Goal: Task Accomplishment & Management: Manage account settings

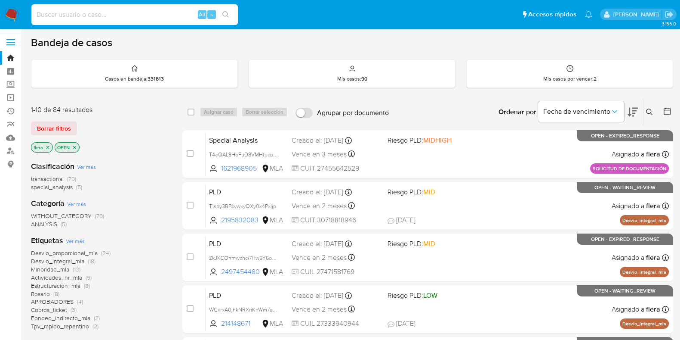
click at [102, 9] on input at bounding box center [134, 14] width 207 height 11
paste input "AkTcVYLMYRq4IeAuAB3q6oIS"
type input "AkTcVYLMYRq4IeAuAB3q6oIS"
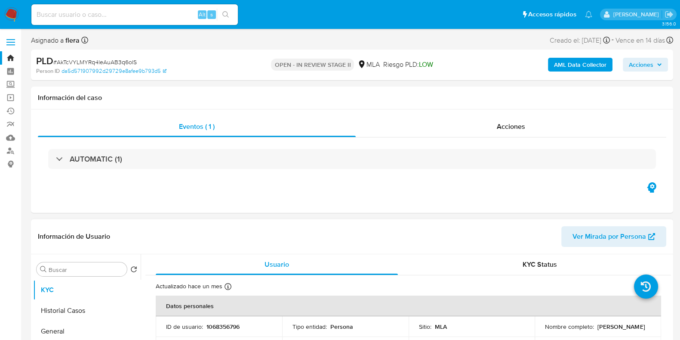
select select "10"
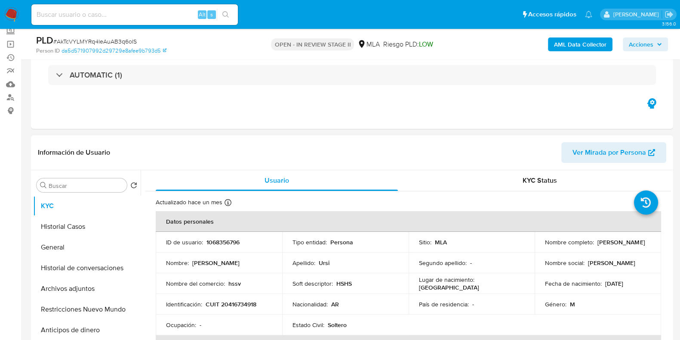
click at [219, 244] on p "1068356796" at bounding box center [223, 242] width 33 height 8
copy p "1068356796"
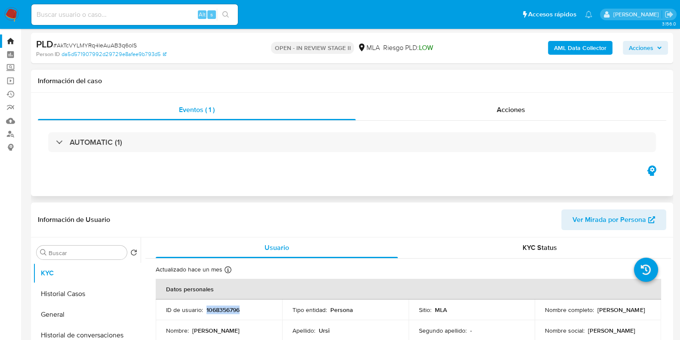
scroll to position [0, 0]
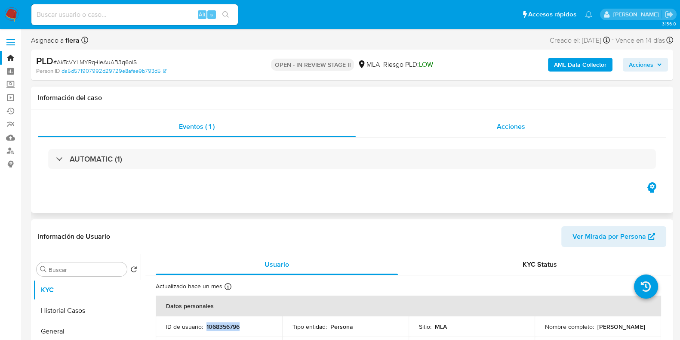
click at [512, 127] on span "Acciones" at bounding box center [511, 126] width 28 height 10
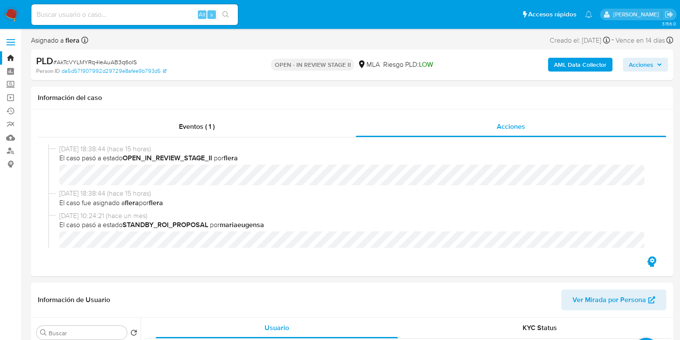
click at [116, 12] on input at bounding box center [134, 14] width 207 height 11
paste input "tkapxivMNCuX8jvINv3PY4BS"
type input "tkapxivMNCuX8jvINv3PY4BS"
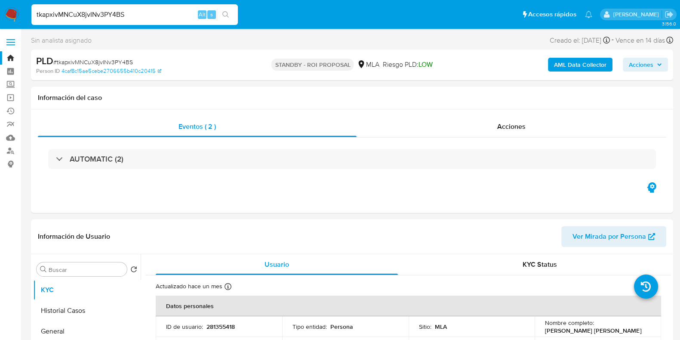
select select "10"
drag, startPoint x: 600, startPoint y: 331, endPoint x: 544, endPoint y: 333, distance: 56.0
click at [545, 333] on div "Nombre completo : Lucas Fernando Vera" at bounding box center [598, 325] width 106 height 15
copy p "Lucas Fernando Vera"
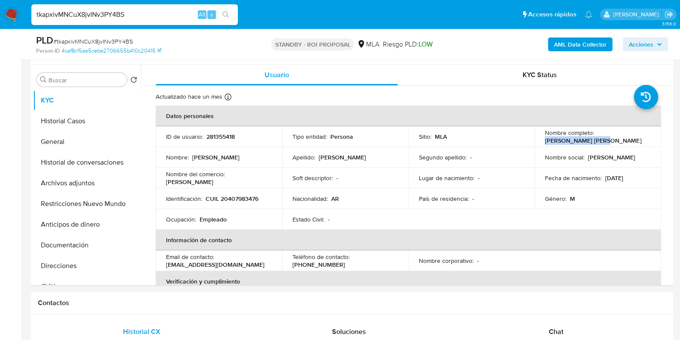
scroll to position [161, 0]
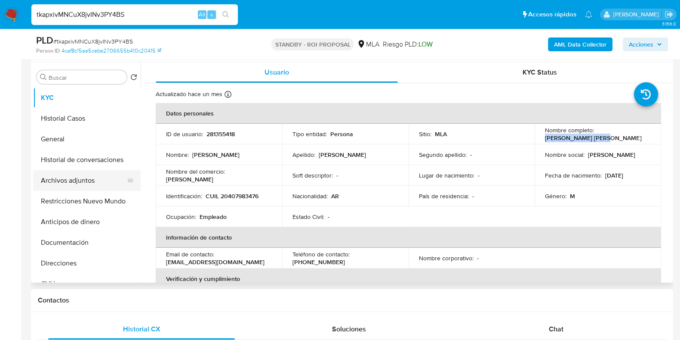
click at [70, 181] on button "Archivos adjuntos" at bounding box center [83, 180] width 101 height 21
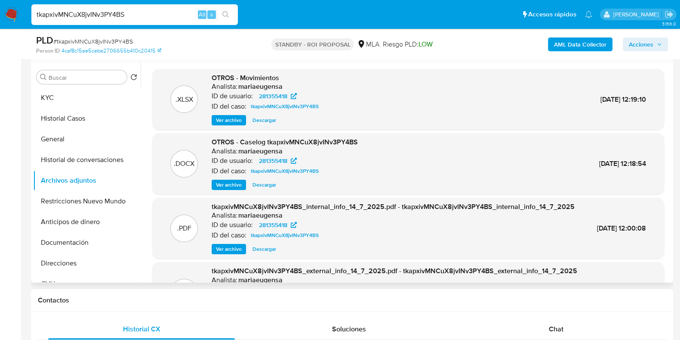
click at [271, 121] on span "Descargar" at bounding box center [265, 120] width 24 height 9
click at [269, 180] on span "Descargar" at bounding box center [265, 184] width 24 height 9
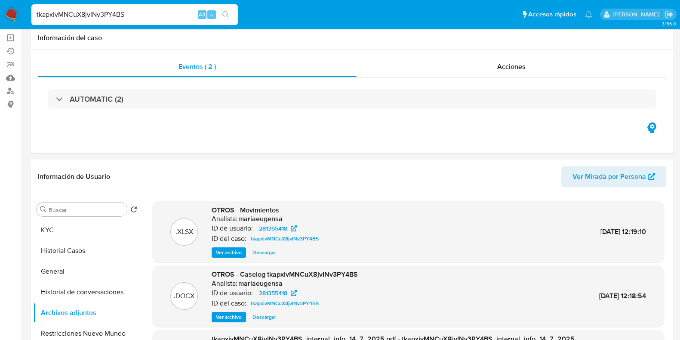
scroll to position [0, 0]
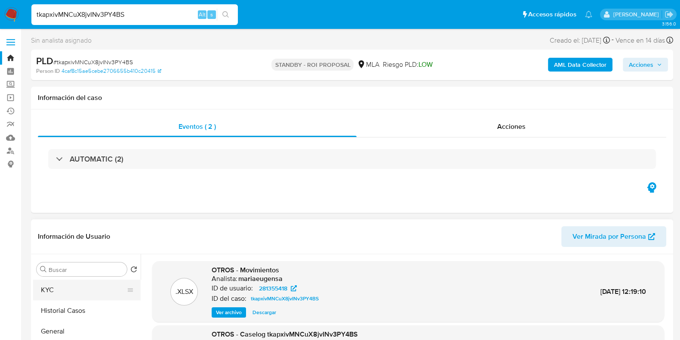
click at [61, 286] on button "KYC" at bounding box center [83, 289] width 101 height 21
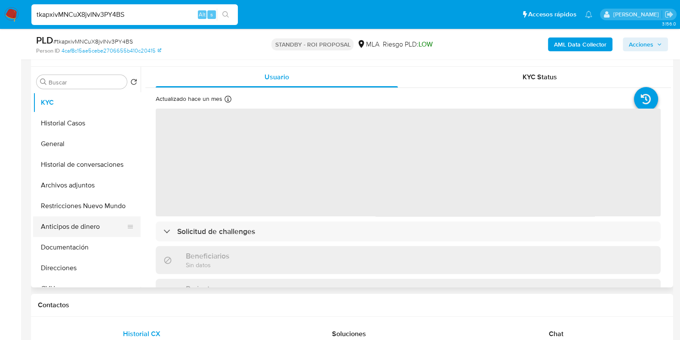
scroll to position [161, 0]
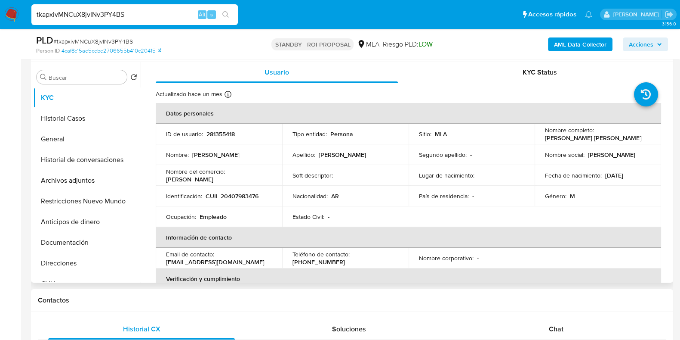
click at [217, 135] on p "281355418" at bounding box center [221, 134] width 28 height 8
copy p "281355418"
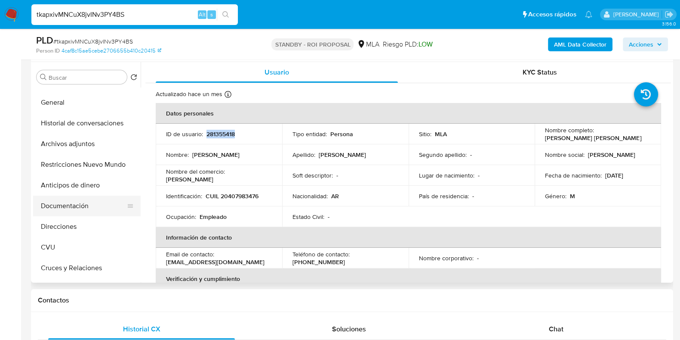
scroll to position [53, 0]
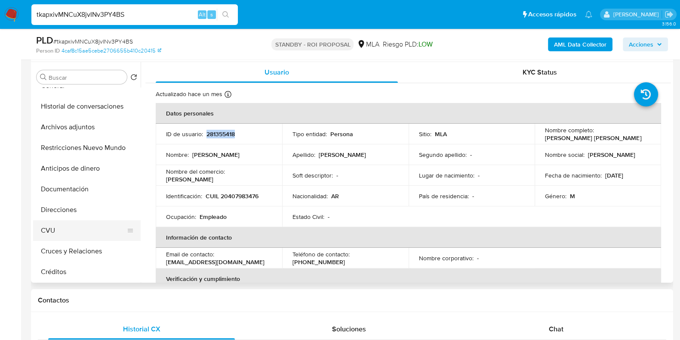
click at [63, 226] on button "CVU" at bounding box center [83, 230] width 101 height 21
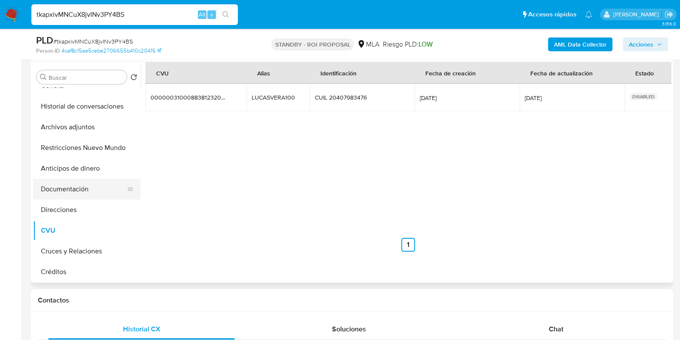
scroll to position [0, 0]
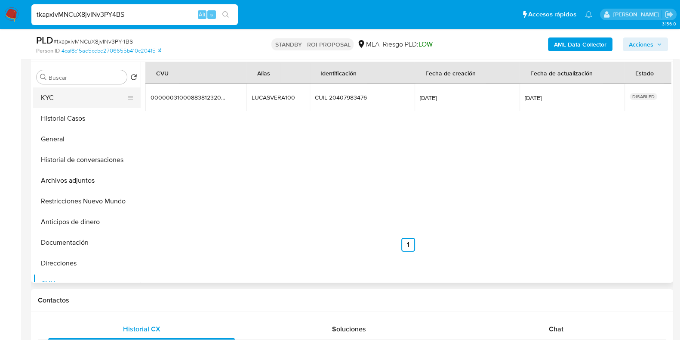
click at [69, 92] on button "KYC" at bounding box center [83, 97] width 101 height 21
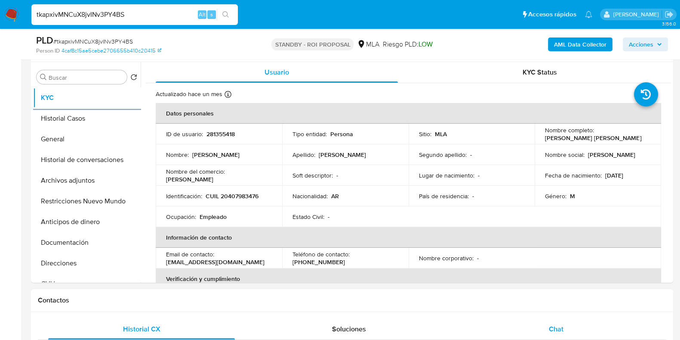
click at [573, 332] on div "Chat" at bounding box center [556, 328] width 187 height 21
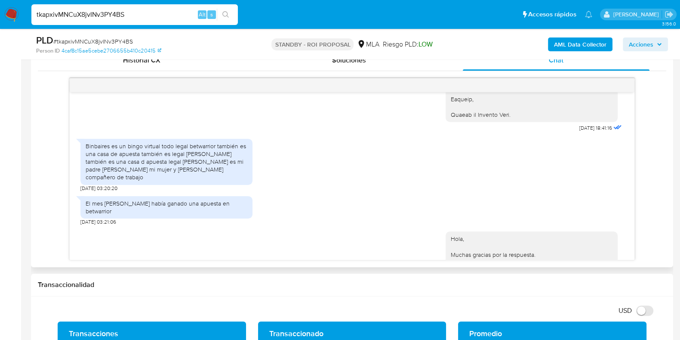
scroll to position [1023, 0]
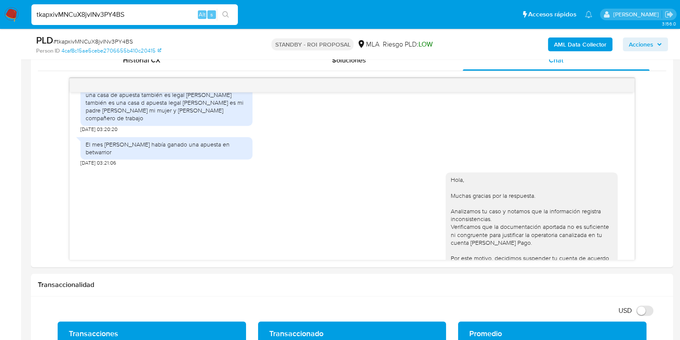
click at [114, 41] on span "# tkapxivMNCuX8jvINv3PY4BS" at bounding box center [93, 41] width 80 height 9
copy span "tkapxivMNCuX8jvINv3PY4BS"
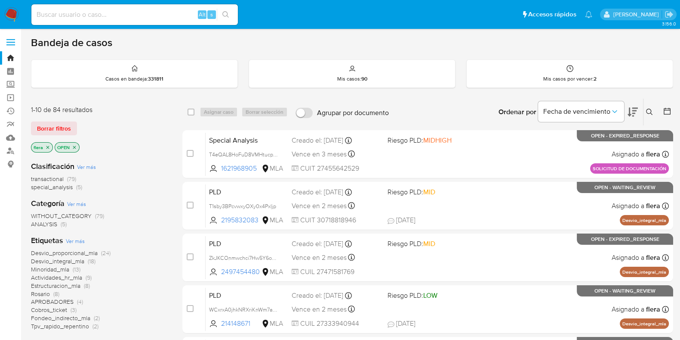
click at [650, 113] on icon at bounding box center [649, 111] width 7 height 7
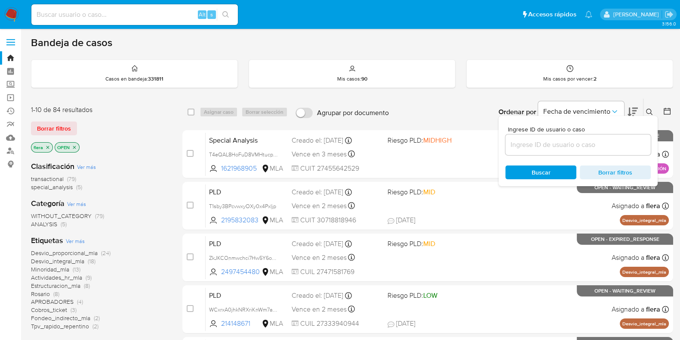
click at [581, 145] on input at bounding box center [578, 144] width 145 height 11
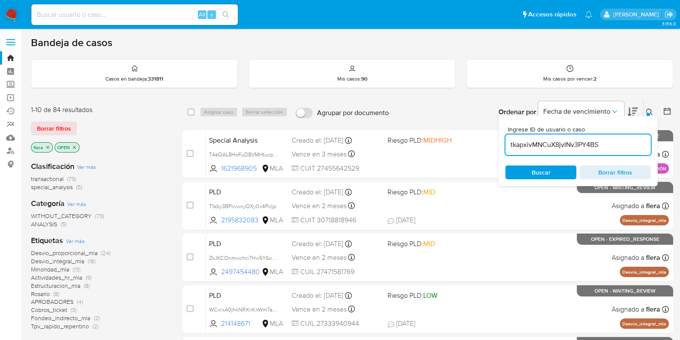
type input "tkapxivMNCuX8jvINv3PY4BS"
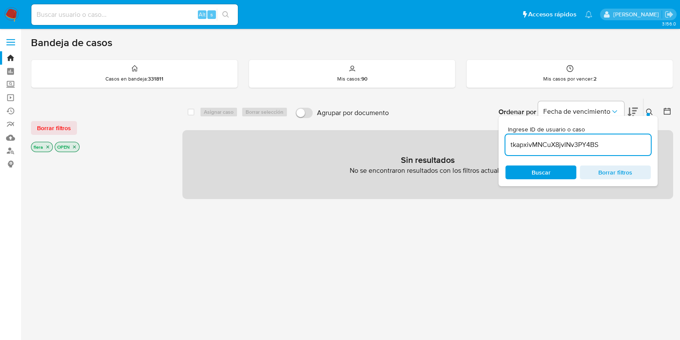
click at [75, 145] on icon "close-filter" at bounding box center [74, 146] width 3 height 3
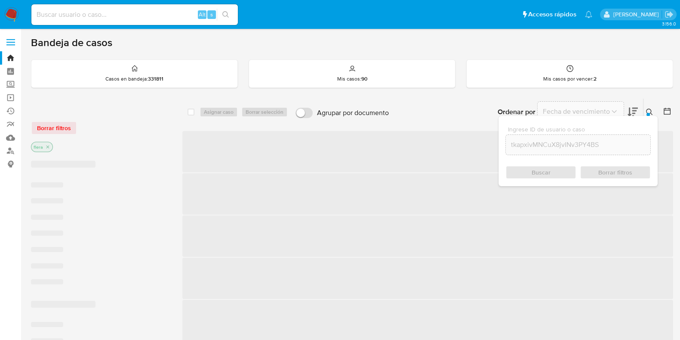
click at [49, 145] on icon "close-filter" at bounding box center [47, 146] width 5 height 5
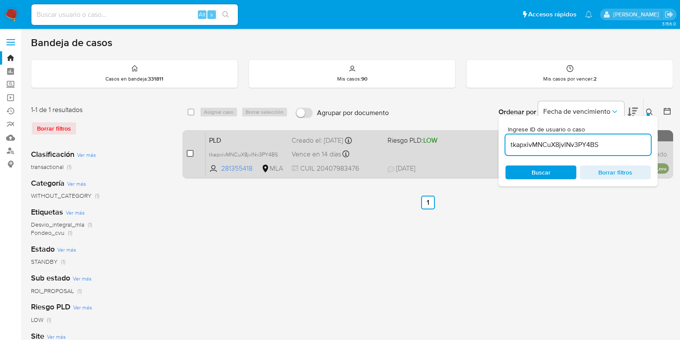
click at [191, 154] on input "checkbox" at bounding box center [190, 153] width 7 height 7
checkbox input "true"
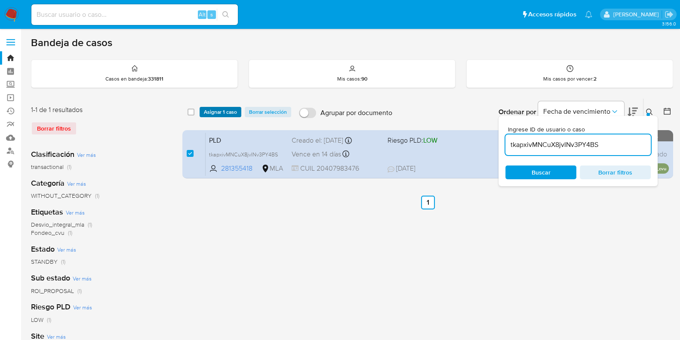
click at [225, 111] on span "Asignar 1 caso" at bounding box center [220, 112] width 33 height 9
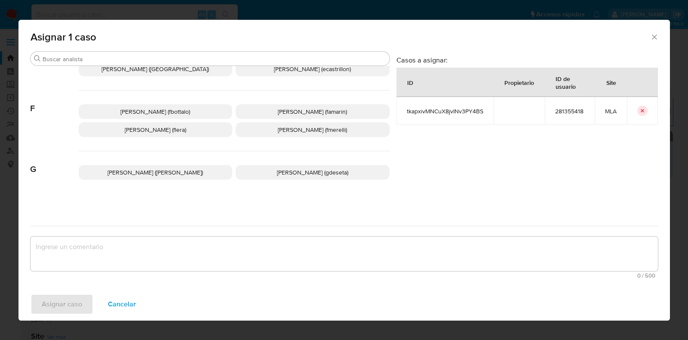
scroll to position [215, 0]
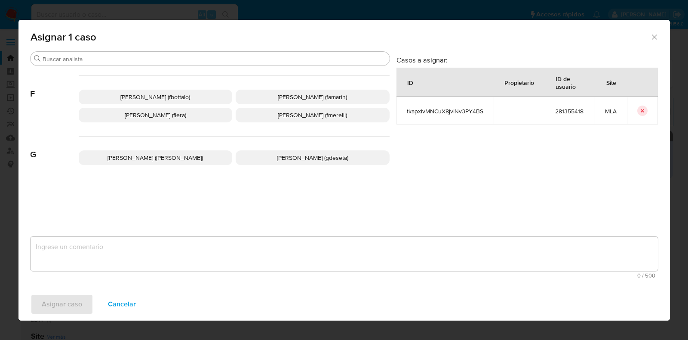
click at [185, 113] on span "Florencia Cecilia Lera (flera)" at bounding box center [156, 115] width 62 height 9
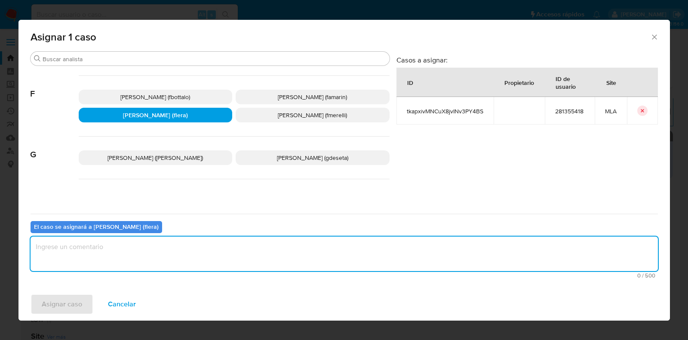
click at [164, 247] on textarea "assign-modal" at bounding box center [345, 253] width 628 height 34
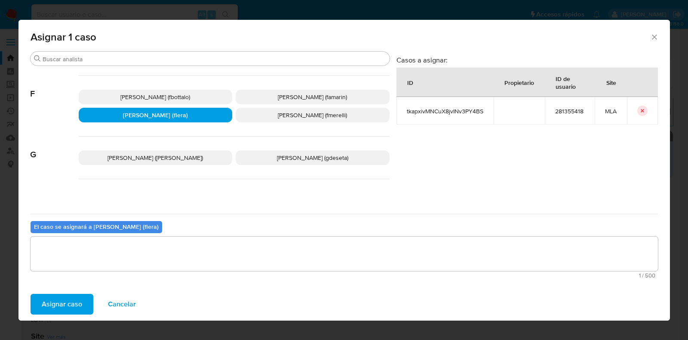
click at [69, 305] on span "Asignar caso" at bounding box center [62, 303] width 40 height 19
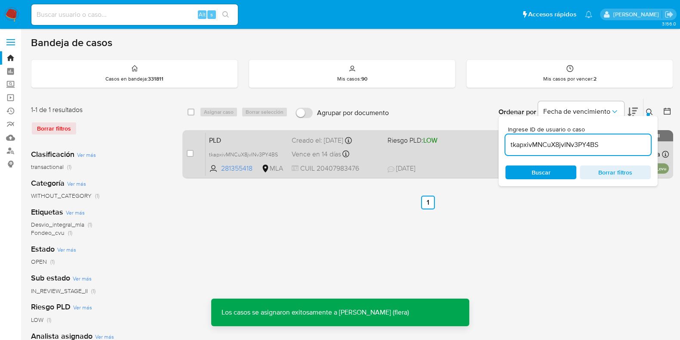
click at [257, 140] on span "PLD" at bounding box center [247, 139] width 76 height 11
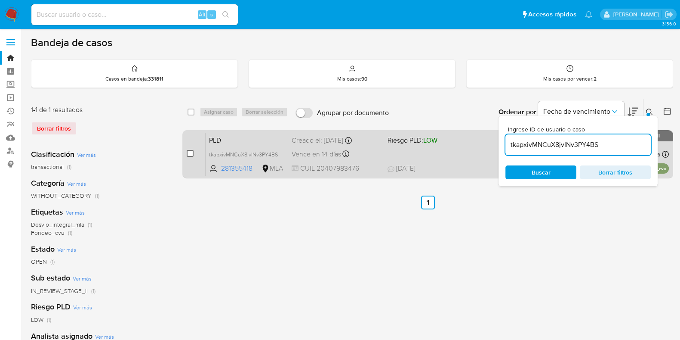
click at [189, 154] on input "checkbox" at bounding box center [190, 153] width 7 height 7
checkbox input "true"
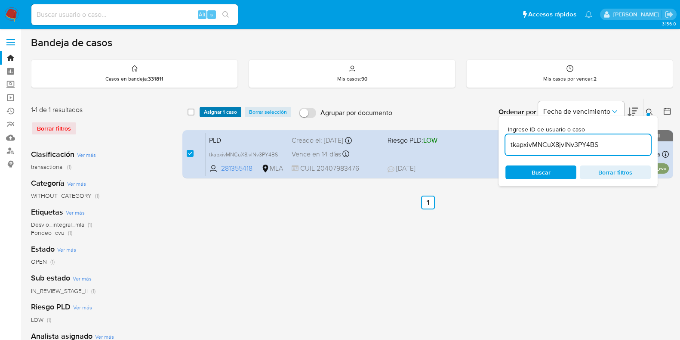
click at [218, 111] on span "Asignar 1 caso" at bounding box center [220, 112] width 33 height 9
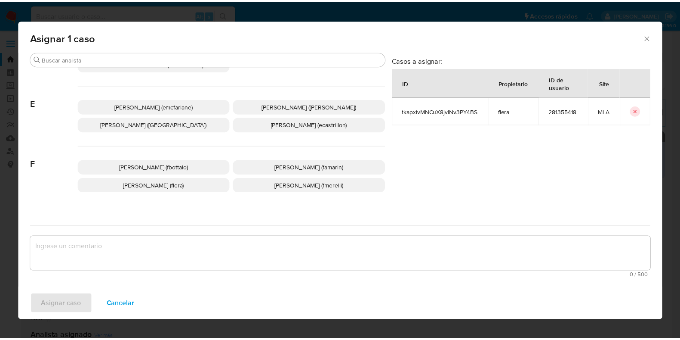
scroll to position [161, 0]
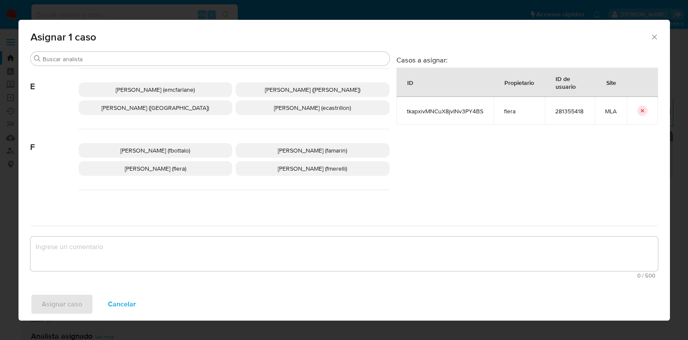
click at [144, 170] on span "Florencia Cecilia Lera (flera)" at bounding box center [156, 168] width 62 height 9
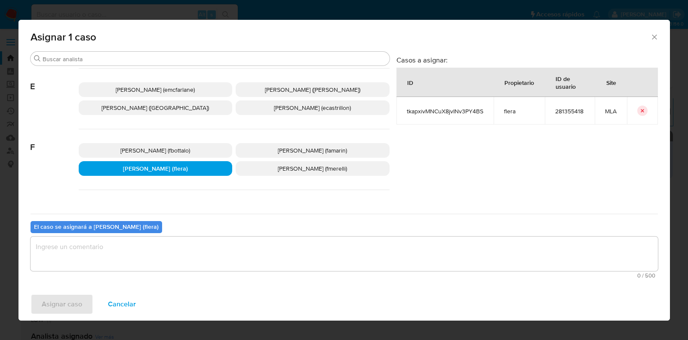
click at [120, 257] on textarea "assign-modal" at bounding box center [345, 253] width 628 height 34
click at [67, 296] on span "Asignar caso" at bounding box center [62, 303] width 40 height 19
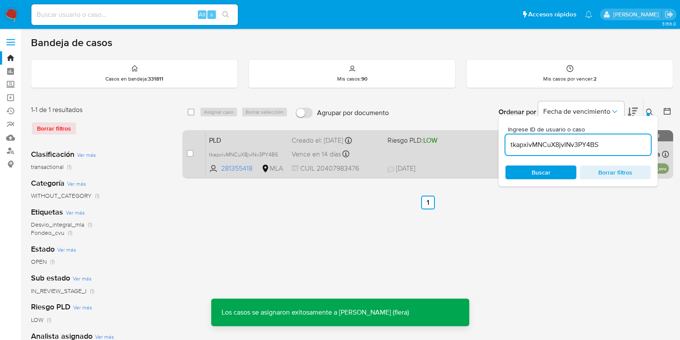
click at [241, 143] on span "PLD" at bounding box center [247, 139] width 76 height 11
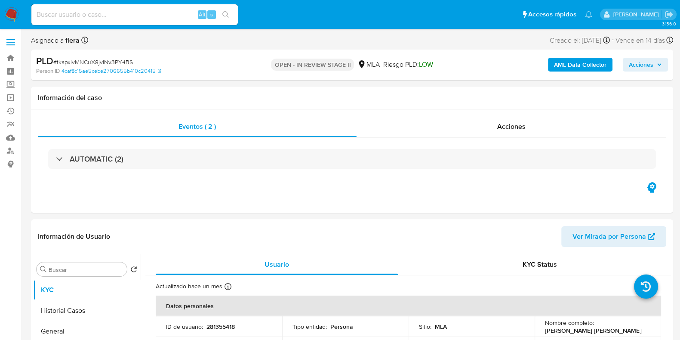
select select "10"
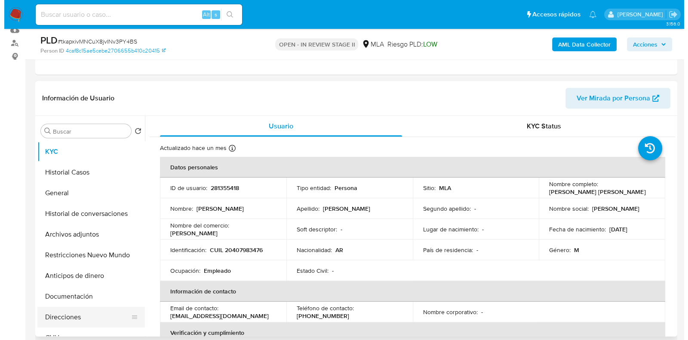
scroll to position [107, 0]
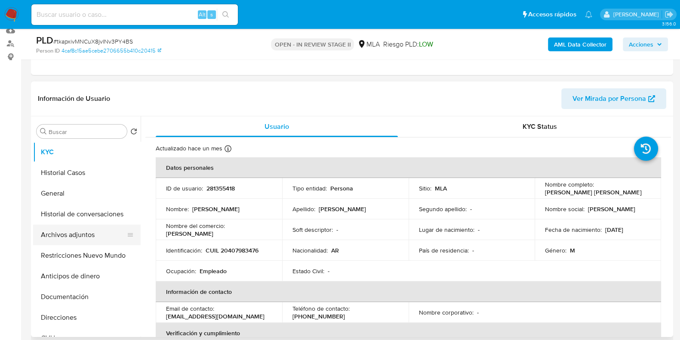
click at [75, 227] on button "Archivos adjuntos" at bounding box center [83, 234] width 101 height 21
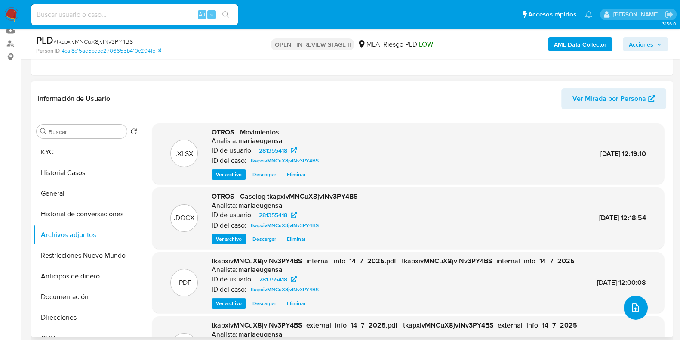
click at [637, 306] on span "upload-file" at bounding box center [635, 307] width 10 height 10
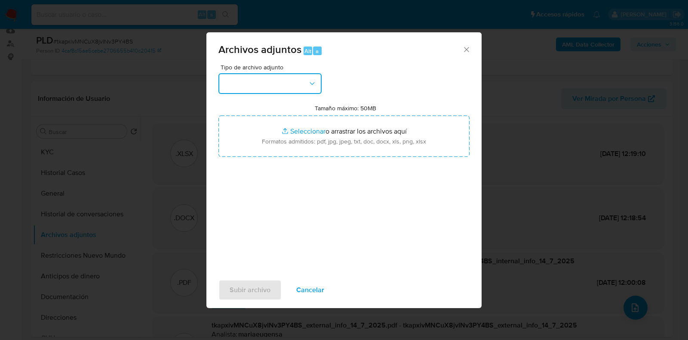
click at [308, 83] on button "button" at bounding box center [270, 83] width 103 height 21
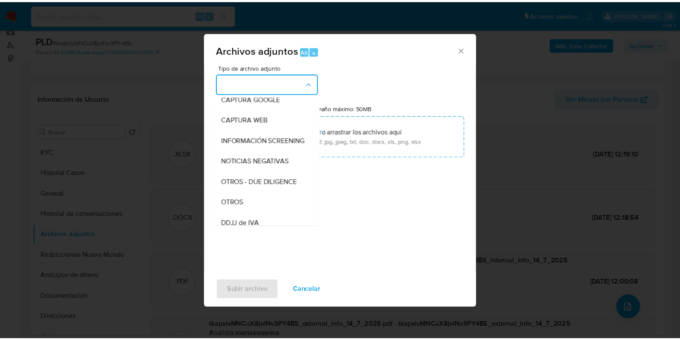
scroll to position [161, 0]
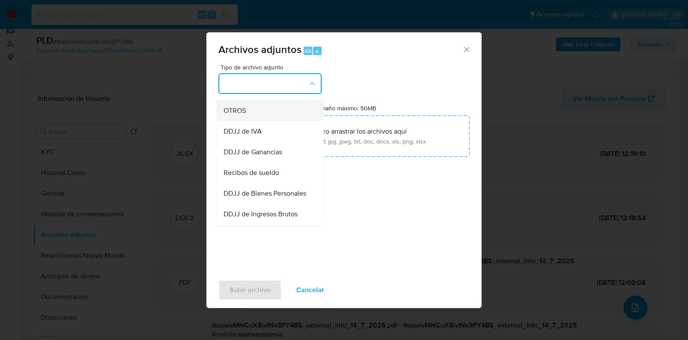
click at [273, 121] on div "OTROS" at bounding box center [268, 110] width 88 height 21
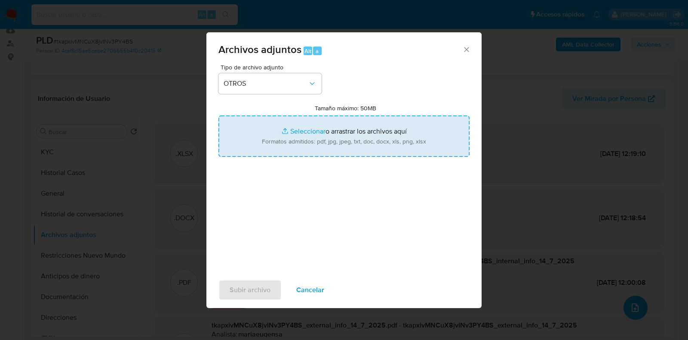
type input "C:\fakepath\v2Caselog tkapxivMNCuX8jvINv3PY4BS.docx"
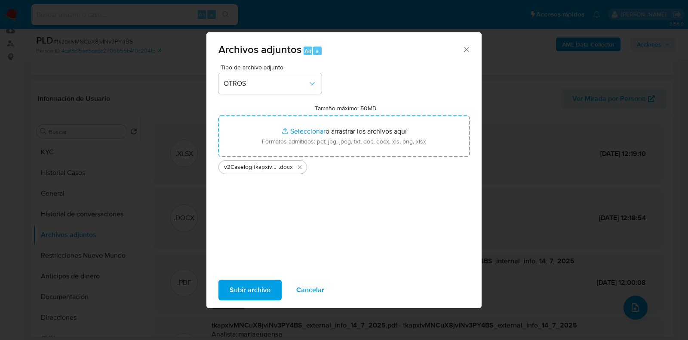
click at [247, 289] on span "Subir archivo" at bounding box center [250, 289] width 41 height 19
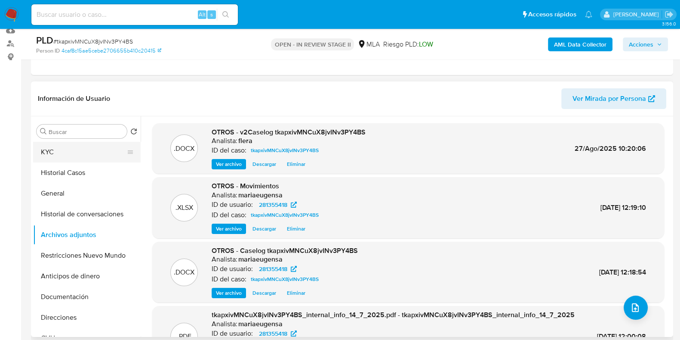
click at [62, 150] on button "KYC" at bounding box center [83, 152] width 101 height 21
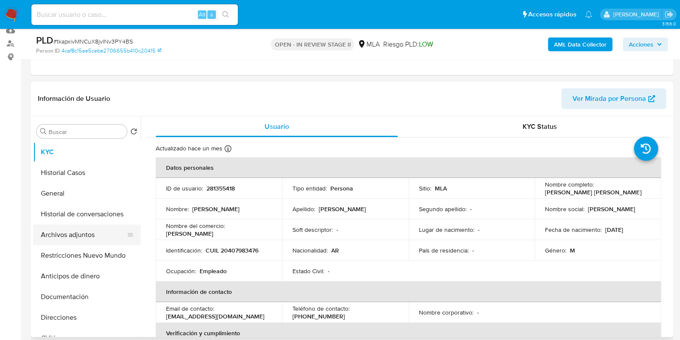
click at [80, 232] on button "Archivos adjuntos" at bounding box center [83, 234] width 101 height 21
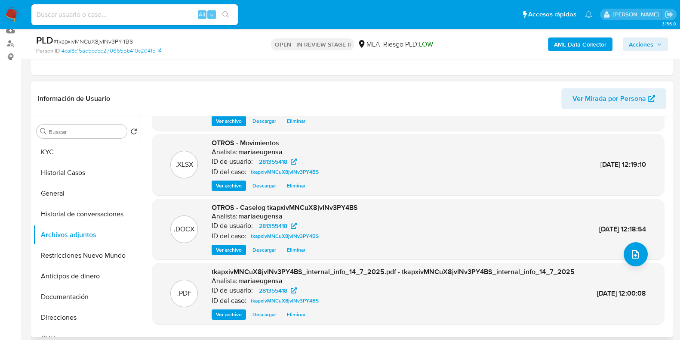
scroll to position [82, 0]
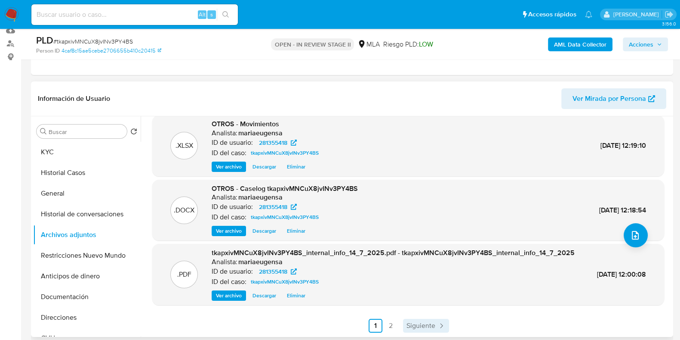
click at [434, 323] on link "Siguiente" at bounding box center [426, 325] width 46 height 14
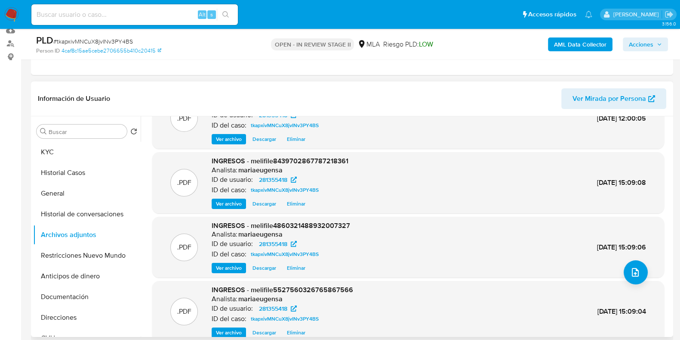
scroll to position [0, 0]
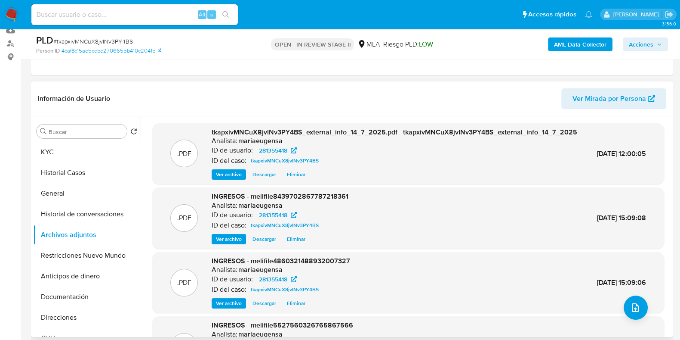
click at [654, 43] on span "Acciones" at bounding box center [645, 44] width 33 height 12
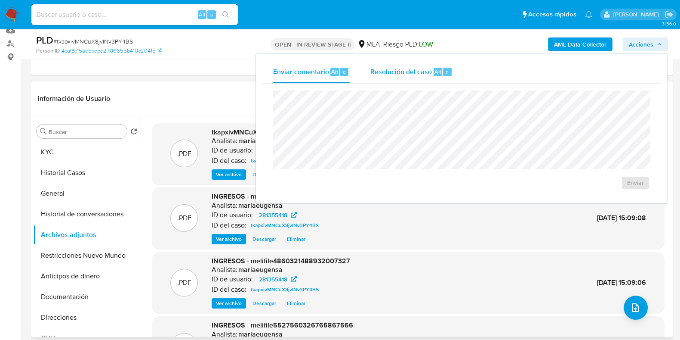
click at [435, 68] on span "Alt" at bounding box center [438, 72] width 7 height 8
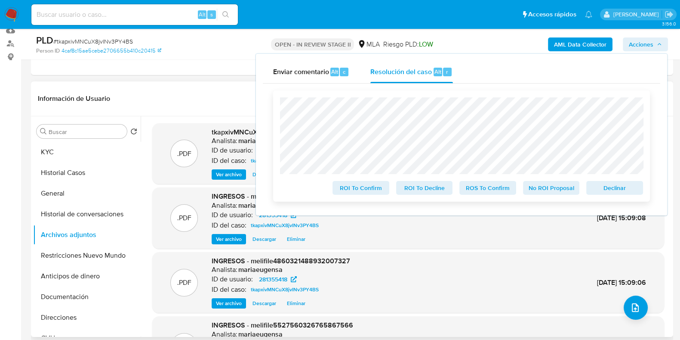
click at [628, 192] on span "Declinar" at bounding box center [615, 188] width 45 height 12
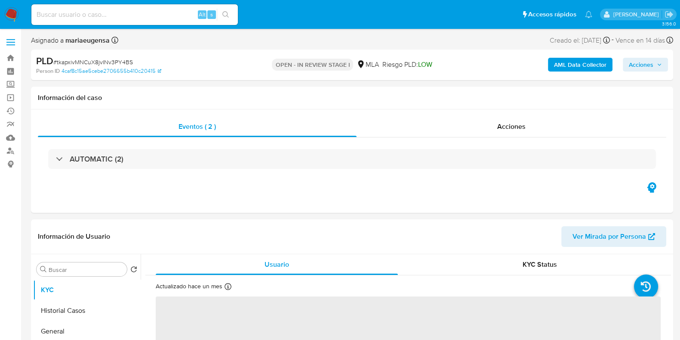
click at [648, 64] on span "Acciones" at bounding box center [641, 65] width 25 height 14
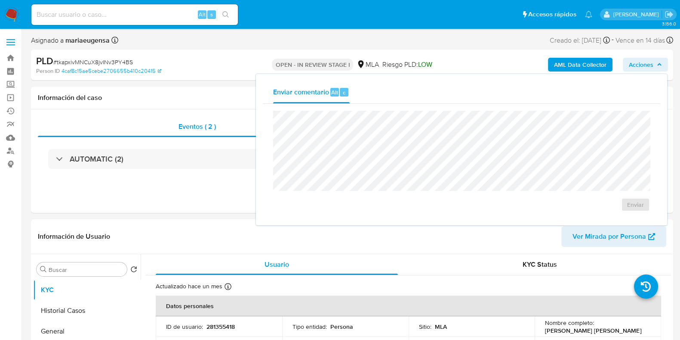
select select "10"
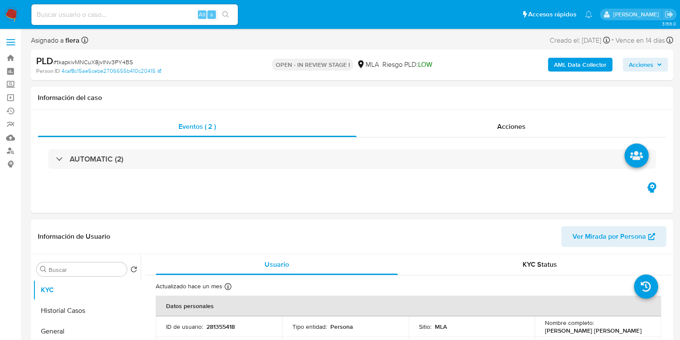
click at [647, 69] on span "Acciones" at bounding box center [641, 65] width 25 height 14
select select "10"
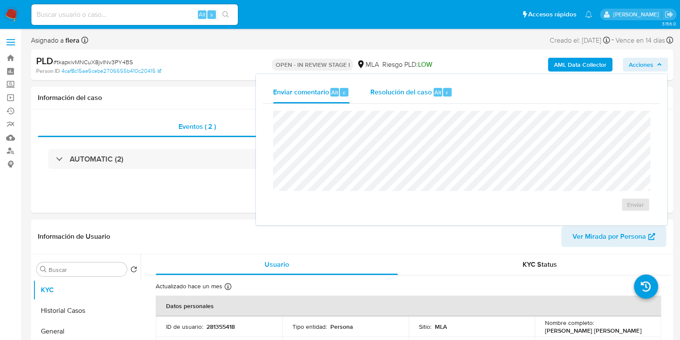
click at [431, 103] on div "Resolución del caso Alt r" at bounding box center [411, 92] width 82 height 22
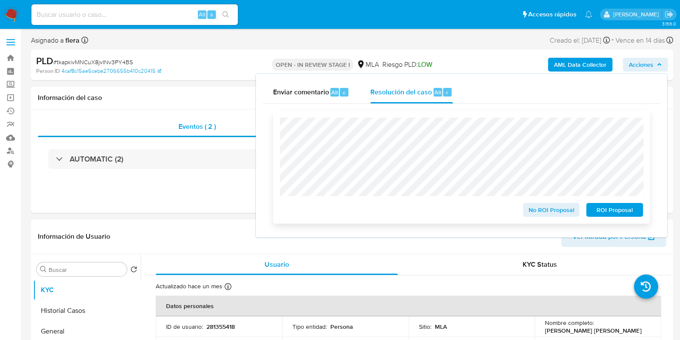
click at [623, 213] on span "ROI Proposal" at bounding box center [615, 210] width 45 height 12
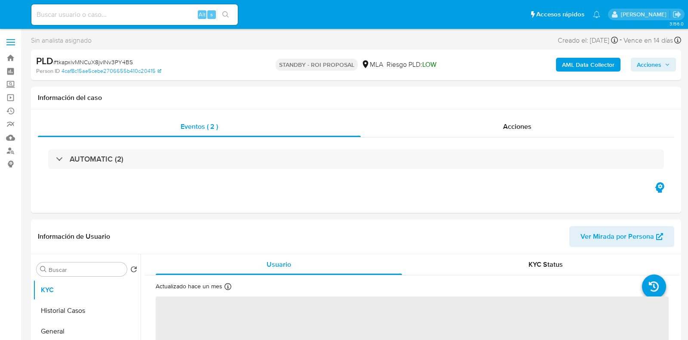
select select "10"
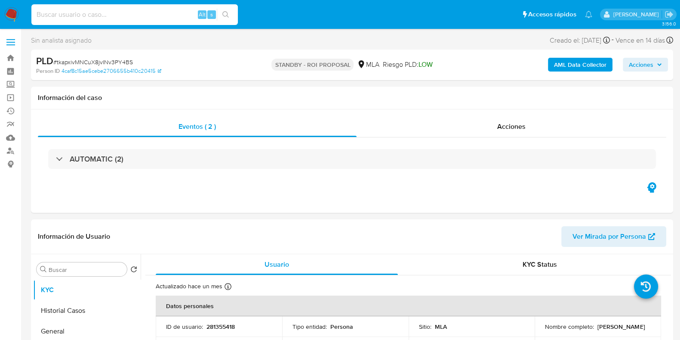
click at [132, 17] on input at bounding box center [134, 14] width 207 height 11
paste input "Sg2MhtX6gu1ECcFTmLwUXGsX"
type input "Sg2MhtX6gu1ECcFTmLwUXGsX"
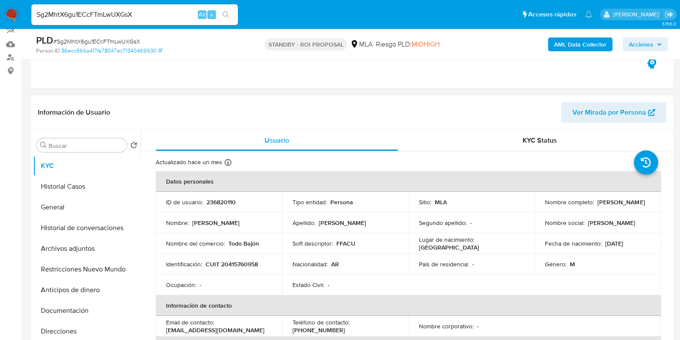
scroll to position [107, 0]
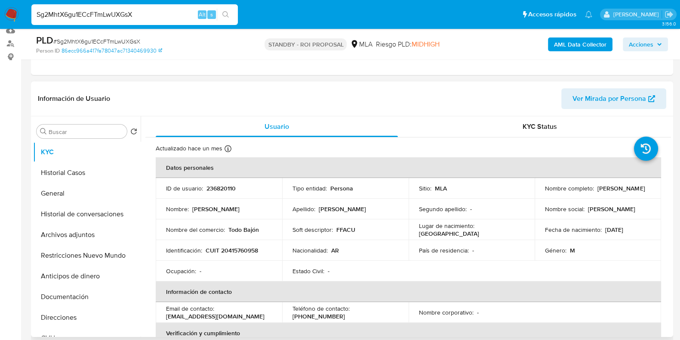
select select "10"
click at [219, 188] on p "236820110" at bounding box center [221, 188] width 29 height 8
copy p "236820110"
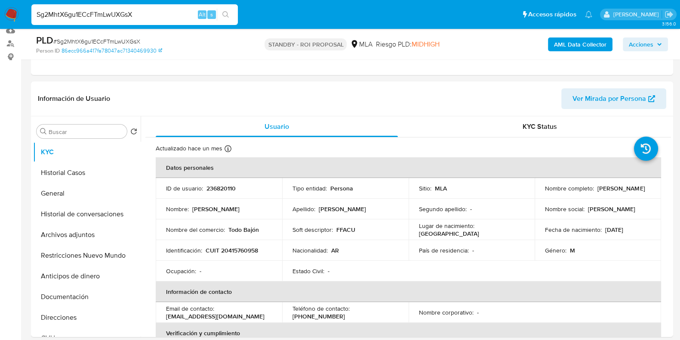
click at [111, 16] on input "Sg2MhtX6gu1ECcFTmLwUXGsX" at bounding box center [134, 14] width 207 height 11
paste input "lFk1cDdKT5AyYkfkXfBD1P5I"
type input "lFk1cDdKT5AyYkfkXfBD1P5I"
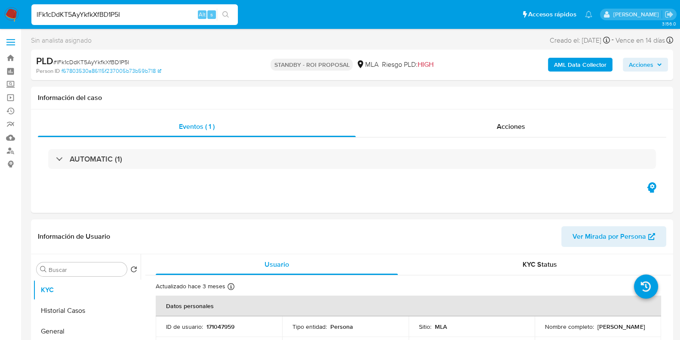
select select "10"
drag, startPoint x: 615, startPoint y: 332, endPoint x: 542, endPoint y: 332, distance: 72.7
click at [542, 332] on td "Nombre completo : Luis Leonardo Fernandez" at bounding box center [598, 326] width 127 height 21
copy p "[PERSON_NAME]"
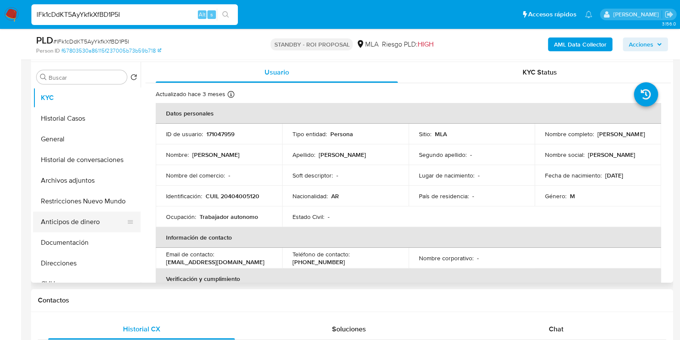
scroll to position [0, 0]
click at [82, 182] on button "Archivos adjuntos" at bounding box center [83, 180] width 101 height 21
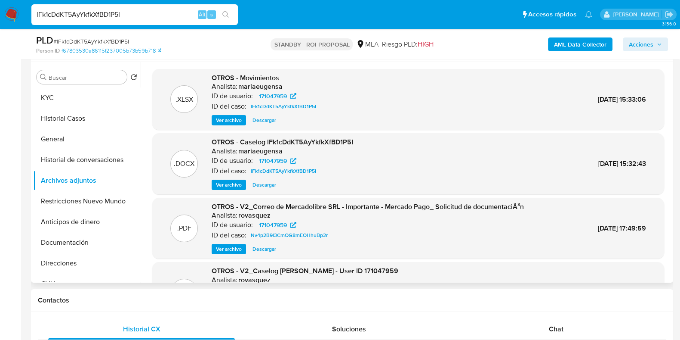
click at [259, 121] on span "Descargar" at bounding box center [265, 120] width 24 height 9
click at [270, 185] on span "Descargar" at bounding box center [265, 184] width 24 height 9
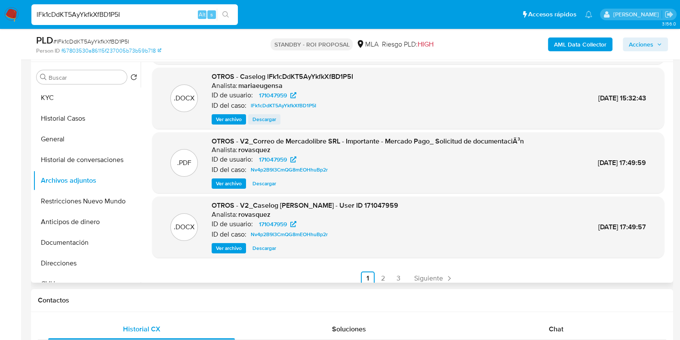
scroll to position [72, 0]
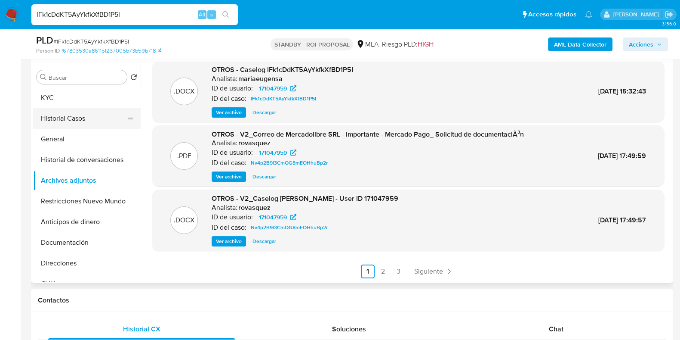
click at [71, 119] on button "Historial Casos" at bounding box center [83, 118] width 101 height 21
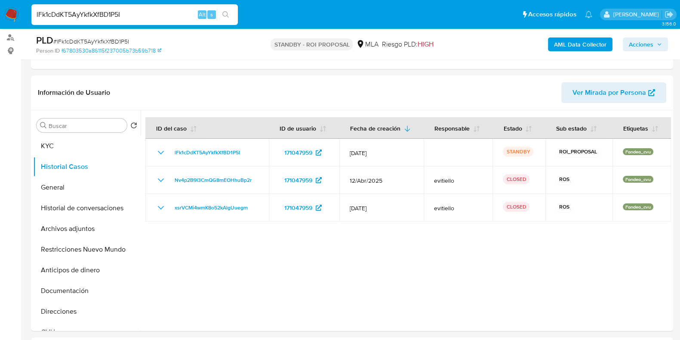
scroll to position [34, 0]
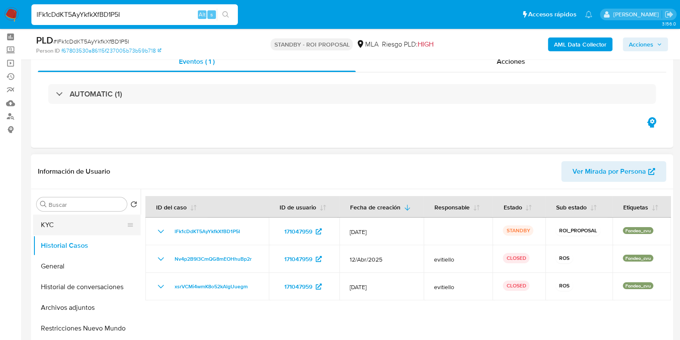
click at [69, 216] on button "KYC" at bounding box center [83, 224] width 101 height 21
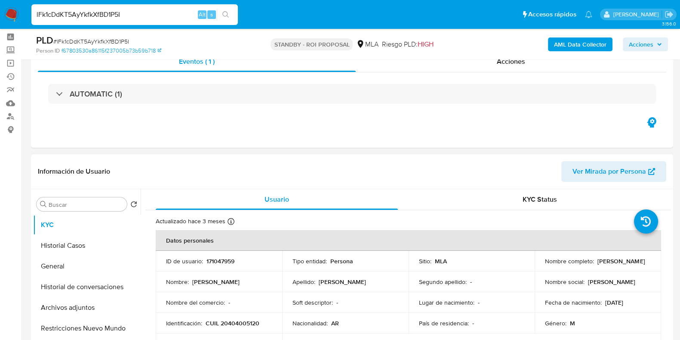
click at [216, 261] on p "171047959" at bounding box center [221, 261] width 28 height 8
copy p "171047959"
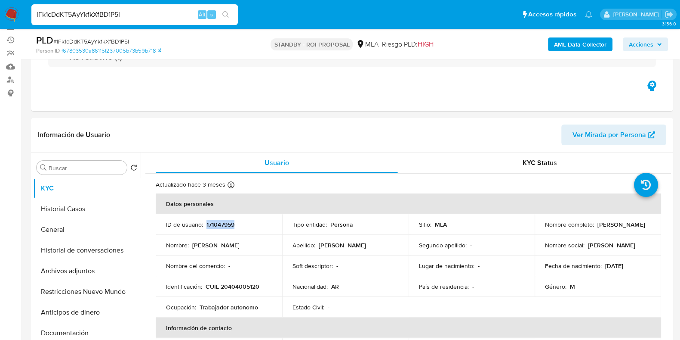
scroll to position [88, 0]
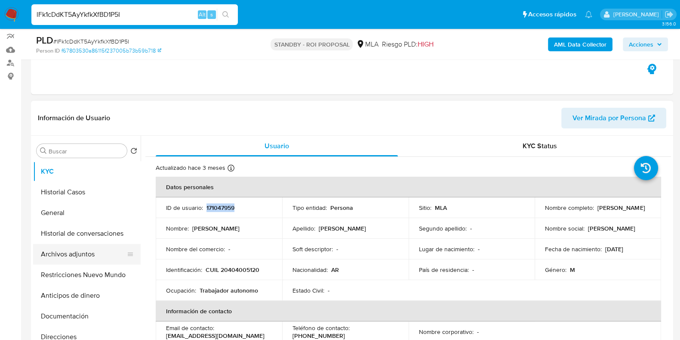
click at [64, 250] on button "Archivos adjuntos" at bounding box center [83, 254] width 101 height 21
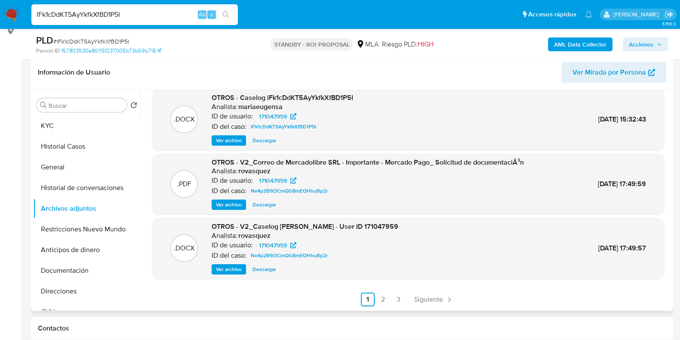
scroll to position [195, 0]
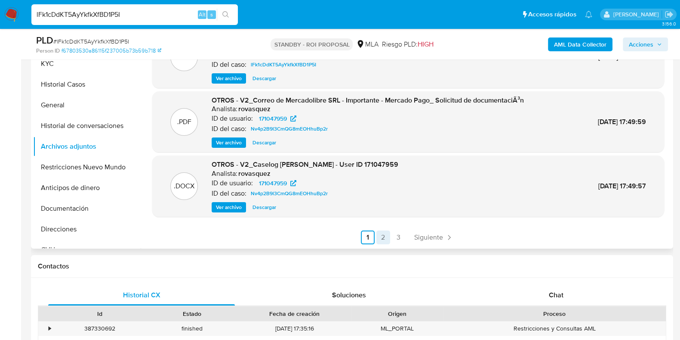
click at [385, 240] on link "2" at bounding box center [384, 237] width 14 height 14
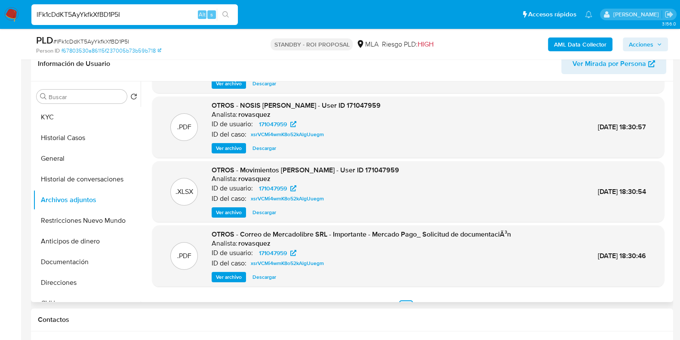
scroll to position [72, 0]
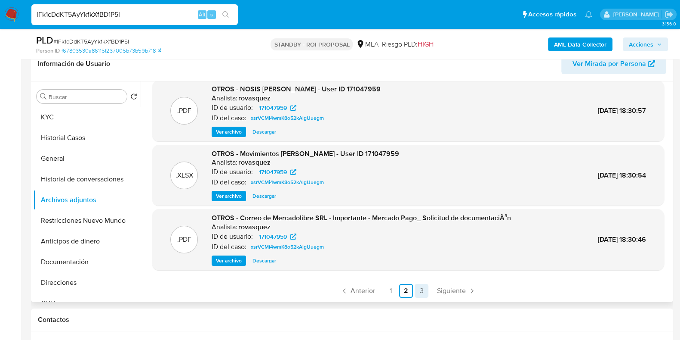
click at [425, 291] on link "3" at bounding box center [422, 291] width 14 height 14
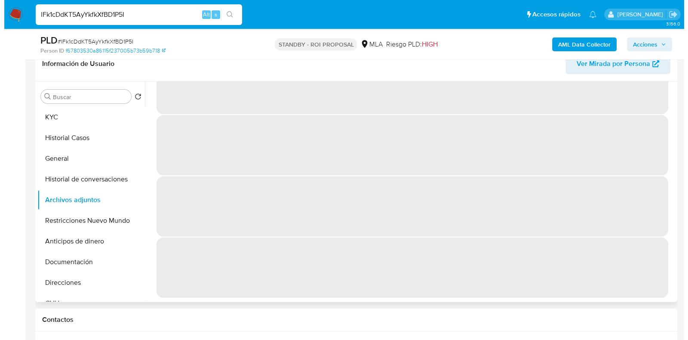
scroll to position [0, 0]
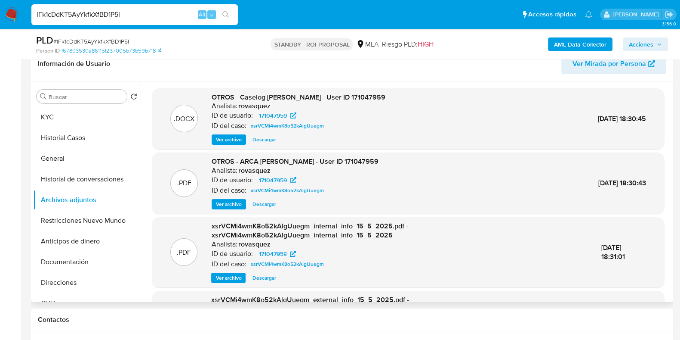
click at [230, 139] on span "Ver archivo" at bounding box center [229, 139] width 26 height 9
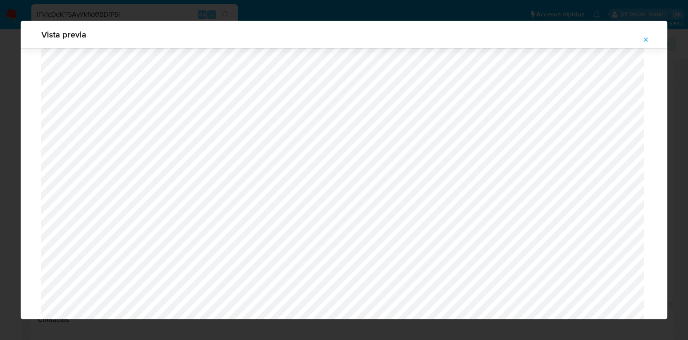
scroll to position [413, 0]
click at [649, 41] on icon "Attachment preview" at bounding box center [646, 39] width 7 height 7
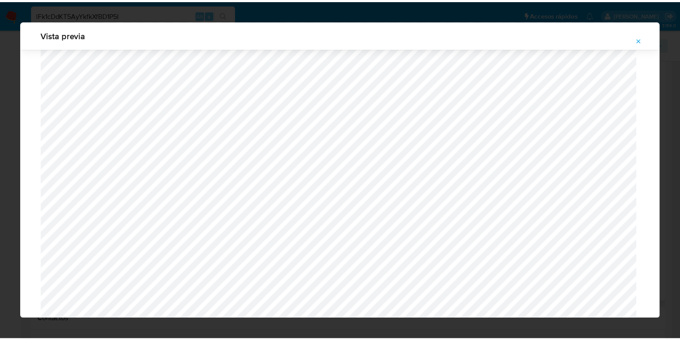
scroll to position [22, 0]
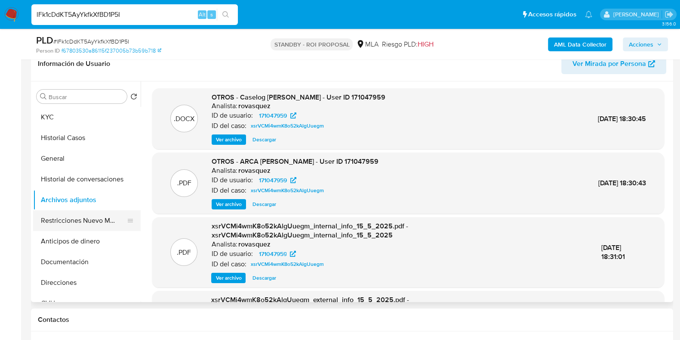
click at [69, 225] on button "Restricciones Nuevo Mundo" at bounding box center [83, 220] width 101 height 21
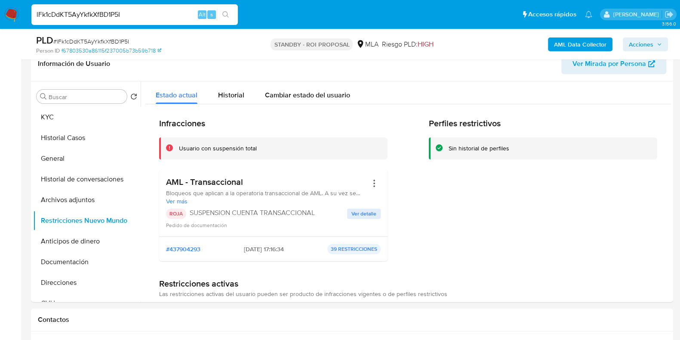
click at [372, 210] on span "Ver detalle" at bounding box center [364, 213] width 25 height 9
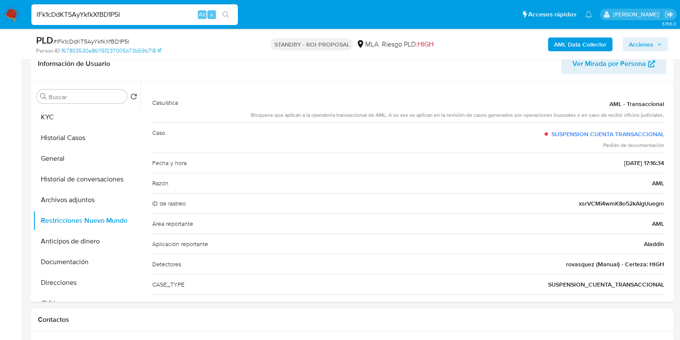
scroll to position [53, 0]
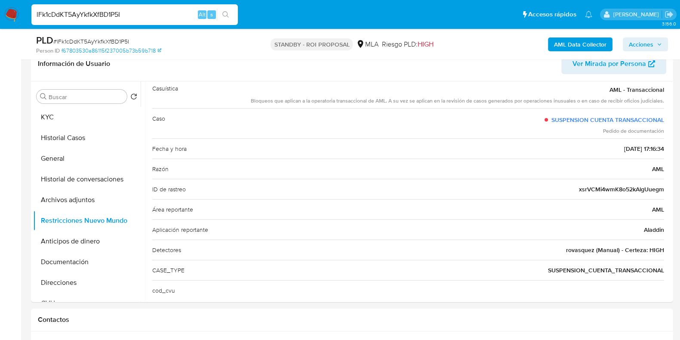
click at [122, 13] on input "lFk1cDdKT5AyYkfkXfBD1P5I" at bounding box center [134, 14] width 207 height 11
paste input "I7y3VhlaJPRVkMxbm7579UGC"
type input "I7y3VhlaJPRVkMxbm7579UGC"
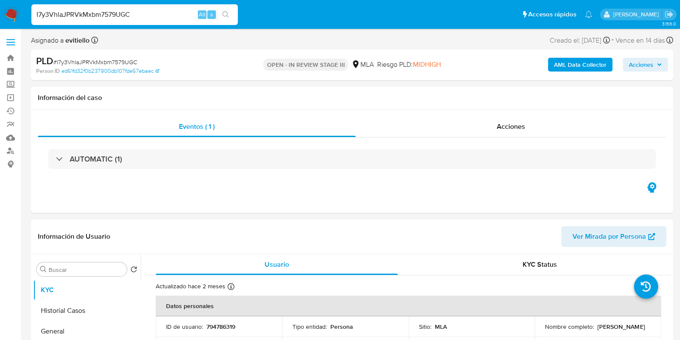
select select "10"
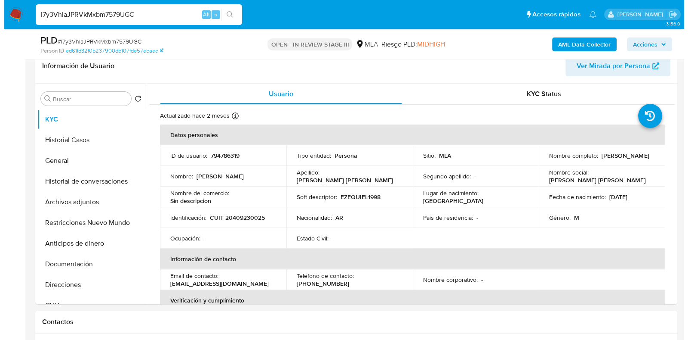
scroll to position [161, 0]
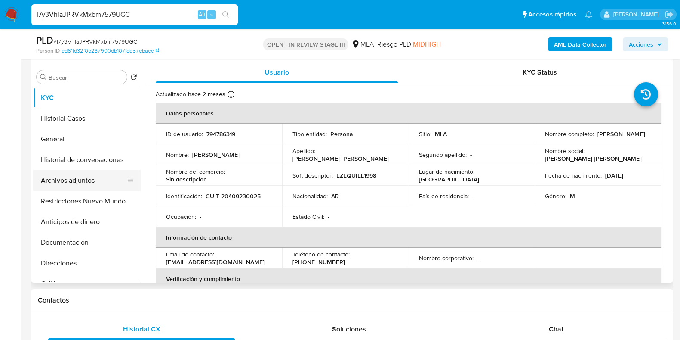
click at [82, 173] on button "Archivos adjuntos" at bounding box center [83, 180] width 101 height 21
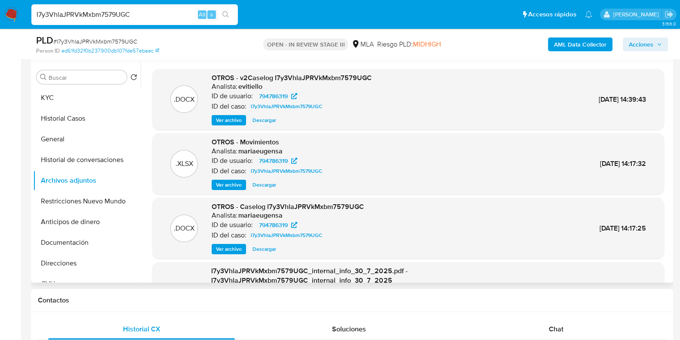
click at [228, 117] on span "Ver archivo" at bounding box center [229, 120] width 26 height 9
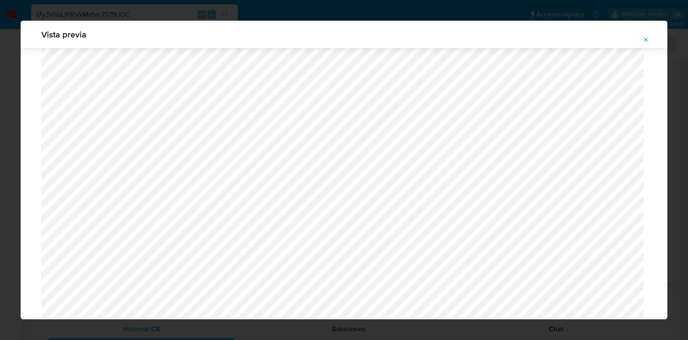
scroll to position [514, 0]
click at [648, 43] on icon "Attachment preview" at bounding box center [646, 39] width 7 height 7
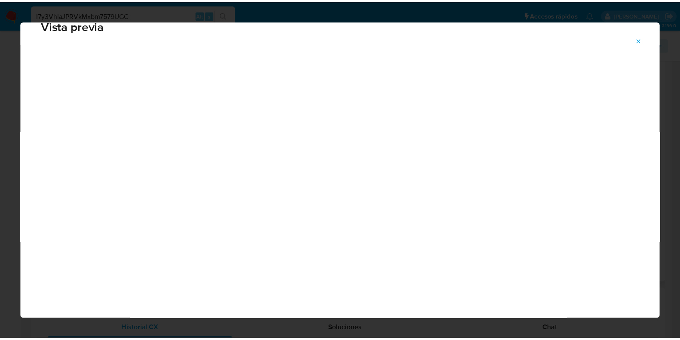
scroll to position [22, 0]
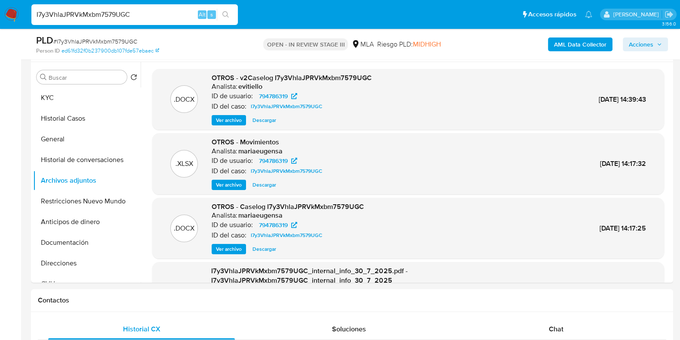
click at [114, 20] on div "I7y3VhlaJPRVkMxbm7579UGC Alt s" at bounding box center [134, 14] width 207 height 21
click at [114, 16] on input "I7y3VhlaJPRVkMxbm7579UGC" at bounding box center [134, 14] width 207 height 11
paste input "HyhmNTNbOXIrUevzjSoAM0PR"
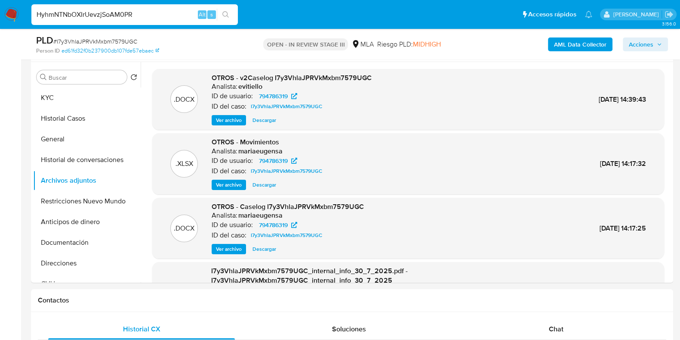
type input "HyhmNTNbOXIrUevzjSoAM0PR"
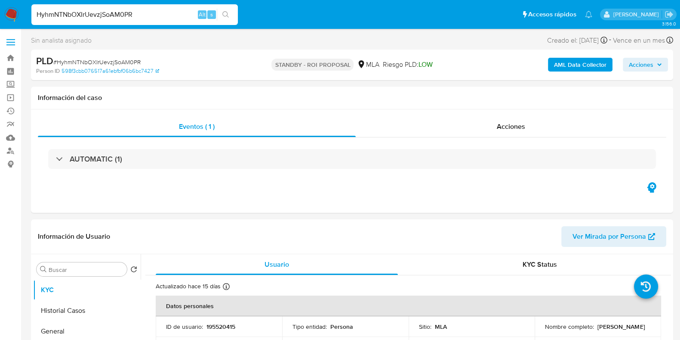
select select "10"
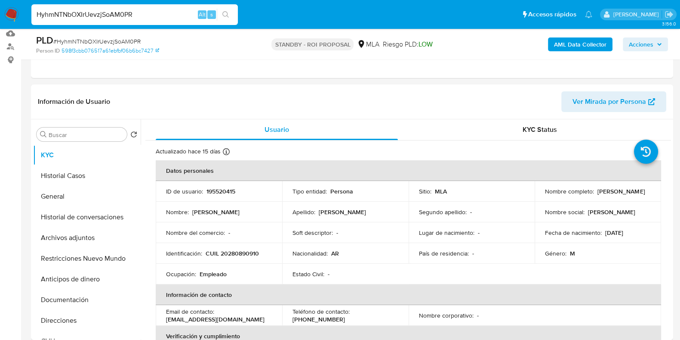
scroll to position [107, 0]
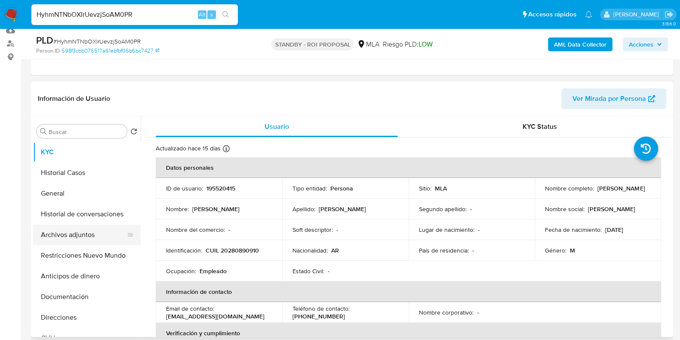
click at [63, 227] on button "Archivos adjuntos" at bounding box center [83, 234] width 101 height 21
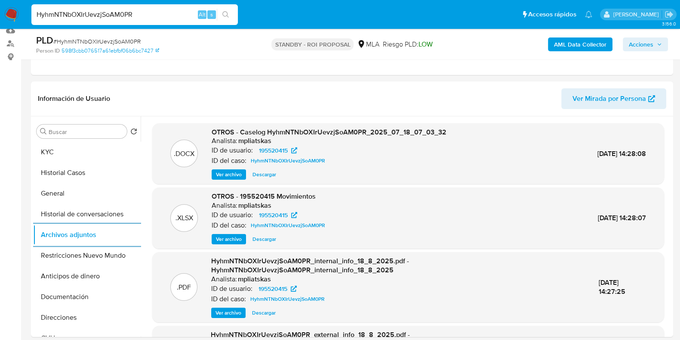
click at [128, 11] on input "HyhmNTNbOXIrUevzjSoAM0PR" at bounding box center [134, 14] width 207 height 11
paste input "I7y3VhlaJPRVkMxbm7579UGC"
type input "I7y3VhlaJPRVkMxbm7579UGC"
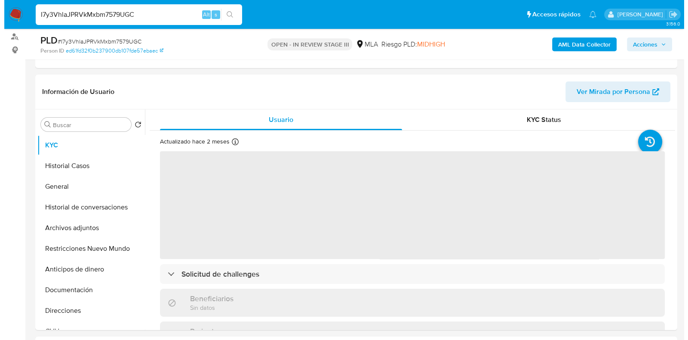
scroll to position [161, 0]
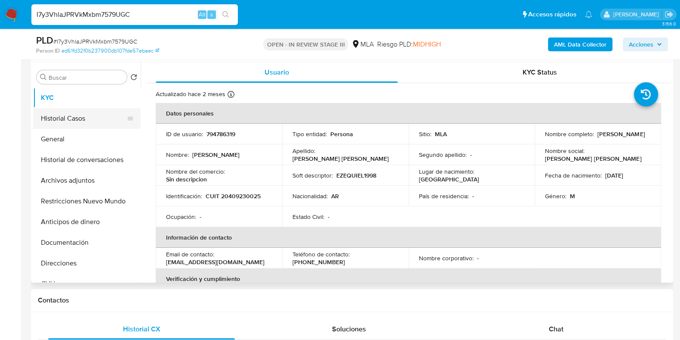
select select "10"
click at [76, 106] on button "KYC" at bounding box center [83, 97] width 101 height 21
click at [71, 126] on button "Historial Casos" at bounding box center [83, 118] width 101 height 21
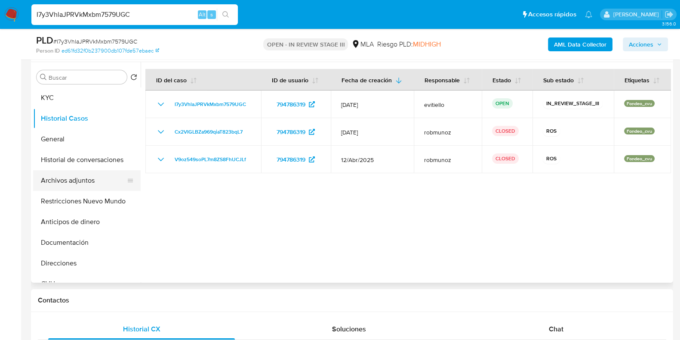
click at [91, 178] on button "Archivos adjuntos" at bounding box center [83, 180] width 101 height 21
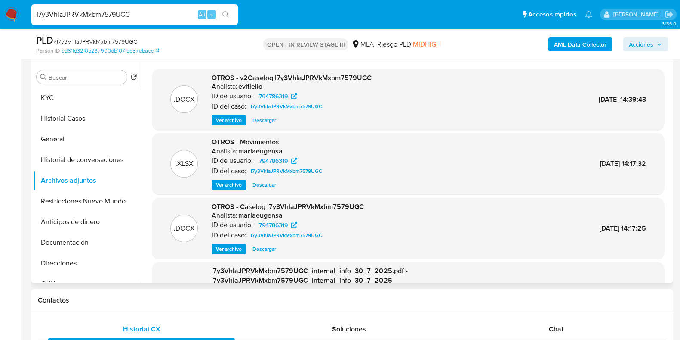
click at [235, 120] on span "Ver archivo" at bounding box center [229, 120] width 26 height 9
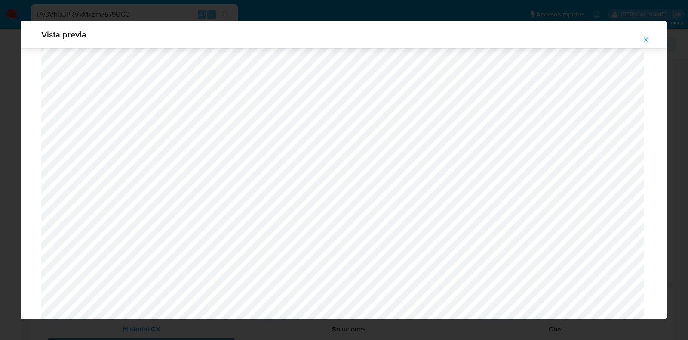
scroll to position [897, 0]
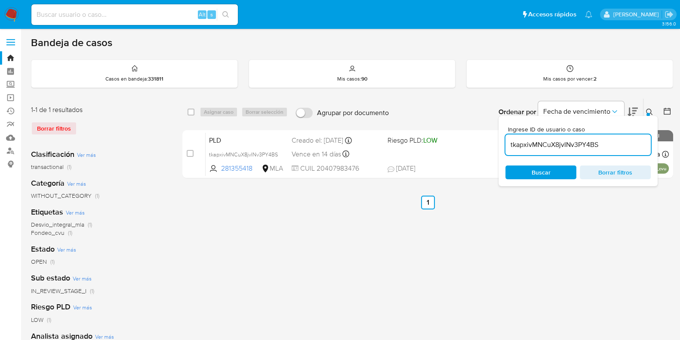
click at [572, 149] on input "tkapxivMNCuX8jvINv3PY4BS" at bounding box center [578, 144] width 145 height 11
paste input "lFk1cDdKT5AyYkfkXfBD1P5I"
type input "lFk1cDdKT5AyYkfkXfBD1P5I"
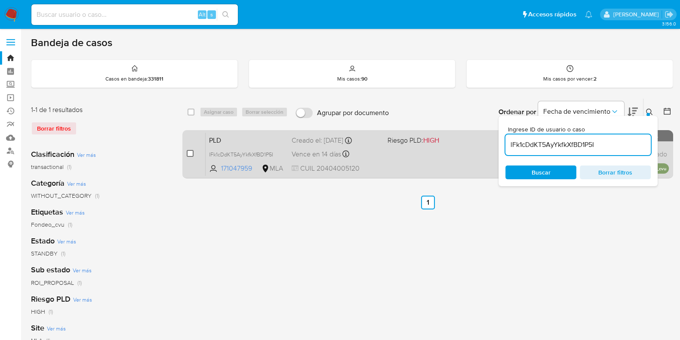
click at [190, 153] on input "checkbox" at bounding box center [190, 153] width 7 height 7
checkbox input "true"
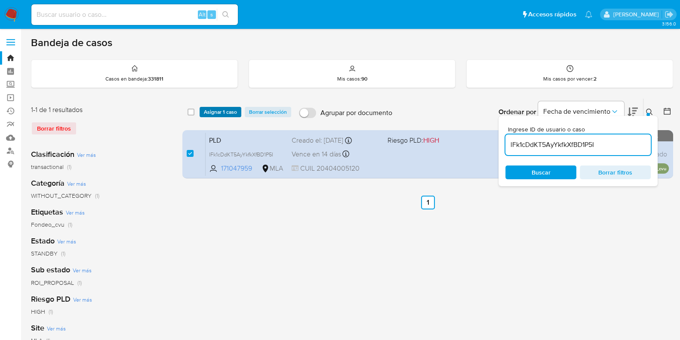
click at [219, 111] on span "Asignar 1 caso" at bounding box center [220, 112] width 33 height 9
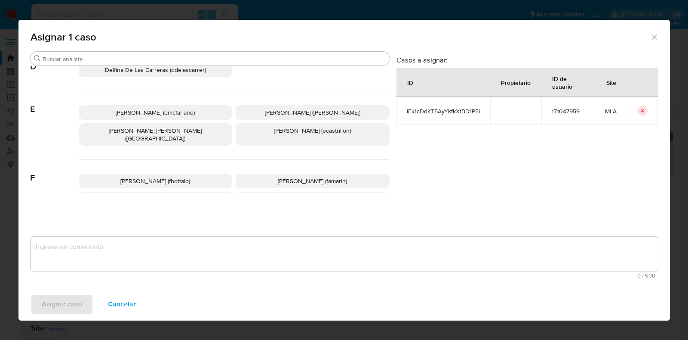
scroll to position [161, 0]
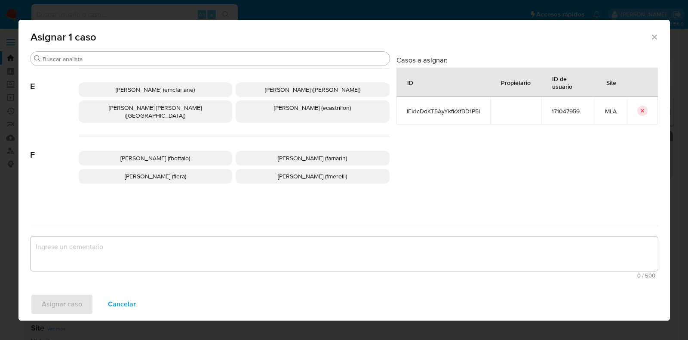
click at [152, 172] on span "[PERSON_NAME] (flera)" at bounding box center [156, 176] width 62 height 9
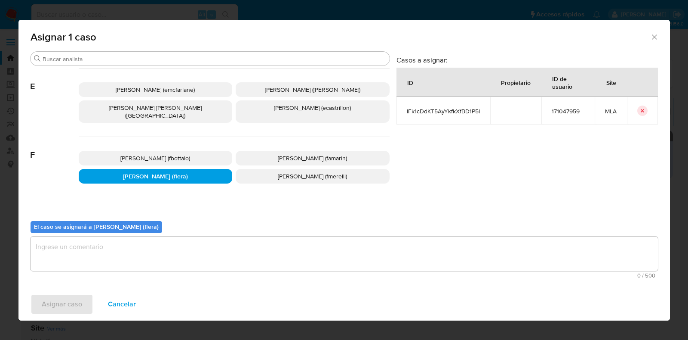
click at [136, 258] on textarea "assign-modal" at bounding box center [345, 253] width 628 height 34
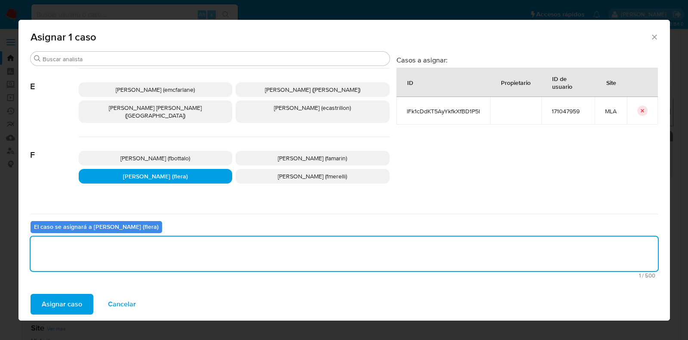
click at [59, 301] on span "Asignar caso" at bounding box center [62, 303] width 40 height 19
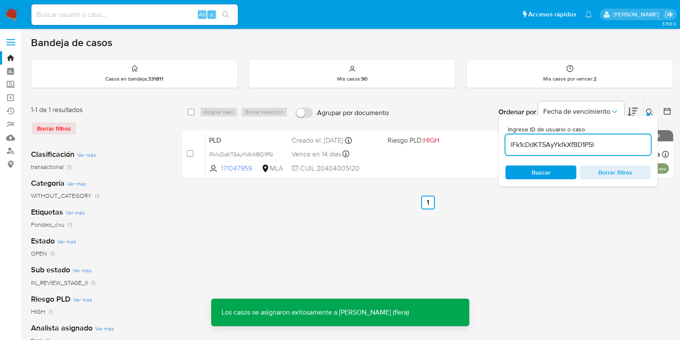
click at [243, 139] on span "PLD" at bounding box center [247, 139] width 76 height 11
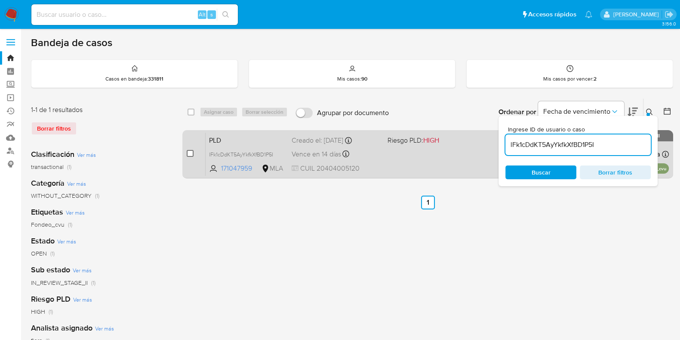
click at [188, 153] on input "checkbox" at bounding box center [190, 153] width 7 height 7
checkbox input "true"
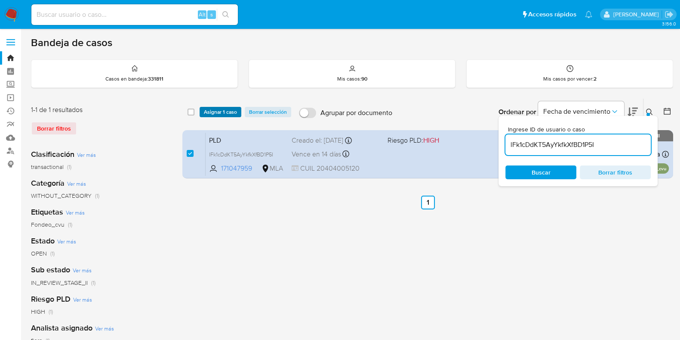
click at [220, 108] on span "Asignar 1 caso" at bounding box center [220, 112] width 33 height 9
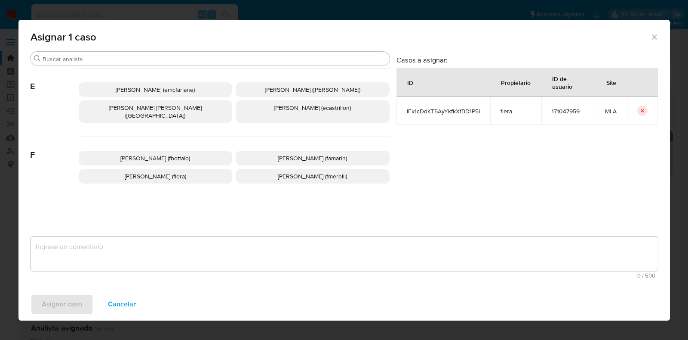
click at [167, 172] on span "Florencia Cecilia Lera (flera)" at bounding box center [156, 176] width 62 height 9
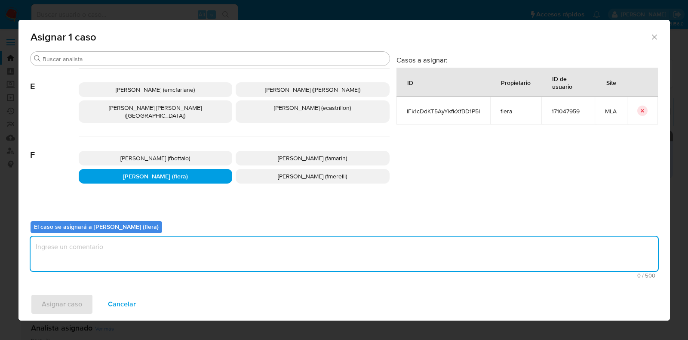
click at [157, 264] on textarea "assign-modal" at bounding box center [345, 253] width 628 height 34
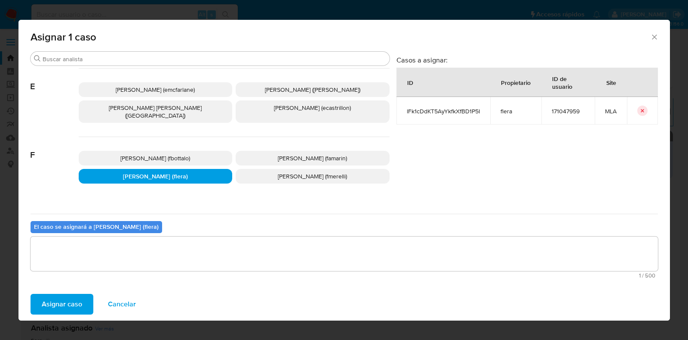
click at [53, 308] on span "Asignar caso" at bounding box center [62, 303] width 40 height 19
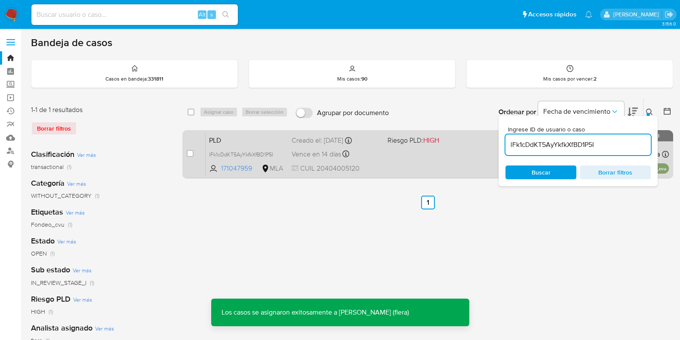
click at [270, 139] on span "PLD" at bounding box center [247, 139] width 76 height 11
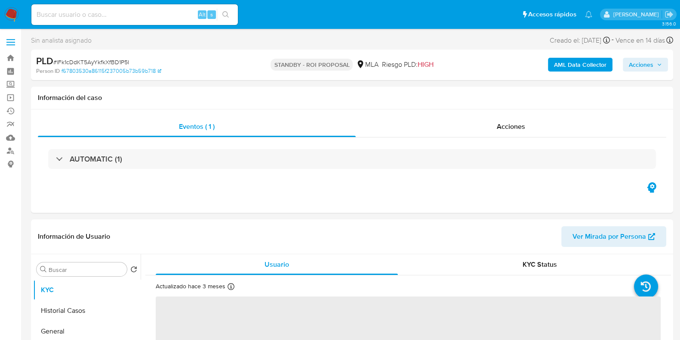
select select "10"
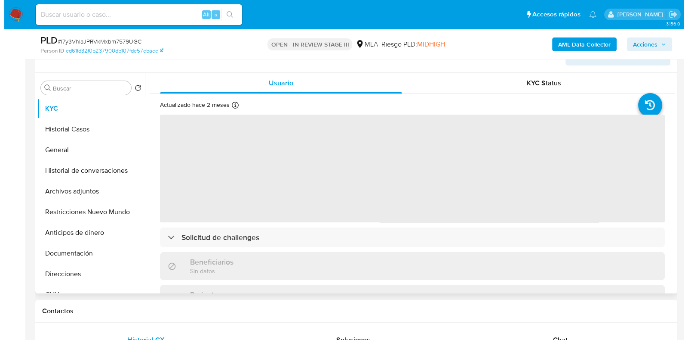
scroll to position [161, 0]
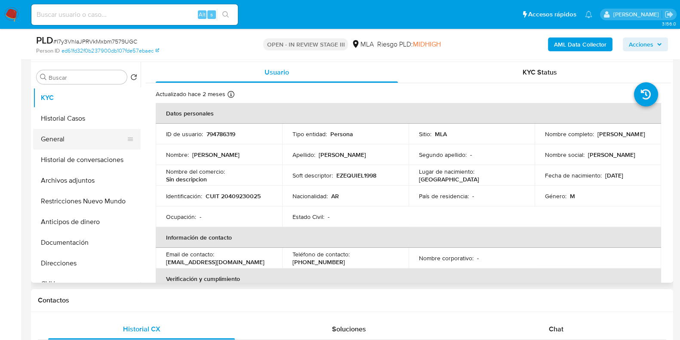
select select "10"
click at [89, 173] on button "Archivos adjuntos" at bounding box center [83, 180] width 101 height 21
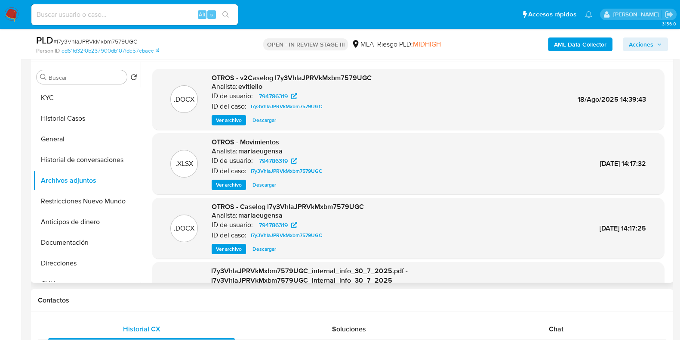
click at [225, 244] on span "Ver archivo" at bounding box center [229, 248] width 26 height 9
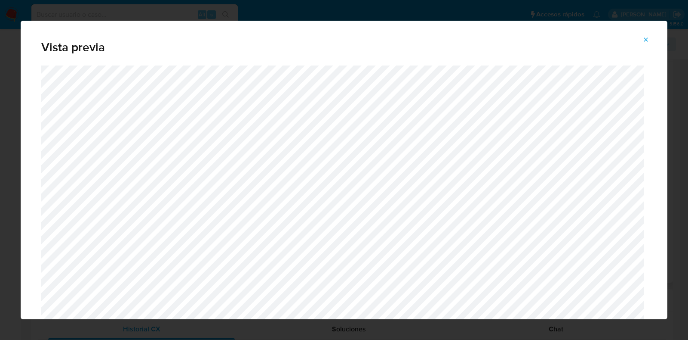
drag, startPoint x: 663, startPoint y: 53, endPoint x: 666, endPoint y: 93, distance: 40.1
click at [652, 151] on div "Vista previa" at bounding box center [344, 170] width 647 height 298
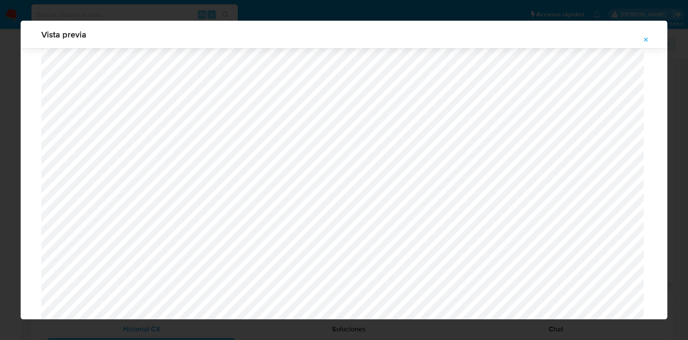
scroll to position [776, 0]
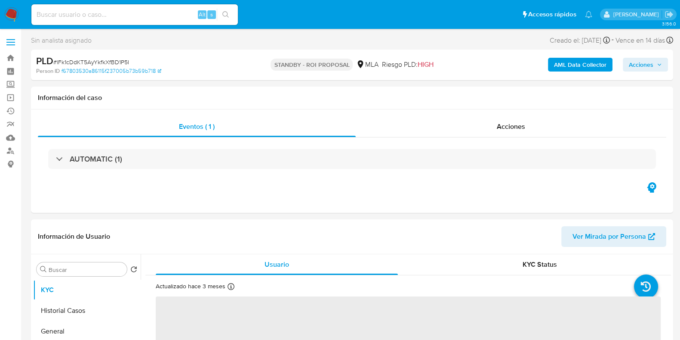
scroll to position [107, 0]
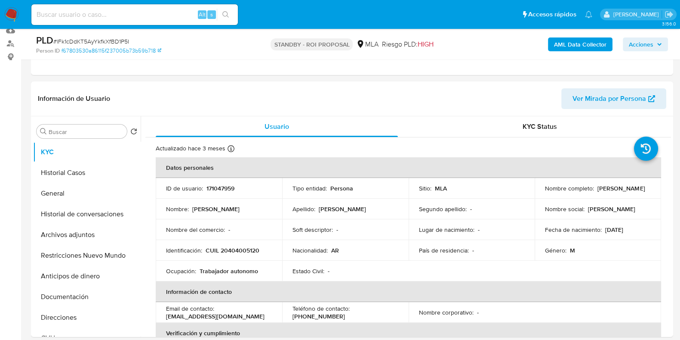
select select "10"
click at [68, 232] on button "Archivos adjuntos" at bounding box center [83, 234] width 101 height 21
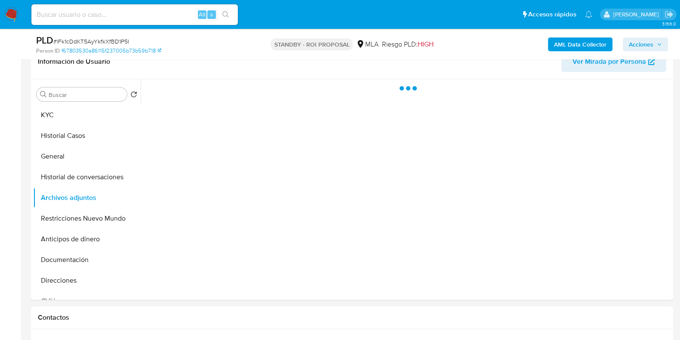
scroll to position [161, 0]
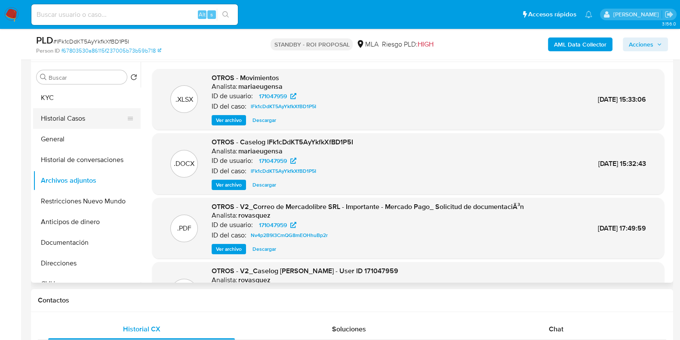
click at [68, 113] on button "Historial Casos" at bounding box center [83, 118] width 101 height 21
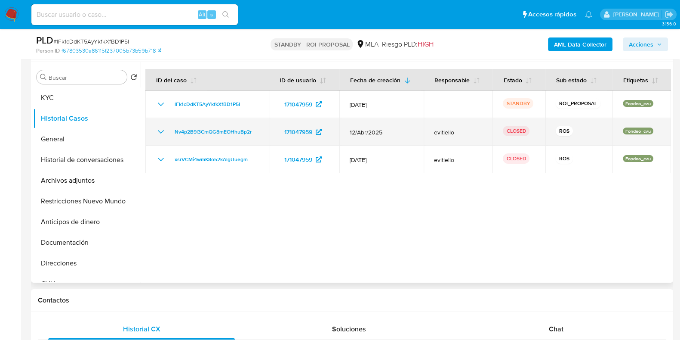
click at [160, 128] on icon "Mostrar/Ocultar" at bounding box center [161, 132] width 10 height 10
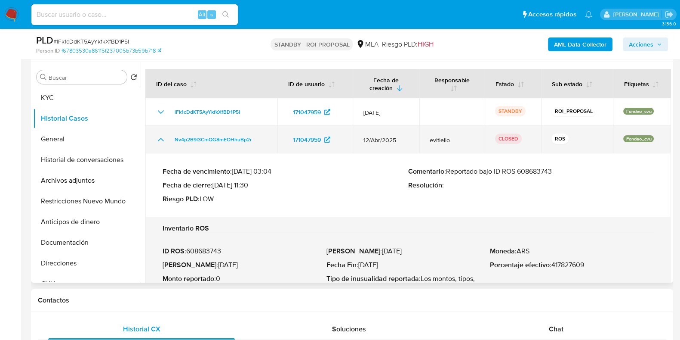
click at [162, 137] on icon "Mostrar/Ocultar" at bounding box center [161, 139] width 10 height 10
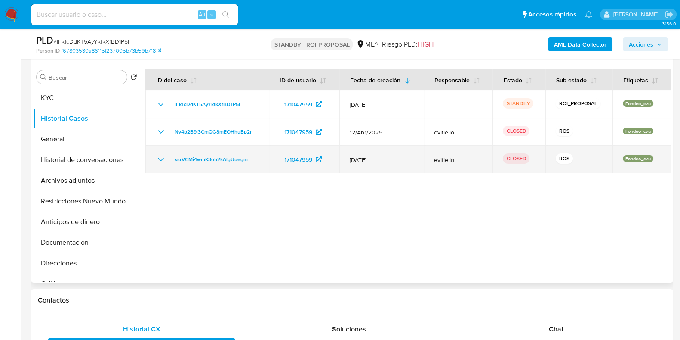
click at [162, 160] on icon "Mostrar/Ocultar" at bounding box center [161, 159] width 10 height 10
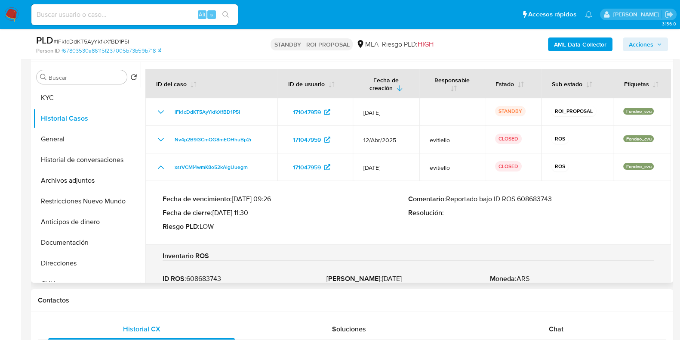
drag, startPoint x: 495, startPoint y: 199, endPoint x: 554, endPoint y: 198, distance: 59.4
click at [554, 198] on p "Comentario : Reportado bajo ID ROS 608683743" at bounding box center [531, 198] width 246 height 9
click at [80, 201] on button "Restricciones Nuevo Mundo" at bounding box center [83, 201] width 101 height 21
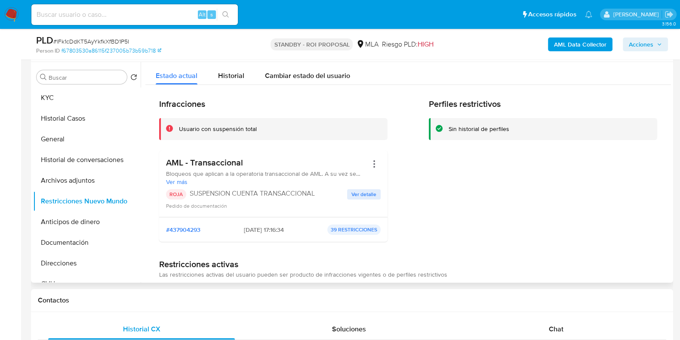
click at [352, 193] on span "Ver detalle" at bounding box center [364, 194] width 25 height 9
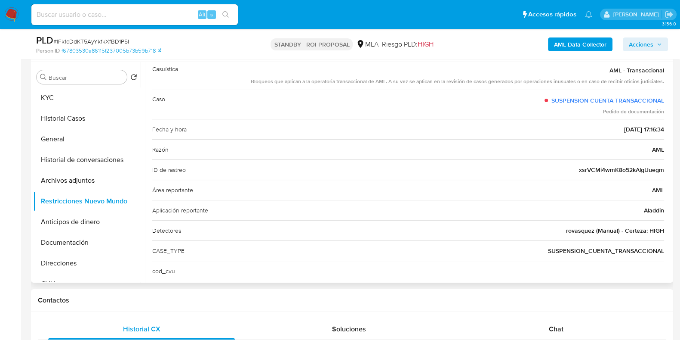
scroll to position [69, 0]
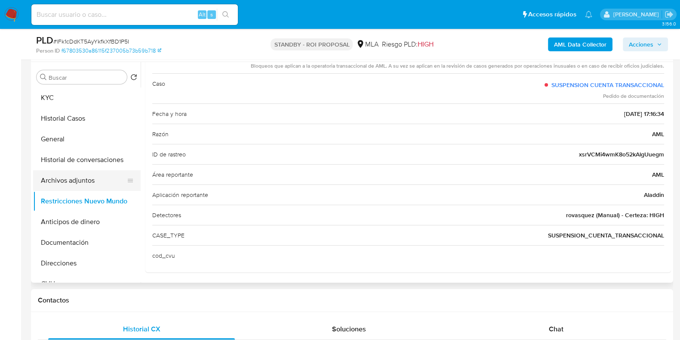
click at [76, 177] on button "Archivos adjuntos" at bounding box center [83, 180] width 101 height 21
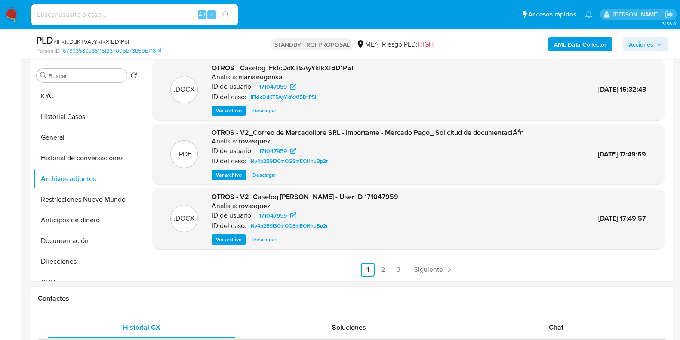
scroll to position [215, 0]
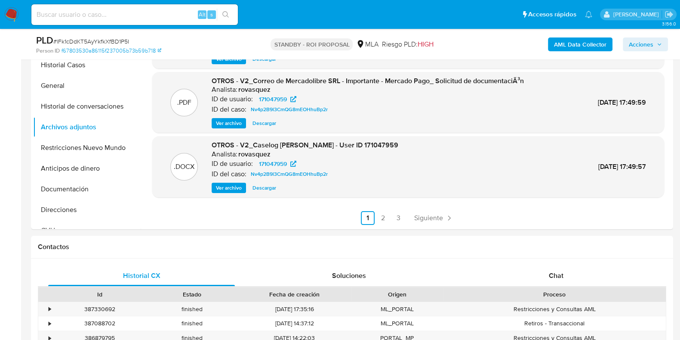
click at [111, 39] on span "# lFk1cDdKT5AyYkfkXfBD1P5I" at bounding box center [91, 41] width 76 height 9
copy span "lFk1cDdKT5AyYkfkXfBD1P5I"
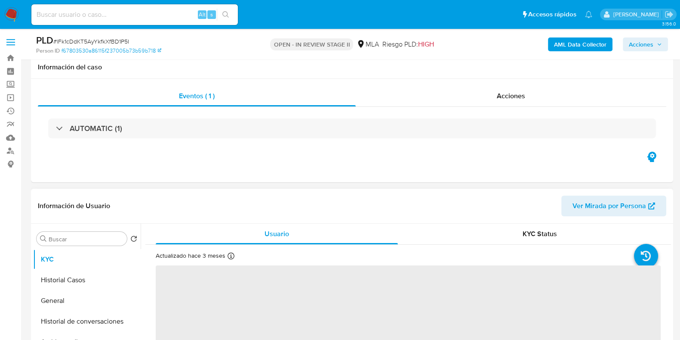
scroll to position [53, 0]
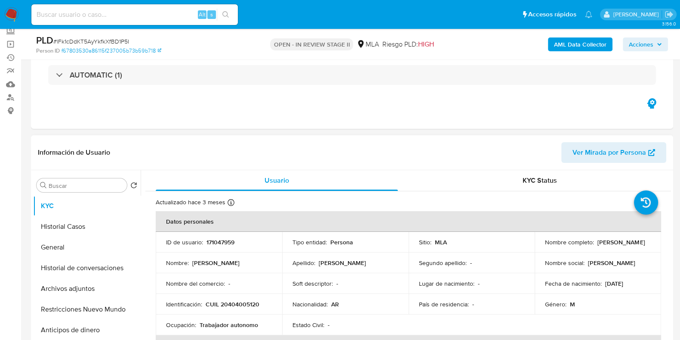
select select "10"
click at [66, 287] on button "Archivos adjuntos" at bounding box center [83, 288] width 101 height 21
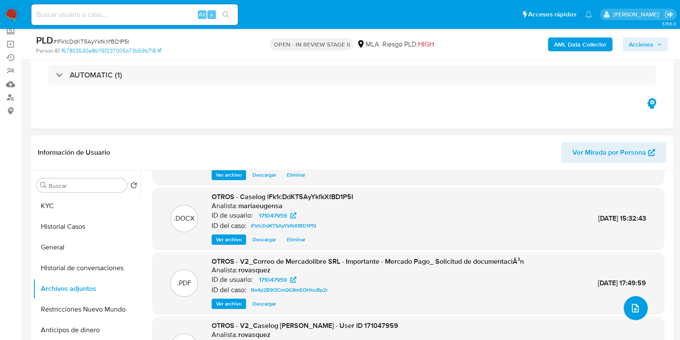
click at [633, 310] on icon "upload-file" at bounding box center [635, 307] width 7 height 9
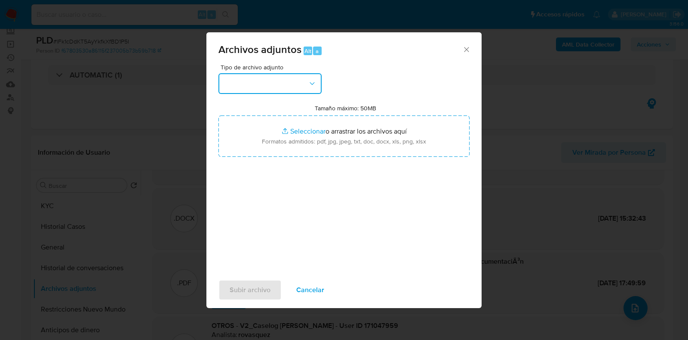
click at [306, 81] on button "button" at bounding box center [270, 83] width 103 height 21
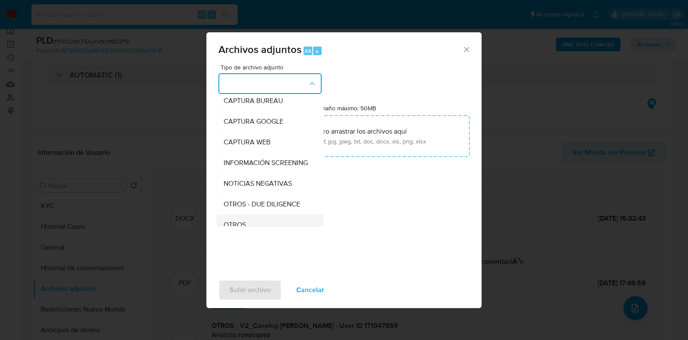
scroll to position [107, 0]
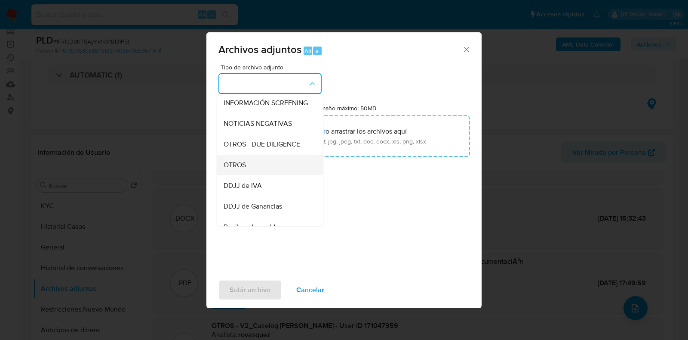
click at [262, 169] on div "OTROS" at bounding box center [268, 164] width 88 height 21
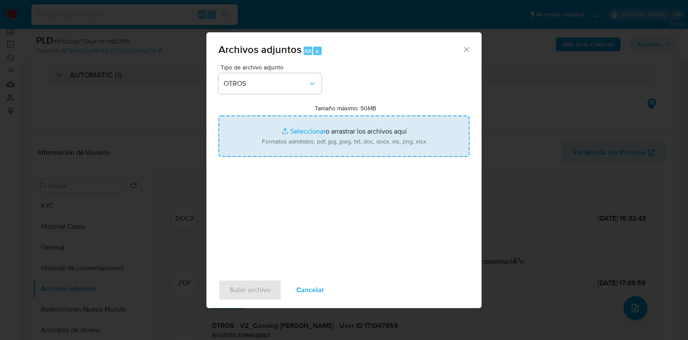
type input "C:\fakepath\v2Caselog lFk1cDdKT5AyYkfkXfBD1P5I.docx"
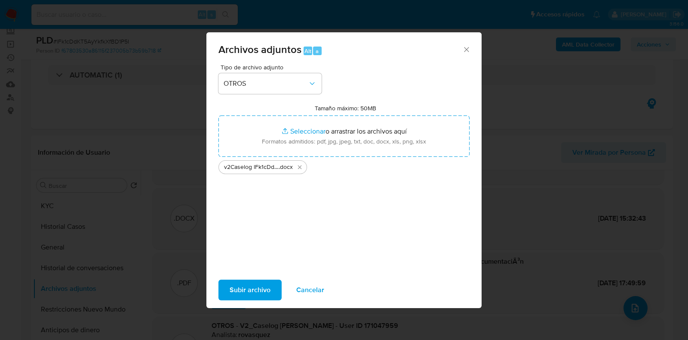
click at [249, 294] on span "Subir archivo" at bounding box center [250, 289] width 41 height 19
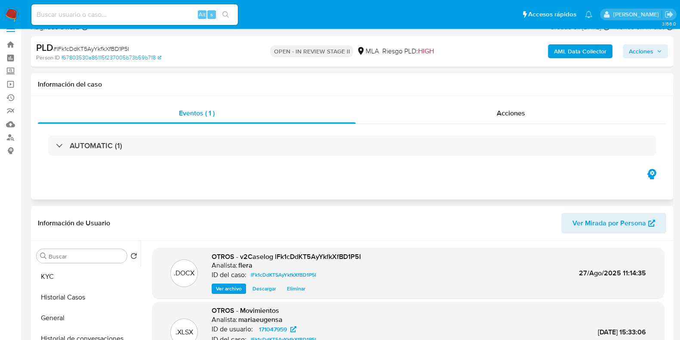
scroll to position [0, 0]
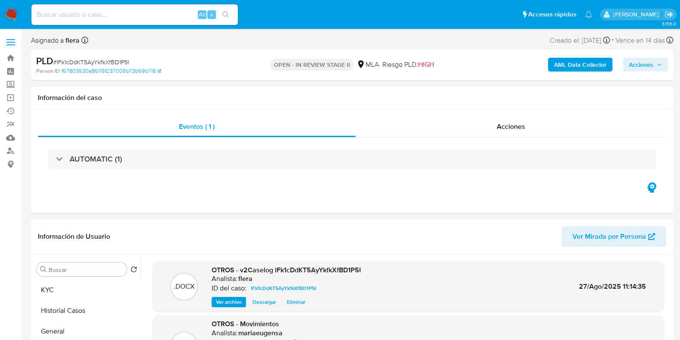
click at [656, 72] on div "AML Data Collector Acciones" at bounding box center [564, 65] width 208 height 20
click at [652, 60] on span "Acciones" at bounding box center [641, 65] width 25 height 14
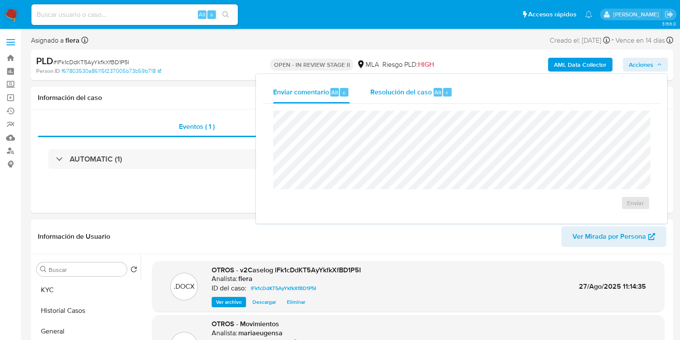
click at [421, 91] on span "Resolución del caso" at bounding box center [401, 92] width 62 height 10
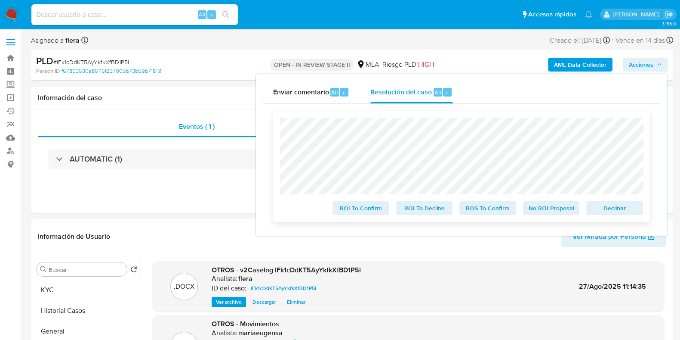
click at [613, 209] on span "Declinar" at bounding box center [615, 208] width 45 height 12
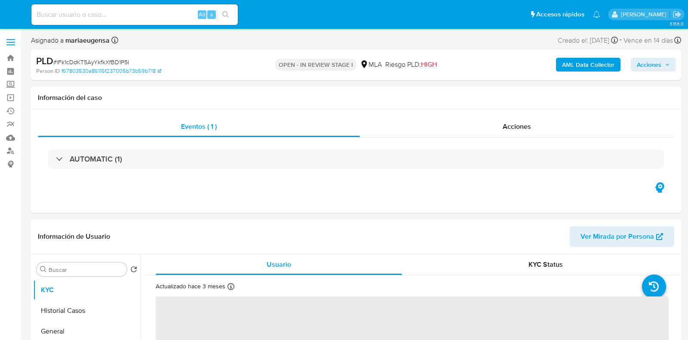
select select "10"
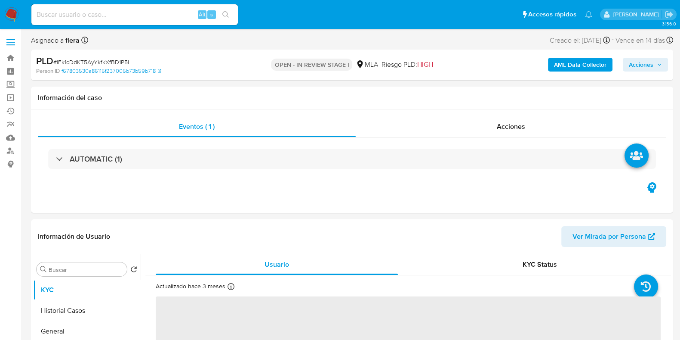
click at [656, 66] on span "Acciones" at bounding box center [645, 65] width 33 height 12
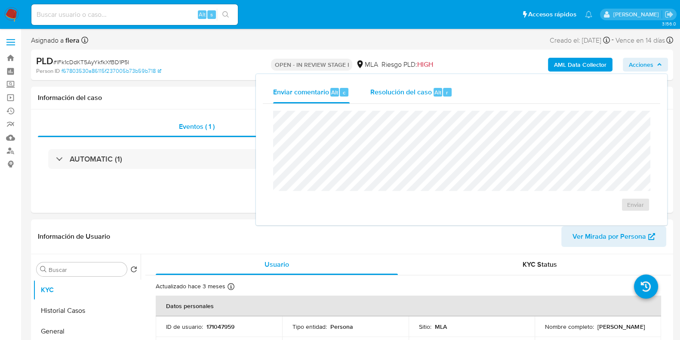
select select "10"
click at [413, 89] on span "Resolución del caso" at bounding box center [401, 92] width 62 height 10
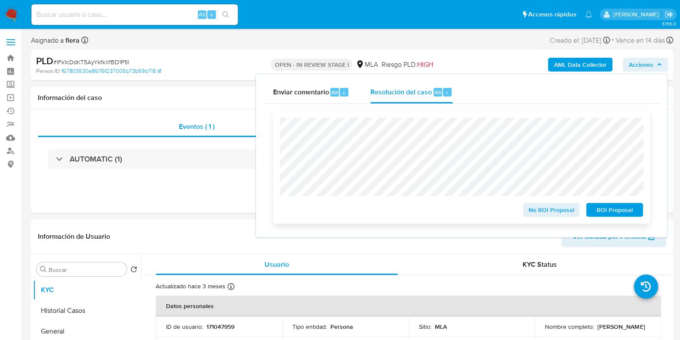
click at [612, 213] on span "ROI Proposal" at bounding box center [615, 210] width 45 height 12
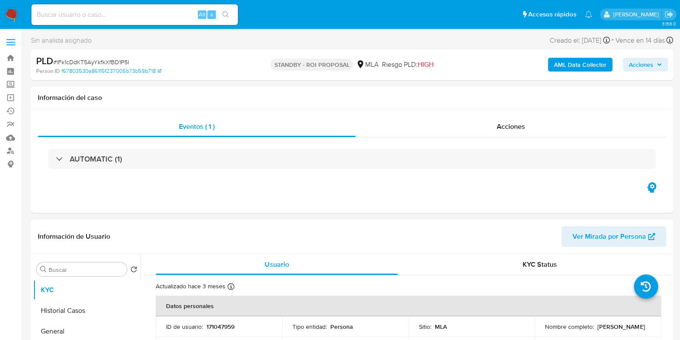
select select "10"
click at [120, 9] on input at bounding box center [134, 14] width 207 height 11
paste input "HyhmNTNbOXIrUevzjSoAM0PR"
type input "HyhmNTNbOXIrUevzjSoAM0PR"
select select "10"
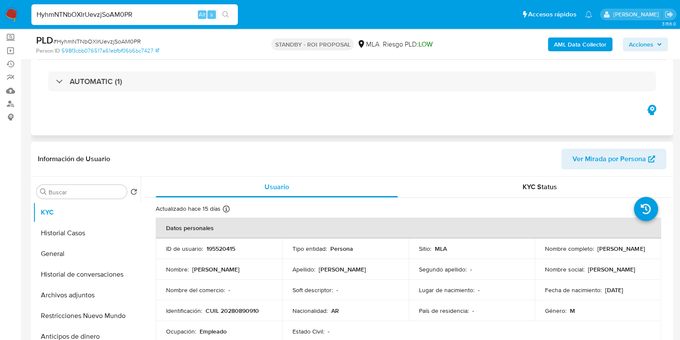
scroll to position [107, 0]
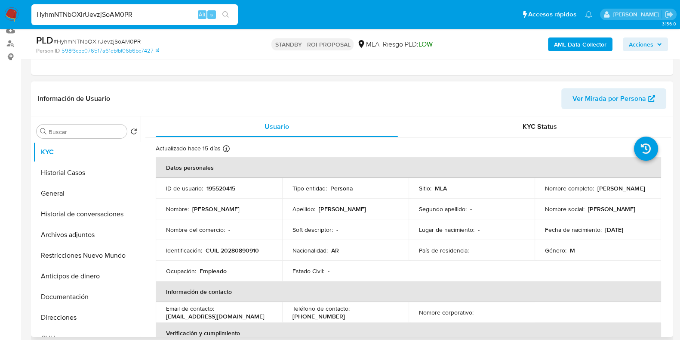
click at [219, 187] on p "195520415" at bounding box center [221, 188] width 29 height 8
copy p "195520415"
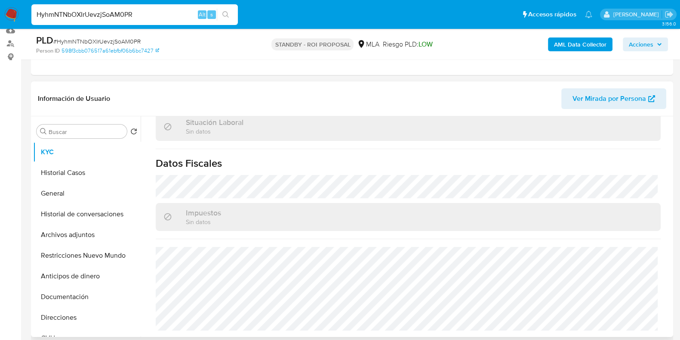
scroll to position [215, 0]
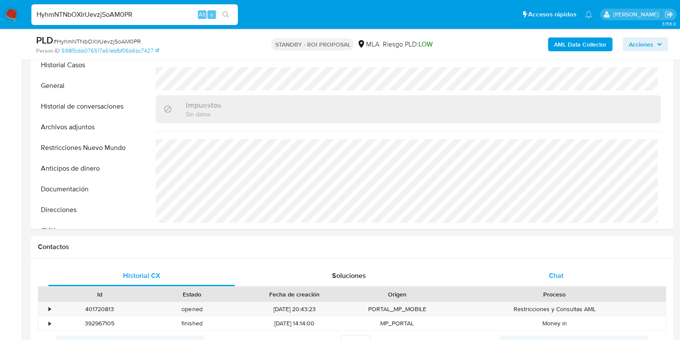
click at [544, 276] on div "Chat" at bounding box center [556, 275] width 187 height 21
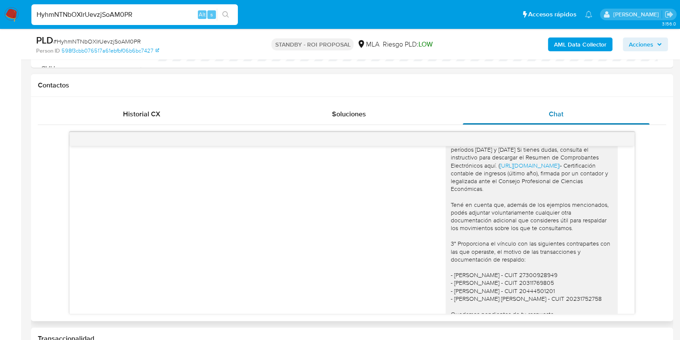
scroll to position [1221, 0]
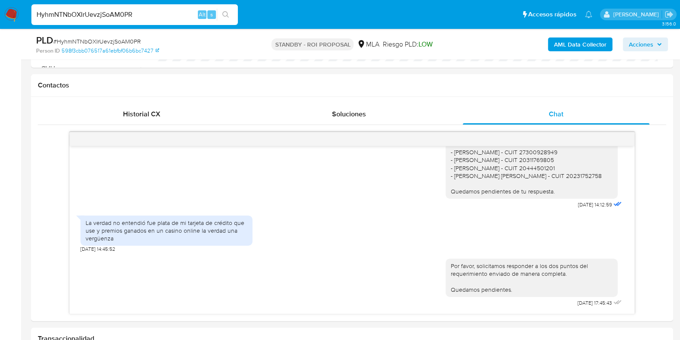
click at [127, 15] on input "HyhmNTNbOXIrUevzjSoAM0PR" at bounding box center [134, 14] width 207 height 11
paste input "Sg2MhtX6gu1ECcFTmLwUXGsX"
type input "Sg2MhtX6gu1ECcFTmLwUXGsX"
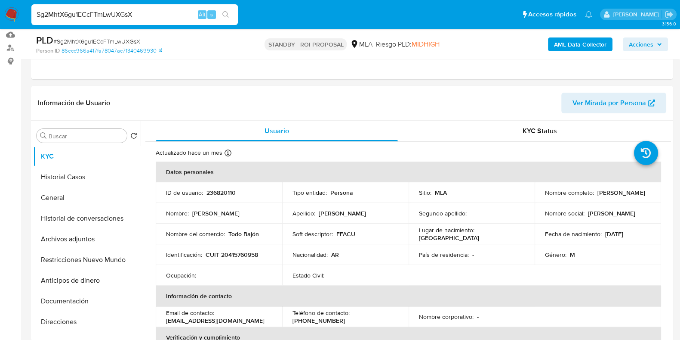
scroll to position [107, 0]
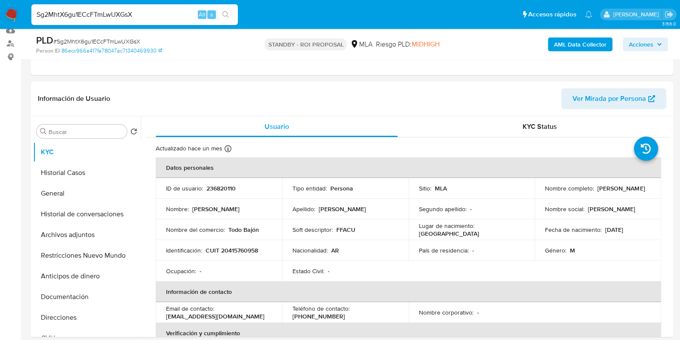
select select "10"
click at [219, 187] on p "236820110" at bounding box center [221, 188] width 29 height 8
copy p "236820110"
click at [112, 13] on input "Sg2MhtX6gu1ECcFTmLwUXGsX" at bounding box center [134, 14] width 207 height 11
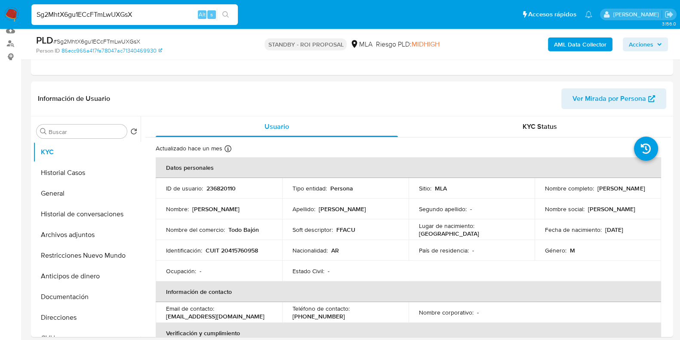
click at [112, 13] on input "Sg2MhtX6gu1ECcFTmLwUXGsX" at bounding box center [134, 14] width 207 height 11
paste input "BPIVCRiV2wzkvdT7ECiPNDmj"
type input "BPIVCRiV2wzkvdT7ECiPNDmj"
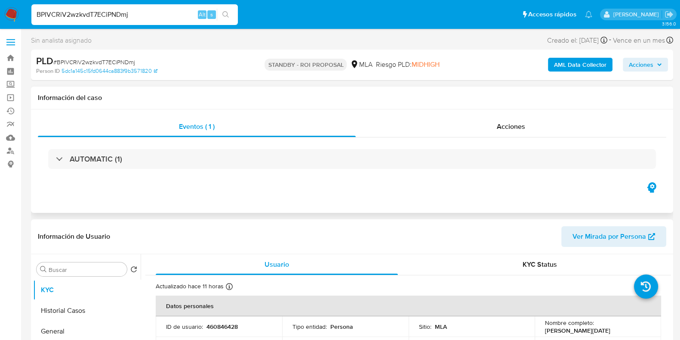
select select "10"
click at [228, 327] on p "460846428" at bounding box center [222, 326] width 31 height 8
copy p "460846428"
drag, startPoint x: 604, startPoint y: 331, endPoint x: 543, endPoint y: 332, distance: 61.1
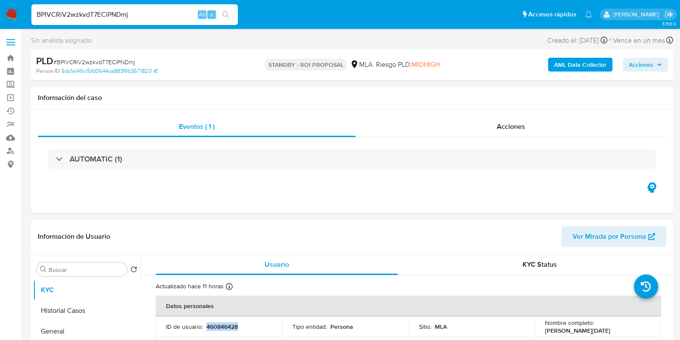
click at [545, 332] on div "Nombre completo : Angela Epifania Lopez" at bounding box center [598, 325] width 106 height 15
copy p "[PERSON_NAME][DATE]"
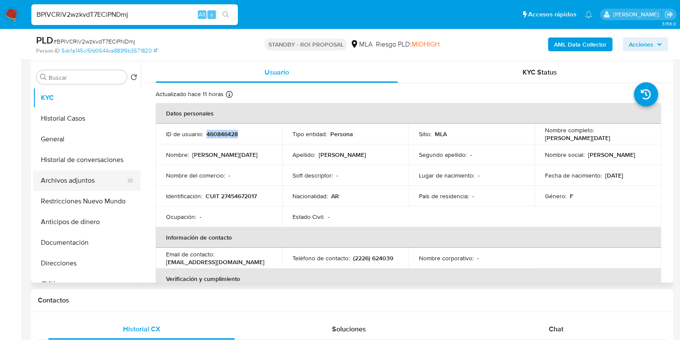
click at [83, 175] on button "Archivos adjuntos" at bounding box center [83, 180] width 101 height 21
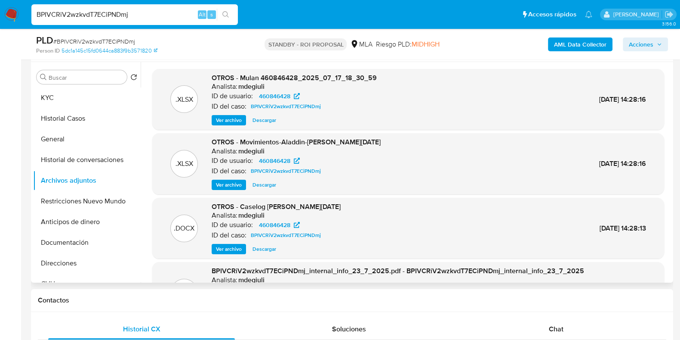
click at [269, 185] on span "Descargar" at bounding box center [265, 184] width 24 height 9
click at [263, 245] on span "Descargar" at bounding box center [265, 248] width 24 height 9
click at [59, 83] on div "Buscar Volver al orden por defecto KYC Historial Casos General Historial de con…" at bounding box center [87, 172] width 108 height 219
click at [60, 96] on button "KYC" at bounding box center [83, 97] width 101 height 21
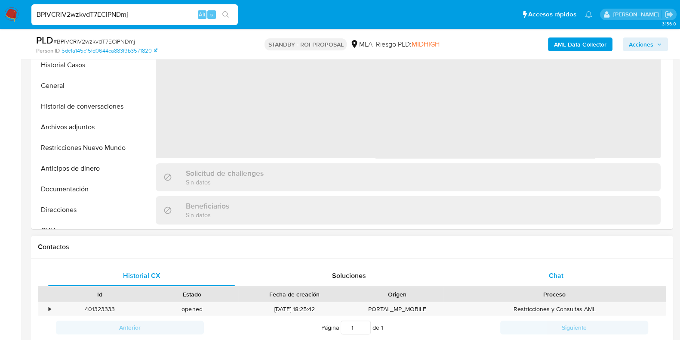
click at [554, 273] on span "Chat" at bounding box center [556, 275] width 15 height 10
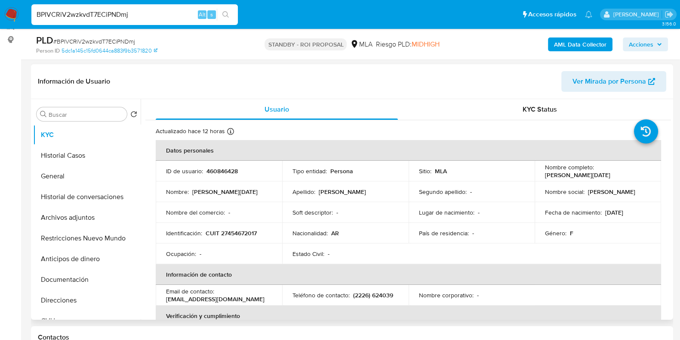
scroll to position [107, 0]
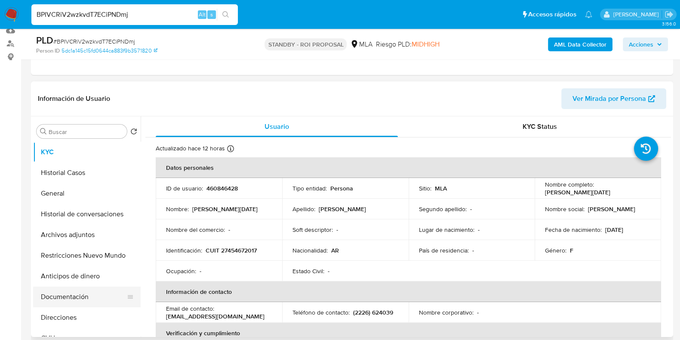
click at [65, 290] on button "Documentación" at bounding box center [83, 296] width 101 height 21
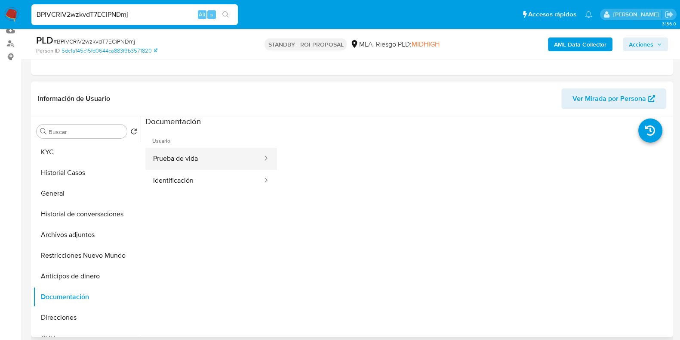
click at [174, 157] on button "Prueba de vida" at bounding box center [204, 159] width 118 height 22
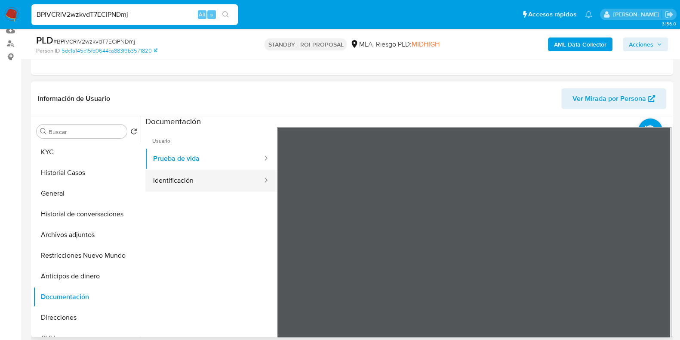
click at [223, 184] on button "Identificación" at bounding box center [204, 181] width 118 height 22
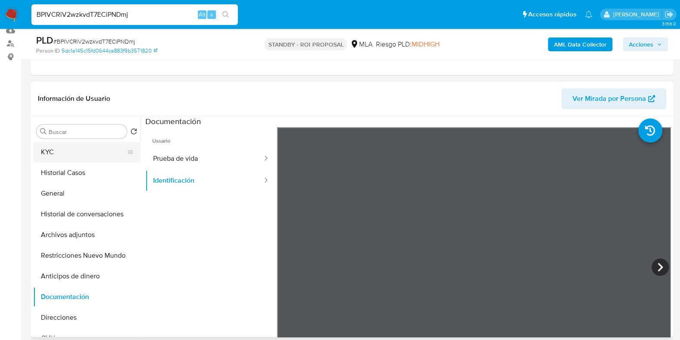
click at [89, 160] on button "KYC" at bounding box center [83, 152] width 101 height 21
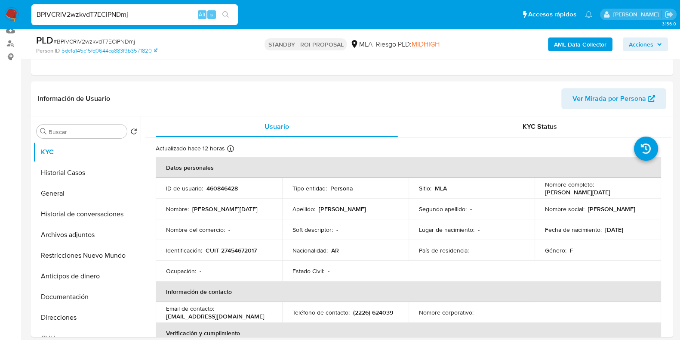
click at [132, 40] on span "# BPIVCRiV2wzkvdT7ECiPNDmj" at bounding box center [94, 41] width 82 height 9
copy span "BPIVCRiV2wzkvdT7ECiPNDmj"
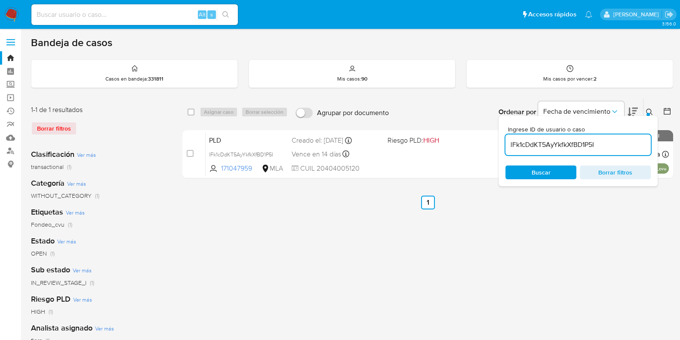
click at [593, 143] on input "lFk1cDdKT5AyYkfkXfBD1P5I" at bounding box center [578, 144] width 145 height 11
paste input "BPIVCRiV2wzkvdT7ECiPNDmj"
type input "BPIVCRiV2wzkvdT7ECiPNDmj"
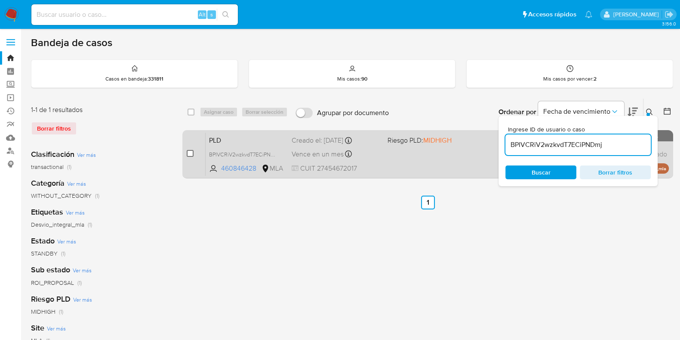
click at [188, 151] on input "checkbox" at bounding box center [190, 153] width 7 height 7
checkbox input "true"
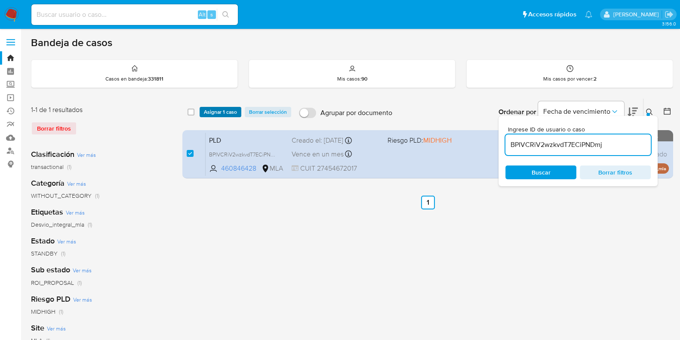
click at [215, 108] on span "Asignar 1 caso" at bounding box center [220, 112] width 33 height 9
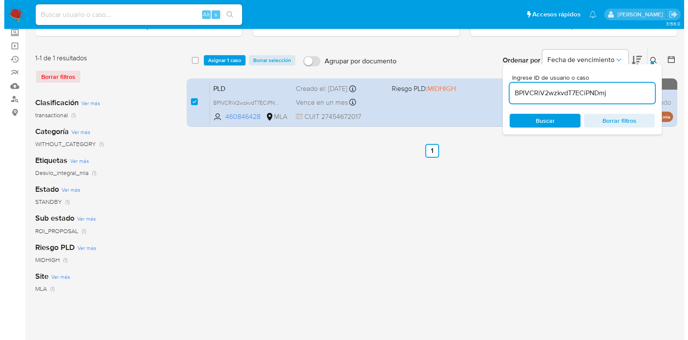
scroll to position [53, 0]
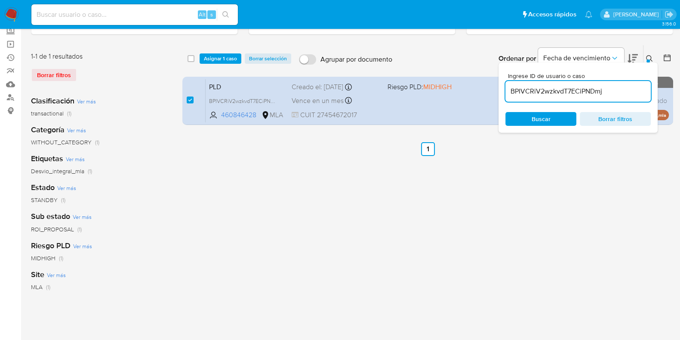
click at [211, 58] on span "Asignar 1 caso" at bounding box center [220, 58] width 33 height 9
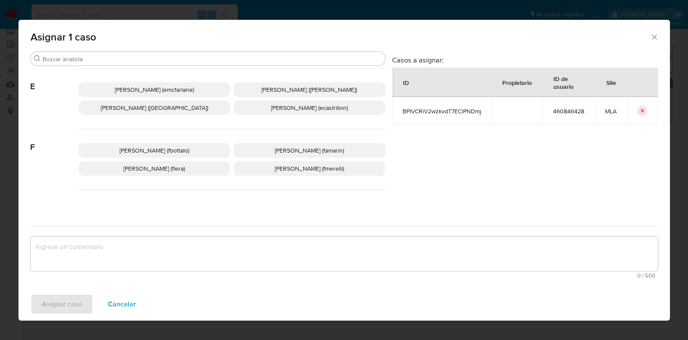
scroll to position [215, 0]
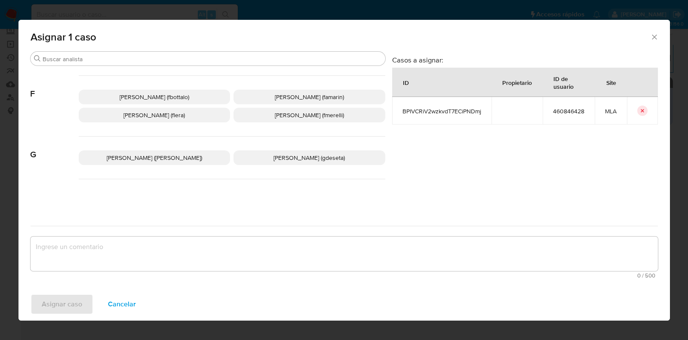
click at [182, 114] on span "[PERSON_NAME] (flera)" at bounding box center [154, 115] width 62 height 9
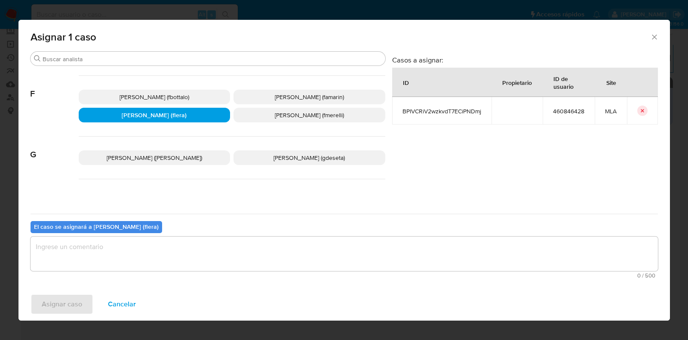
click at [165, 253] on textarea "assign-modal" at bounding box center [345, 253] width 628 height 34
click at [72, 305] on span "Asignar caso" at bounding box center [62, 303] width 40 height 19
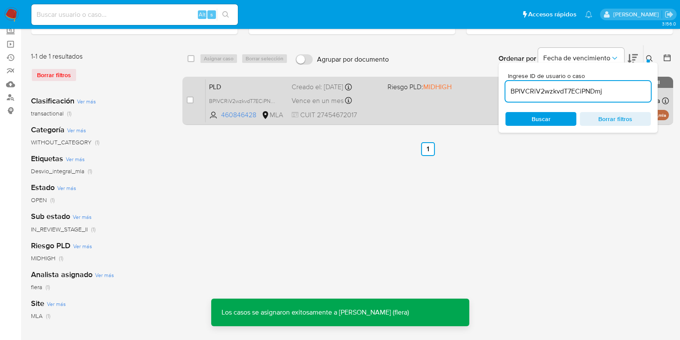
click at [236, 90] on div "PLD BPIVCRiV2wzkvdT7ECiPNDmj 460846428 MLA Riesgo PLD: MIDHIGH Creado el: [DATE…" at bounding box center [437, 100] width 463 height 43
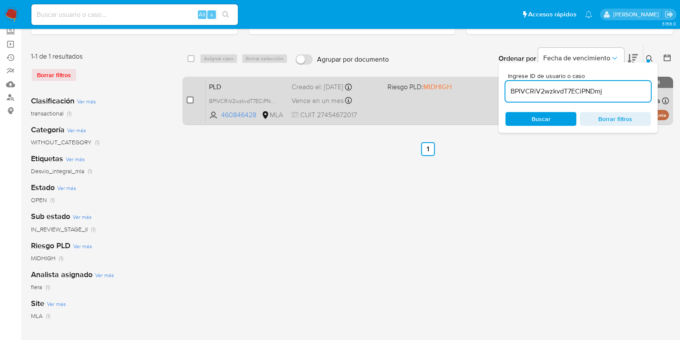
click at [187, 98] on input "checkbox" at bounding box center [190, 99] width 7 height 7
checkbox input "true"
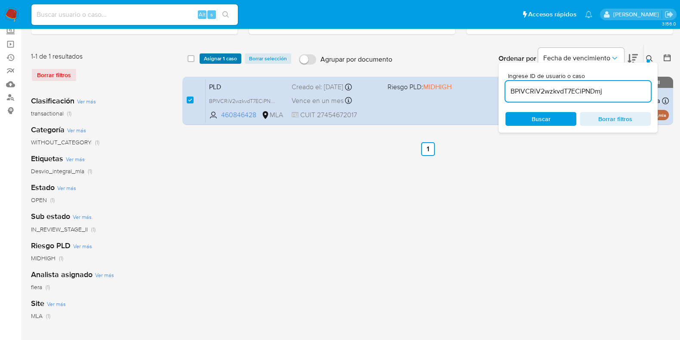
click at [214, 61] on span "Asignar 1 caso" at bounding box center [220, 58] width 33 height 9
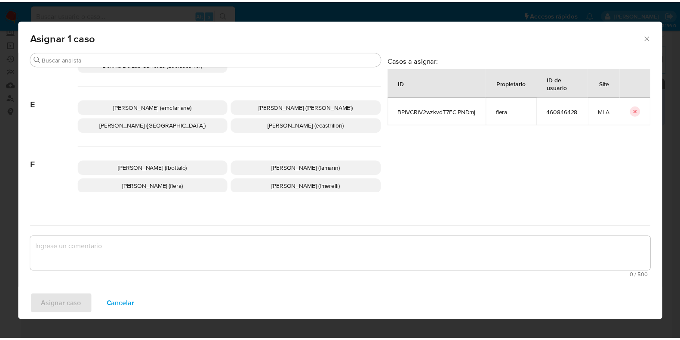
scroll to position [161, 0]
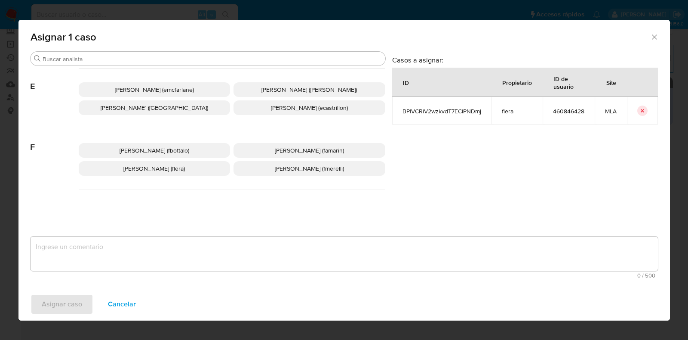
click at [167, 167] on span "Florencia Cecilia Lera (flera)" at bounding box center [154, 168] width 62 height 9
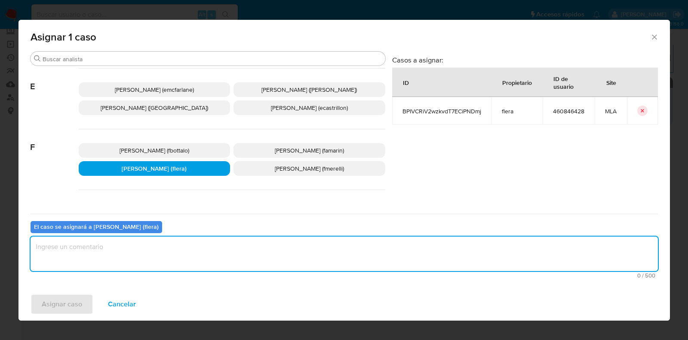
click at [165, 248] on textarea "assign-modal" at bounding box center [345, 253] width 628 height 34
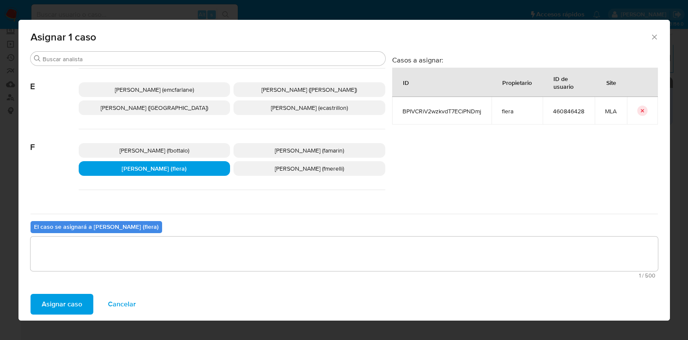
click at [78, 306] on span "Asignar caso" at bounding box center [62, 303] width 40 height 19
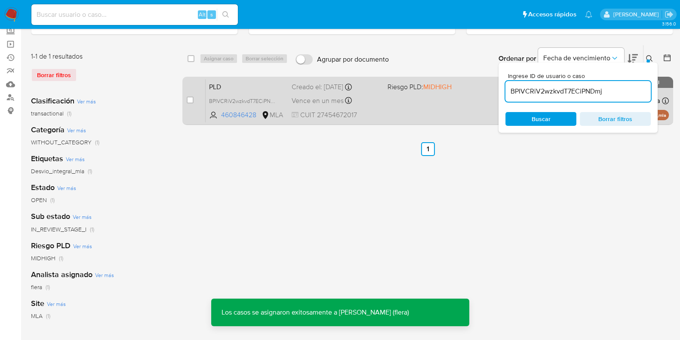
click at [225, 93] on div "PLD BPIVCRiV2wzkvdT7ECiPNDmj 460846428 MLA Riesgo PLD: MIDHIGH Creado el: 12/07…" at bounding box center [437, 100] width 463 height 43
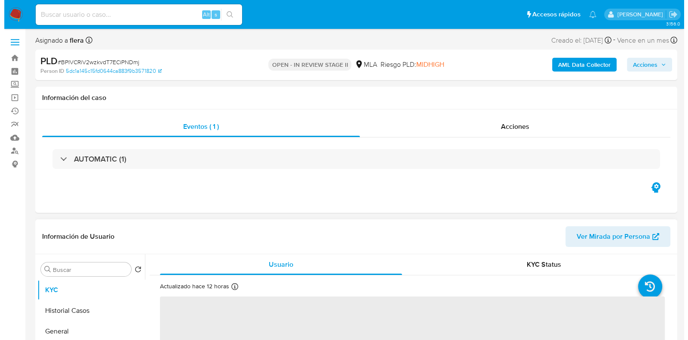
scroll to position [107, 0]
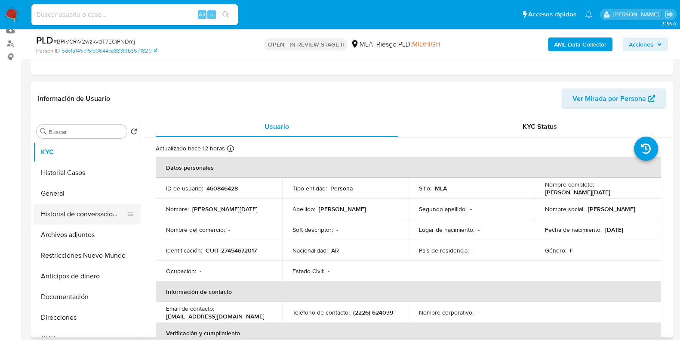
select select "10"
click at [80, 232] on button "Archivos adjuntos" at bounding box center [83, 234] width 101 height 21
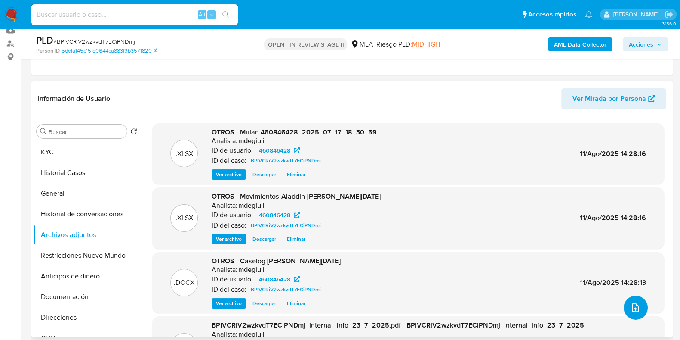
click at [630, 311] on icon "upload-file" at bounding box center [635, 307] width 10 height 10
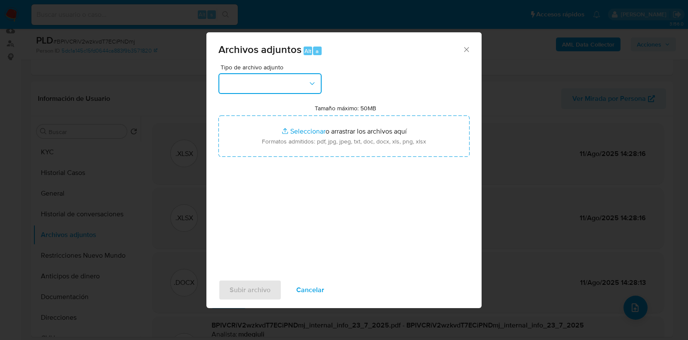
click at [312, 88] on button "button" at bounding box center [270, 83] width 103 height 21
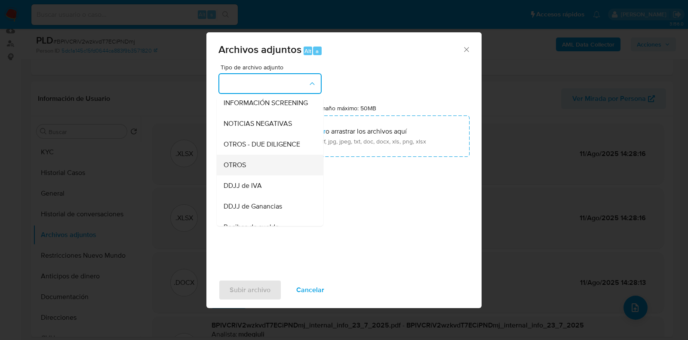
click at [267, 169] on div "OTROS" at bounding box center [268, 164] width 88 height 21
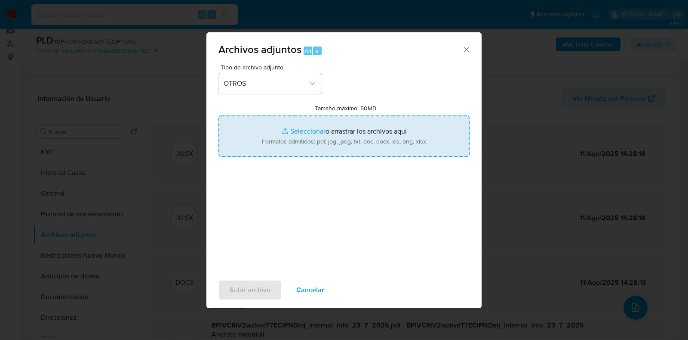
type input "C:\fakepath\v2Caselog Angela Epifania Lopez.docx"
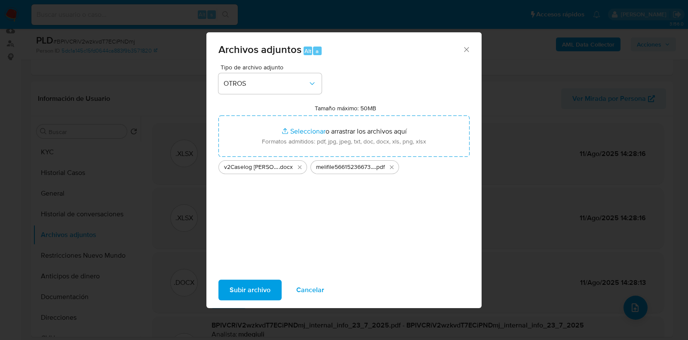
click at [252, 290] on span "Subir archivo" at bounding box center [250, 289] width 41 height 19
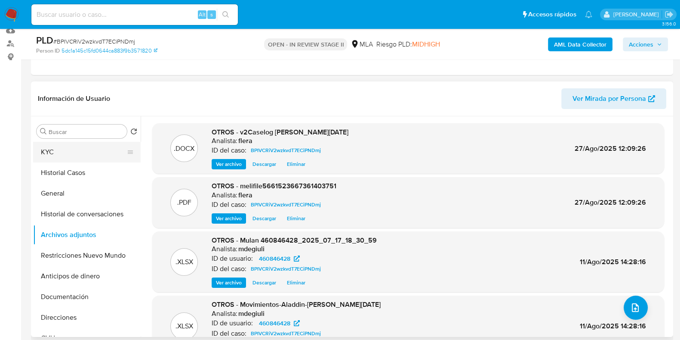
click at [84, 154] on button "KYC" at bounding box center [83, 152] width 101 height 21
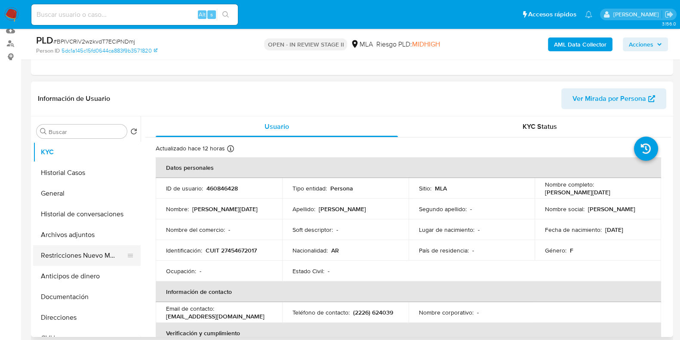
click at [74, 249] on button "Restricciones Nuevo Mundo" at bounding box center [83, 255] width 101 height 21
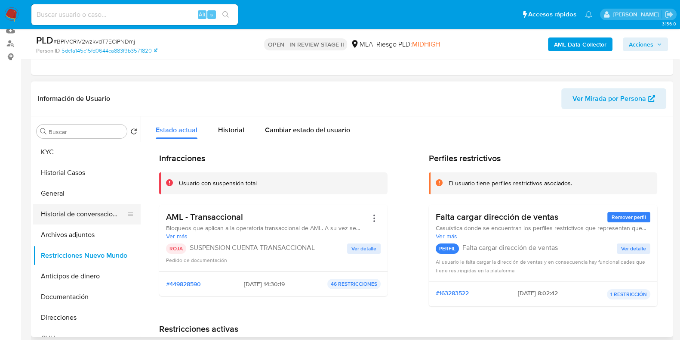
click at [67, 215] on button "Historial de conversaciones" at bounding box center [83, 214] width 101 height 21
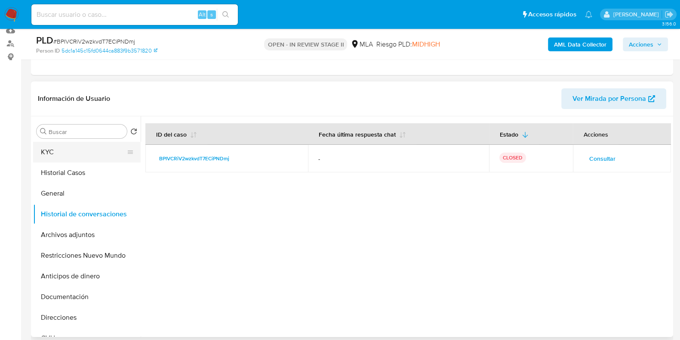
click at [70, 151] on button "KYC" at bounding box center [83, 152] width 101 height 21
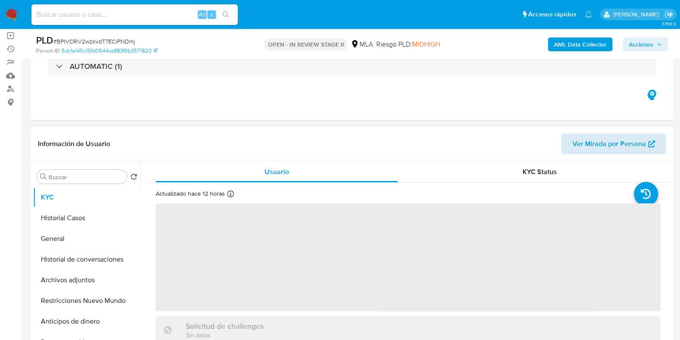
scroll to position [0, 0]
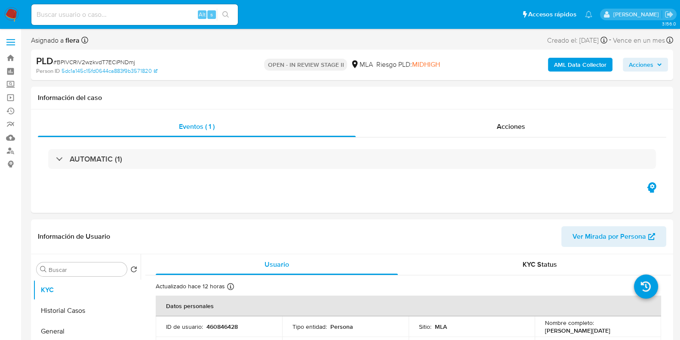
click at [643, 62] on span "Acciones" at bounding box center [641, 65] width 25 height 14
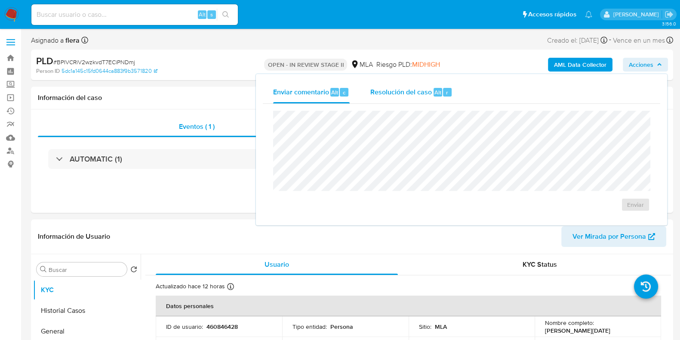
click at [389, 87] on span "Resolución del caso" at bounding box center [401, 92] width 62 height 10
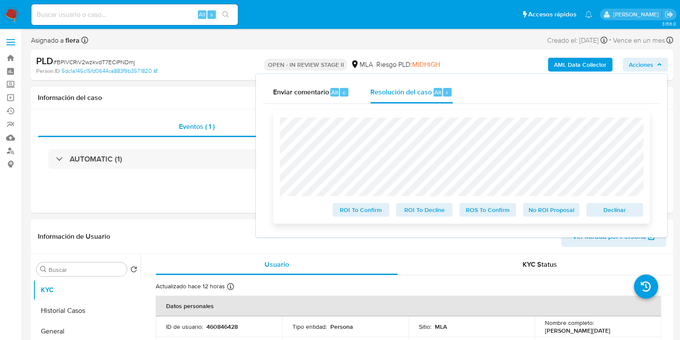
click at [635, 207] on span "Declinar" at bounding box center [615, 210] width 45 height 12
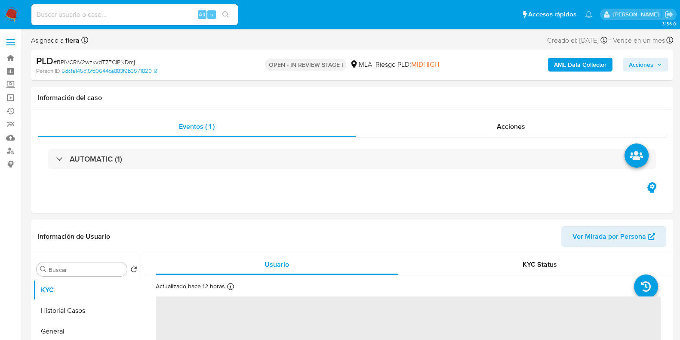
click at [112, 61] on span "# BPIVCRiV2wzkvdT7ECiPNDmj" at bounding box center [94, 62] width 82 height 9
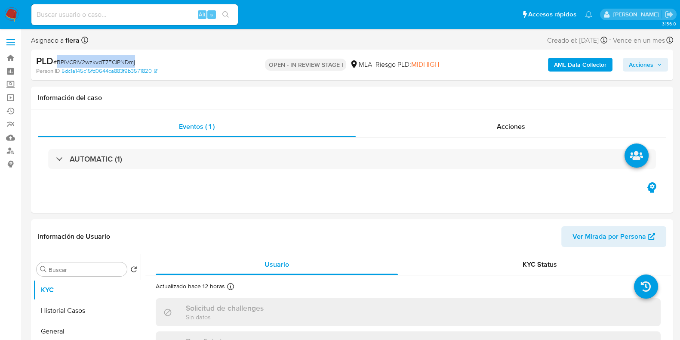
click at [112, 61] on span "# BPIVCRiV2wzkvdT7ECiPNDmj" at bounding box center [94, 62] width 82 height 9
select select "10"
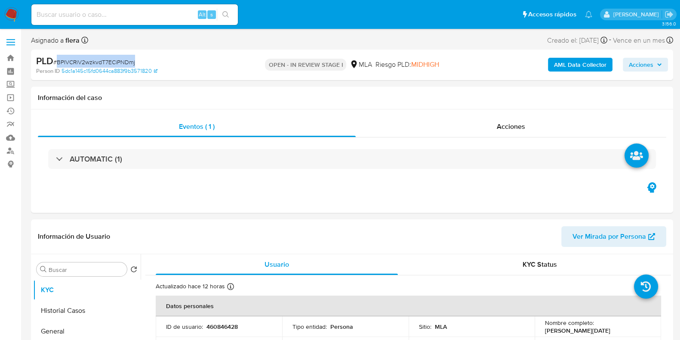
copy span "BPIVCRiV2wzkvdT7ECiPNDmj"
click at [642, 65] on span "Acciones" at bounding box center [641, 65] width 25 height 14
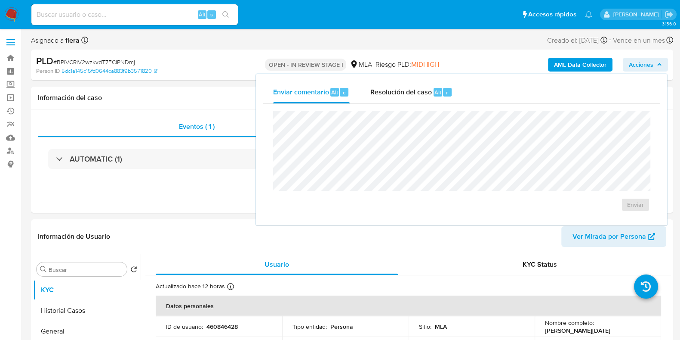
click at [411, 106] on div "Enviar" at bounding box center [462, 161] width 398 height 114
drag, startPoint x: 414, startPoint y: 83, endPoint x: 412, endPoint y: 95, distance: 12.7
click at [414, 83] on div "Resolución del caso Alt r" at bounding box center [411, 92] width 82 height 22
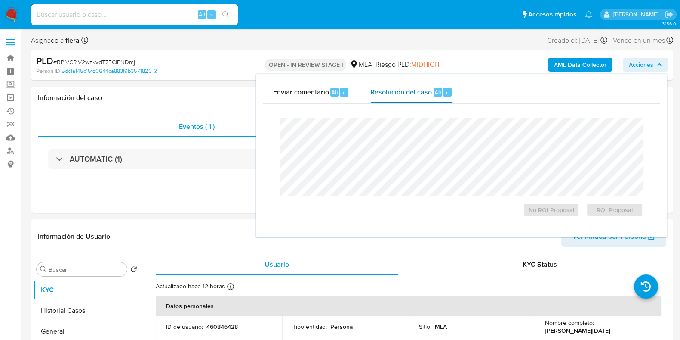
click at [412, 96] on span "Resolución del caso" at bounding box center [401, 92] width 62 height 10
click at [631, 206] on span "ROI Proposal" at bounding box center [615, 210] width 45 height 12
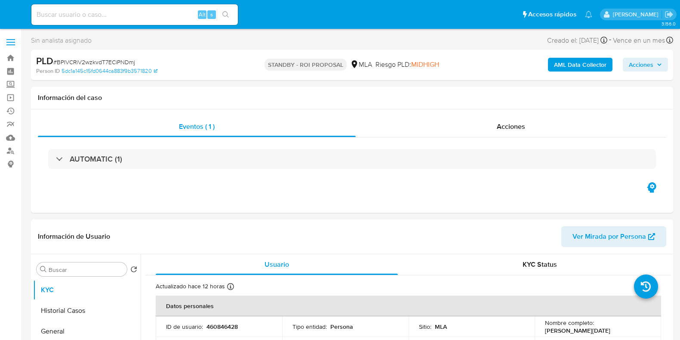
select select "10"
click at [115, 16] on input at bounding box center [134, 14] width 207 height 11
paste input "wxfLNJdjgUBxceQ2TkMc0wVS"
type input "wxfLNJdjgUBxceQ2TkMc0wVS"
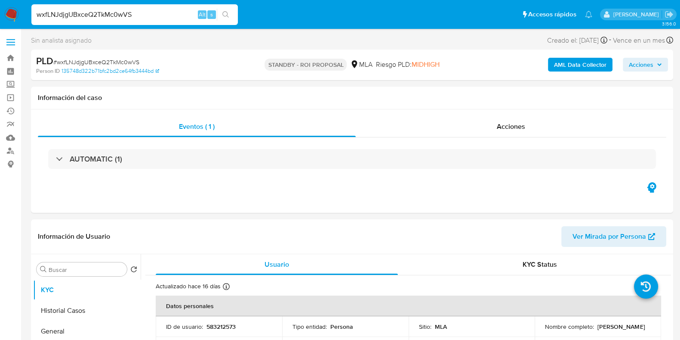
select select "10"
drag, startPoint x: 606, startPoint y: 332, endPoint x: 542, endPoint y: 332, distance: 64.1
click at [542, 332] on td "Nombre completo : Juan Cristobal Bojaryn" at bounding box center [598, 326] width 127 height 21
copy p "[PERSON_NAME]"
click at [234, 328] on p "583212573" at bounding box center [221, 326] width 29 height 8
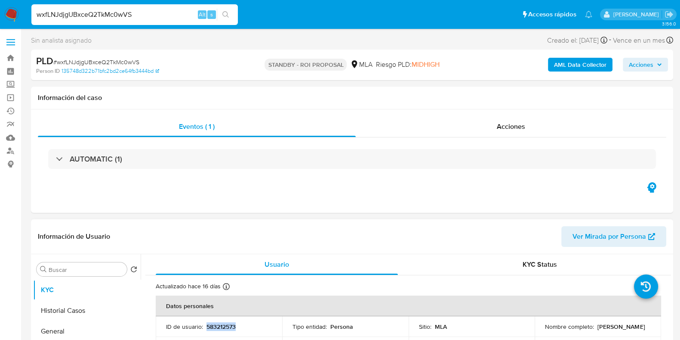
click at [234, 328] on p "583212573" at bounding box center [221, 326] width 29 height 8
copy p "583212573"
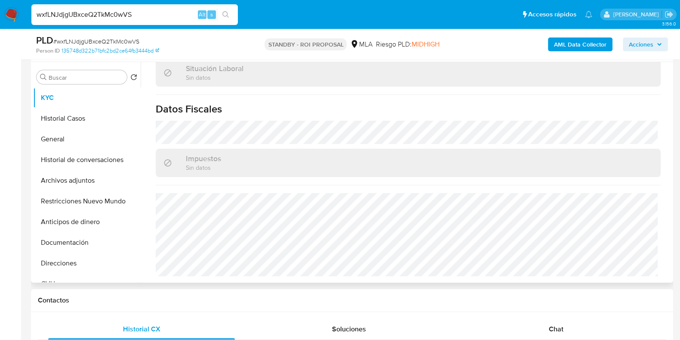
scroll to position [452, 0]
click at [556, 330] on span "Chat" at bounding box center [556, 329] width 15 height 10
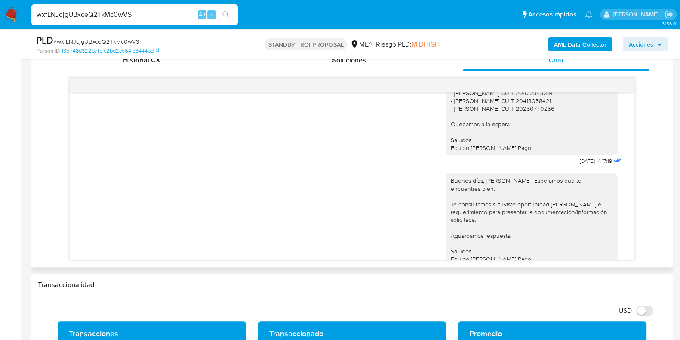
scroll to position [660, 0]
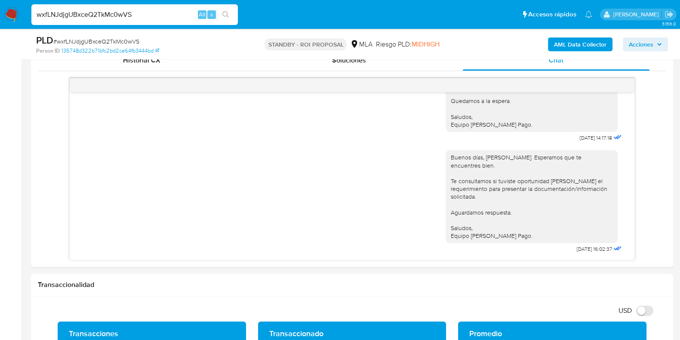
click at [96, 38] on span "# wxfLNJdjgUBxceQ2TkMc0wVS" at bounding box center [96, 41] width 86 height 9
copy span "wxfLNJdjgUBxceQ2TkMc0wVS"
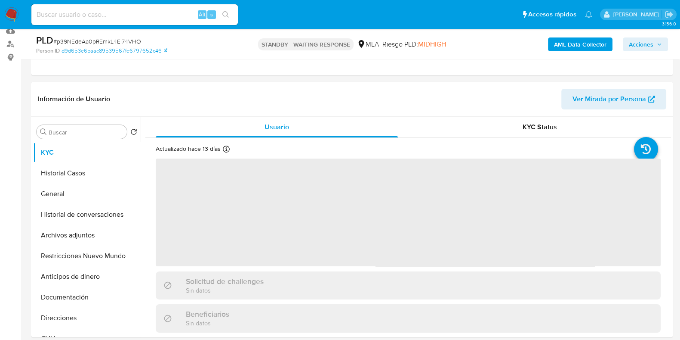
scroll to position [107, 0]
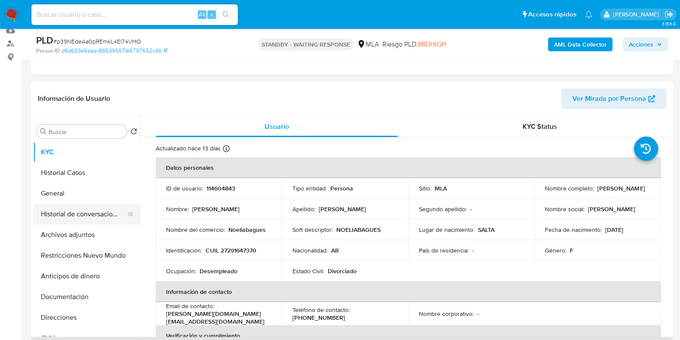
select select "10"
click at [75, 231] on button "Archivos adjuntos" at bounding box center [83, 234] width 101 height 21
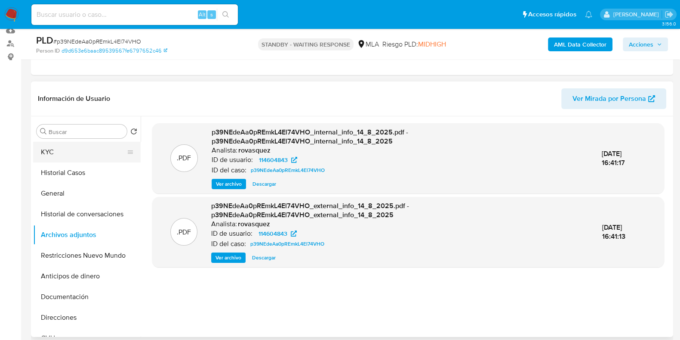
click at [55, 145] on button "KYC" at bounding box center [83, 152] width 101 height 21
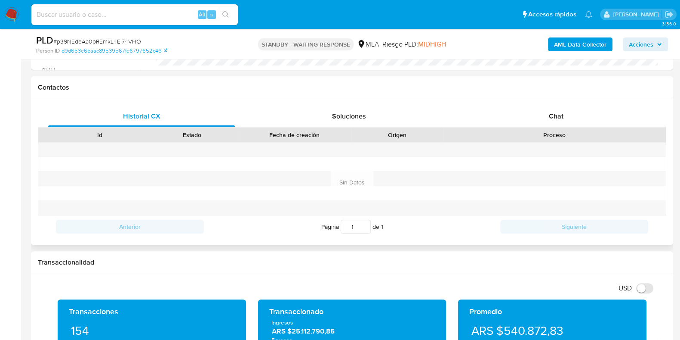
scroll to position [376, 0]
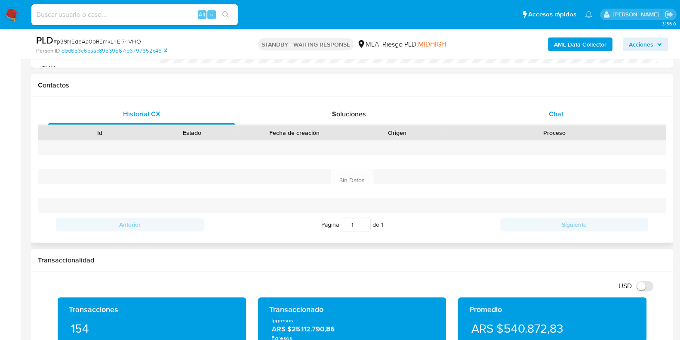
click at [561, 114] on span "Chat" at bounding box center [556, 114] width 15 height 10
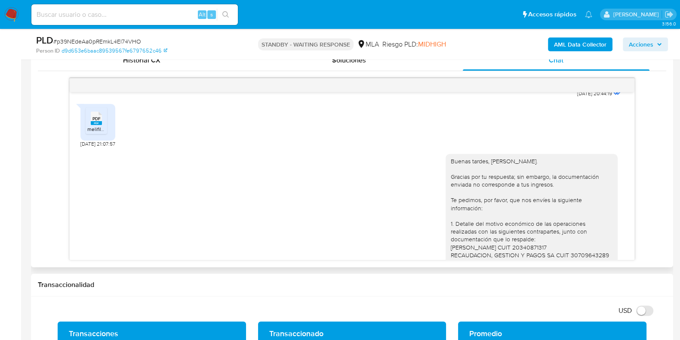
scroll to position [968, 0]
click at [88, 124] on div "PDF PDF" at bounding box center [96, 115] width 18 height 17
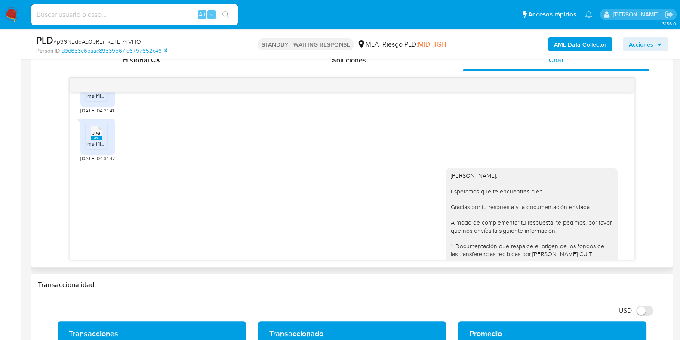
scroll to position [1276, 0]
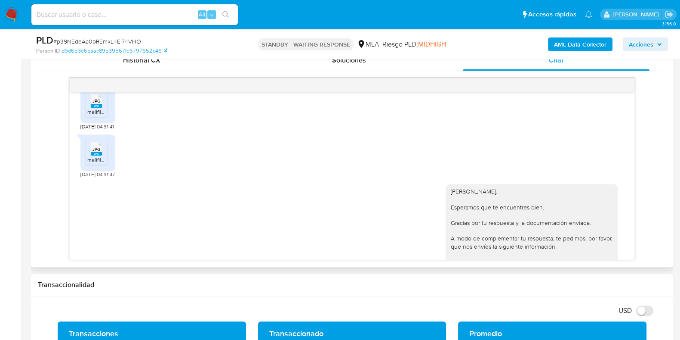
click at [99, 108] on rect at bounding box center [96, 106] width 11 height 4
click at [96, 152] on span "JPG" at bounding box center [97, 149] width 8 height 6
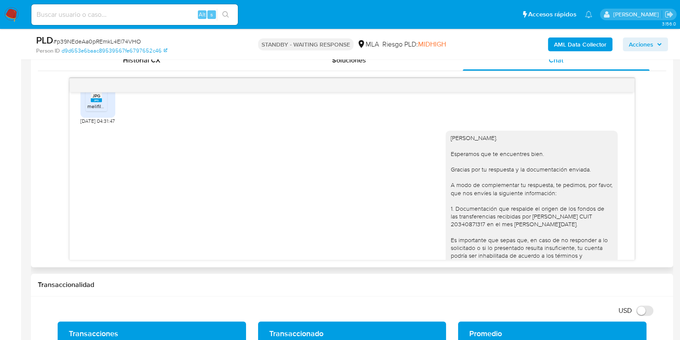
click at [636, 205] on div "18/06/2025 18:01:26 Hola, Esperamos que te encuentres muy bien. Te consultamos …" at bounding box center [352, 169] width 629 height 182
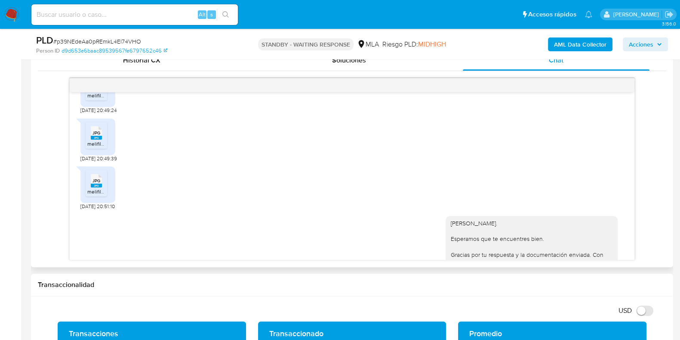
scroll to position [1706, 0]
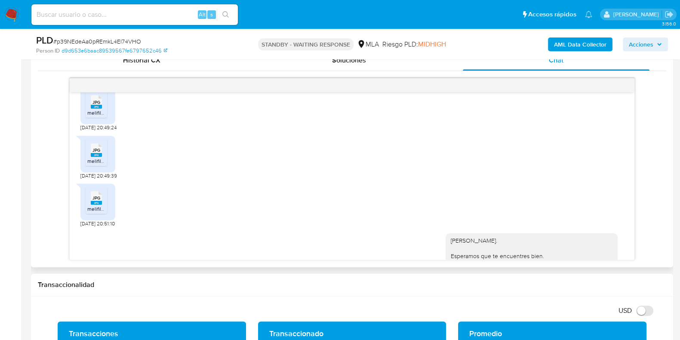
click at [95, 105] on span "JPG" at bounding box center [97, 102] width 8 height 6
click at [90, 157] on div "JPG JPG" at bounding box center [96, 149] width 18 height 17
click at [101, 204] on icon at bounding box center [96, 197] width 11 height 13
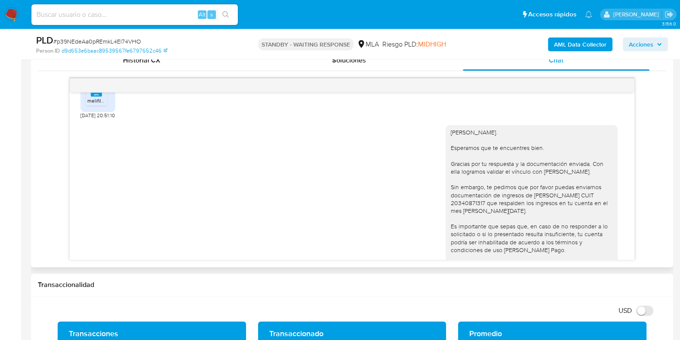
scroll to position [1867, 0]
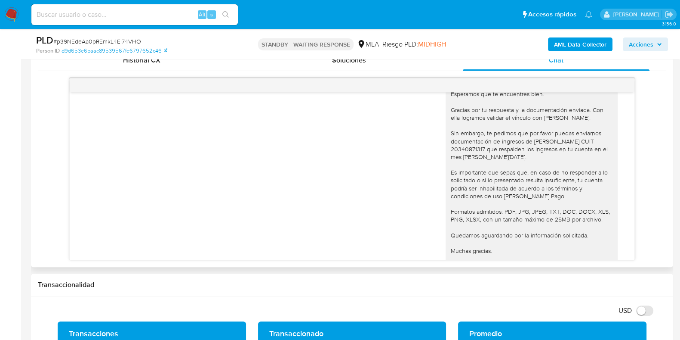
click at [241, 231] on div "Hola, Noelia. Esperamos que te encuentres bien. Gracias por tu respuesta y la d…" at bounding box center [351, 179] width 543 height 228
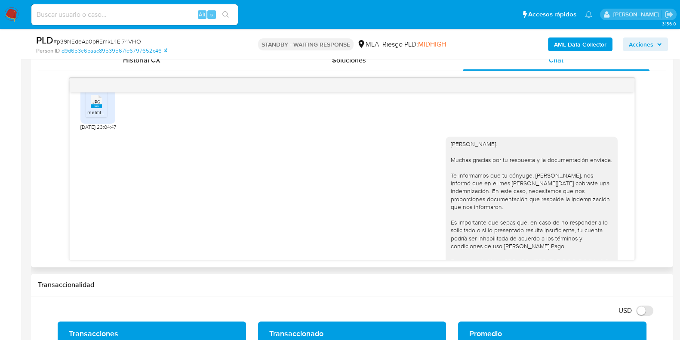
scroll to position [2083, 0]
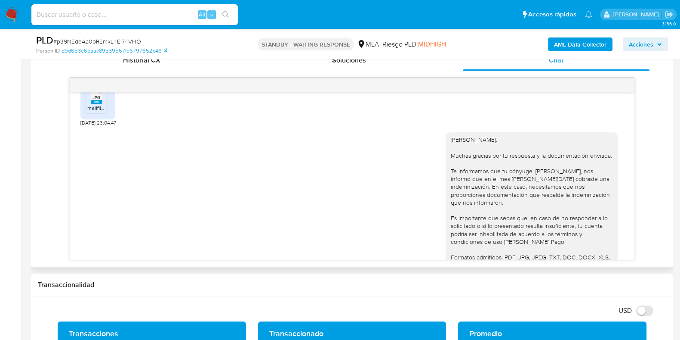
click at [95, 100] on span "JPG" at bounding box center [97, 98] width 8 height 6
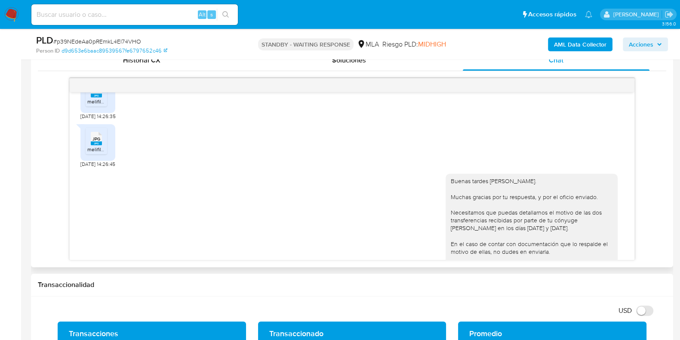
scroll to position [2352, 0]
click at [88, 96] on div "JPG JPG" at bounding box center [96, 88] width 18 height 17
click at [101, 143] on icon at bounding box center [96, 136] width 11 height 13
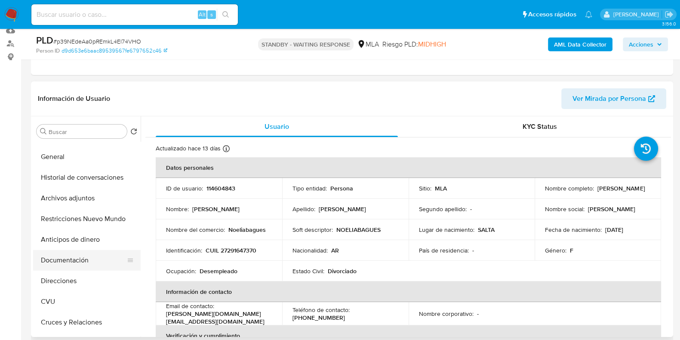
scroll to position [53, 0]
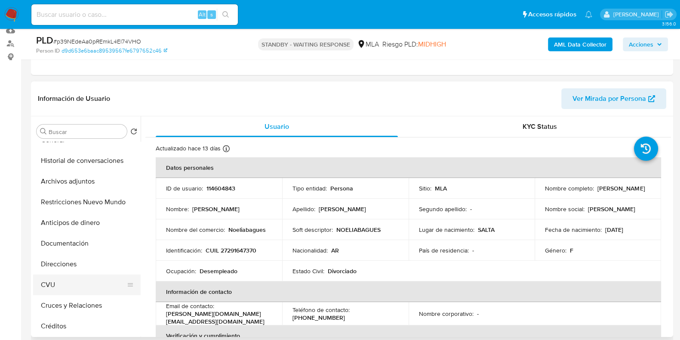
click at [62, 285] on button "CVU" at bounding box center [83, 284] width 101 height 21
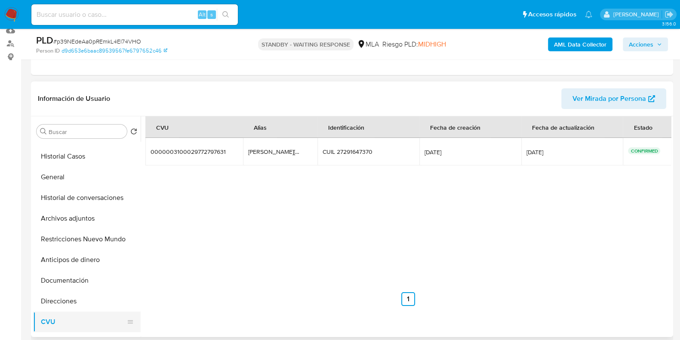
scroll to position [0, 0]
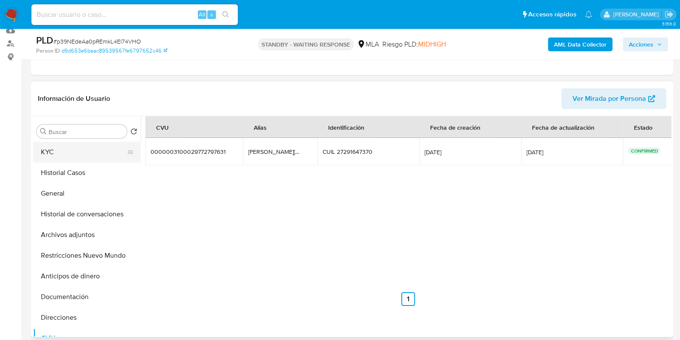
click at [58, 154] on button "KYC" at bounding box center [83, 152] width 101 height 21
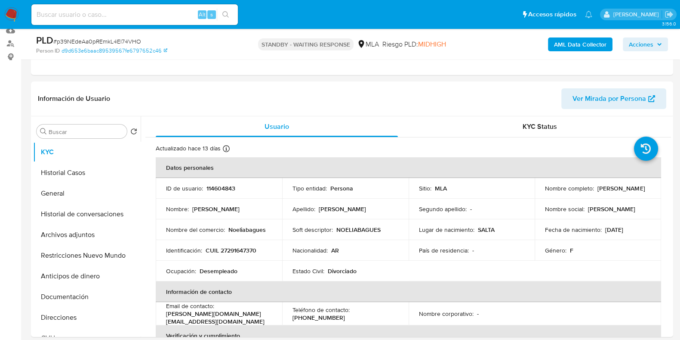
click at [116, 40] on span "# p39NEdeAa0pREmkL4El74VHO" at bounding box center [97, 41] width 88 height 9
copy span "p39NEdeAa0pREmkL4El74VHO"
click at [59, 167] on button "Historial Casos" at bounding box center [83, 172] width 101 height 21
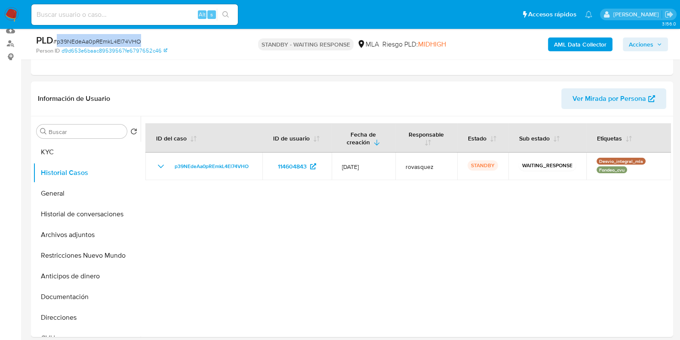
copy span "p39NEdeAa0pREmkL4El74VHO"
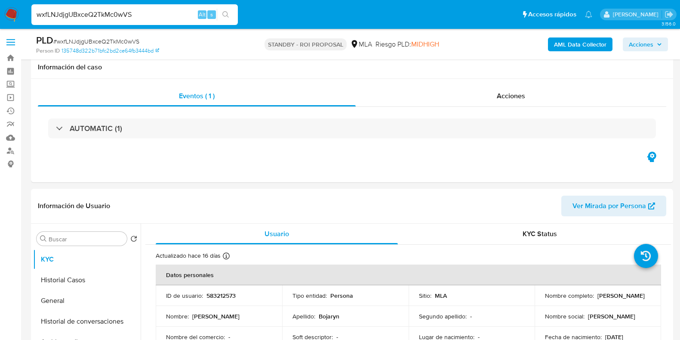
select select "10"
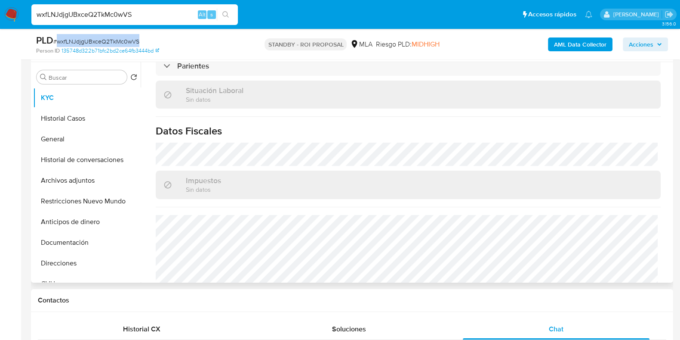
scroll to position [452, 0]
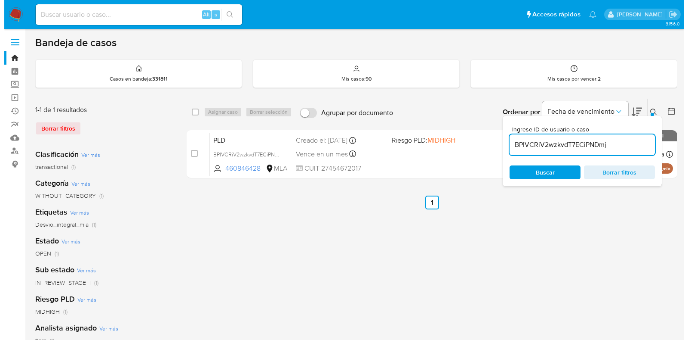
scroll to position [53, 0]
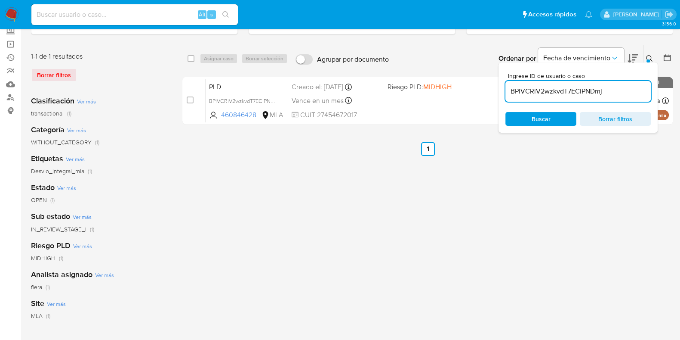
click at [587, 92] on input "BPIVCRiV2wzkvdT7ECiPNDmj" at bounding box center [578, 91] width 145 height 11
click at [586, 92] on input "BPIVCRiV2wzkvdT7ECiPNDmj" at bounding box center [578, 91] width 145 height 11
paste input "p39NEdeAa0pREmkL4El74VHO"
type input "p39NEdeAa0pREmkL4El74VHO"
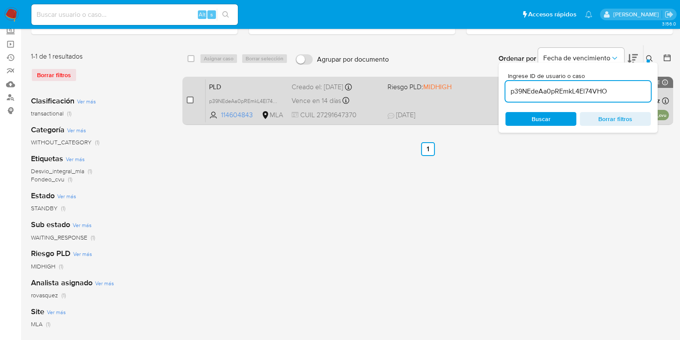
click at [191, 101] on input "checkbox" at bounding box center [190, 99] width 7 height 7
checkbox input "true"
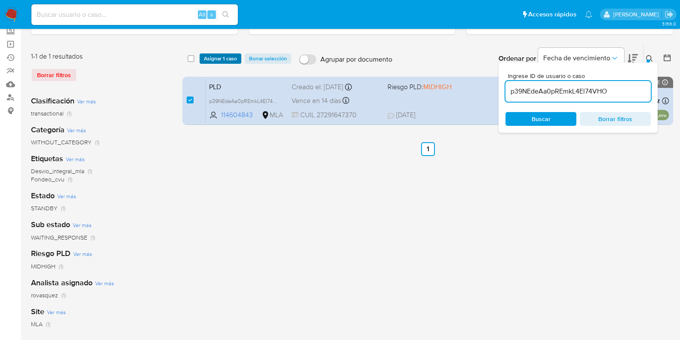
click at [225, 54] on span "Asignar 1 caso" at bounding box center [220, 58] width 33 height 9
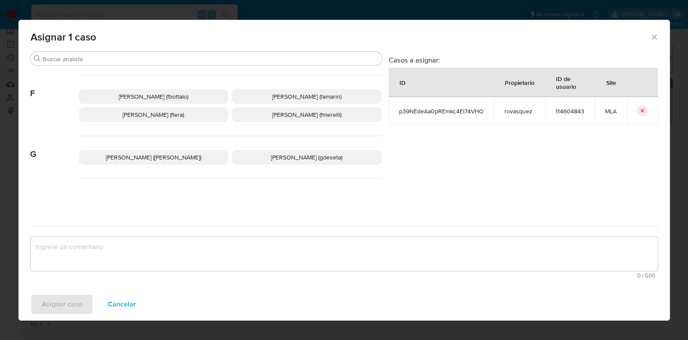
scroll to position [215, 0]
click at [181, 115] on span "[PERSON_NAME] (flera)" at bounding box center [154, 115] width 62 height 9
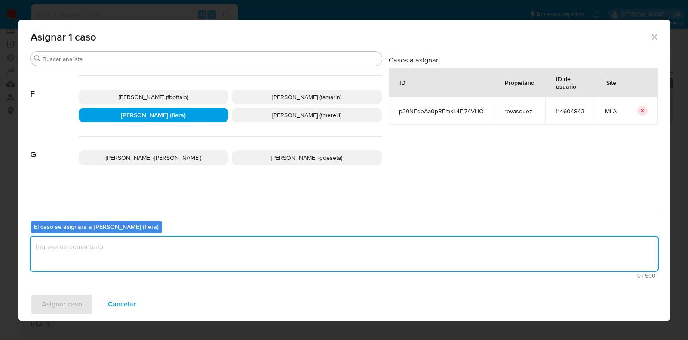
click at [158, 254] on textarea "assign-modal" at bounding box center [345, 253] width 628 height 34
click at [76, 308] on span "Asignar caso" at bounding box center [62, 303] width 40 height 19
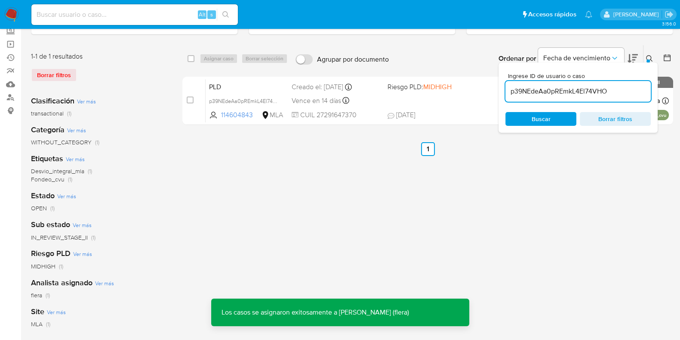
click at [244, 91] on div "PLD p39NEdeAa0pREmkL4El74VHO 114604843 MLA Riesgo PLD: MIDHIGH Creado el: [DATE…" at bounding box center [437, 100] width 463 height 43
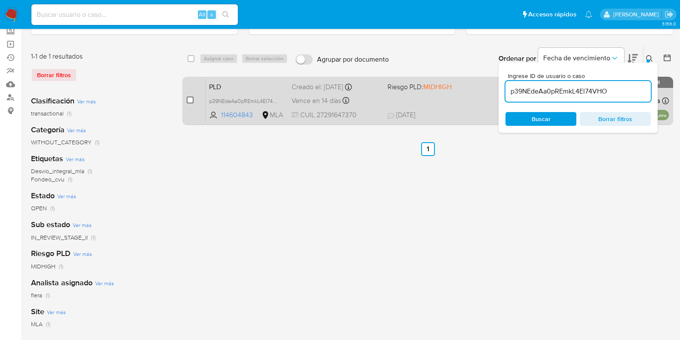
click at [190, 99] on input "checkbox" at bounding box center [190, 99] width 7 height 7
checkbox input "true"
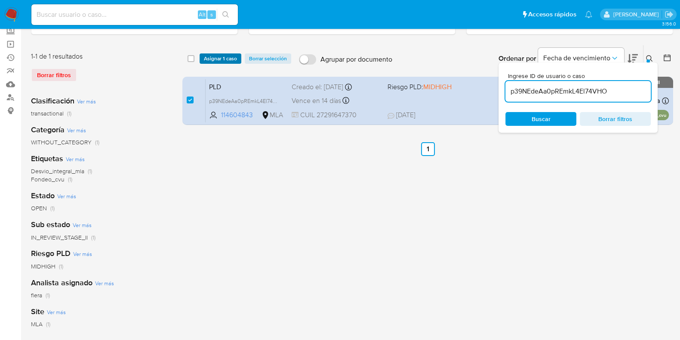
click at [213, 57] on span "Asignar 1 caso" at bounding box center [220, 58] width 33 height 9
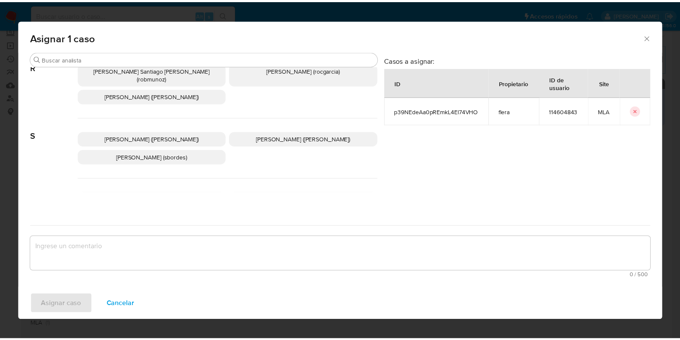
scroll to position [699, 0]
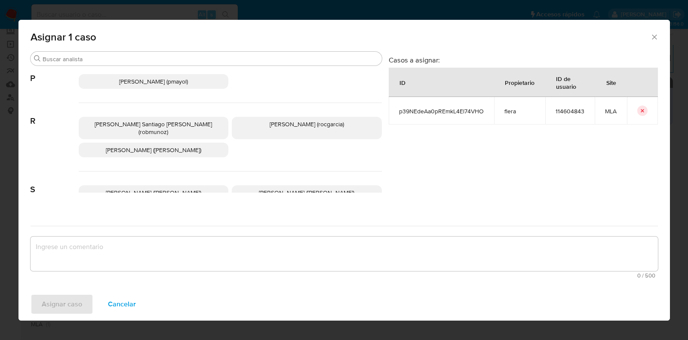
click at [183, 145] on span "[PERSON_NAME] ([PERSON_NAME])" at bounding box center [154, 149] width 96 height 9
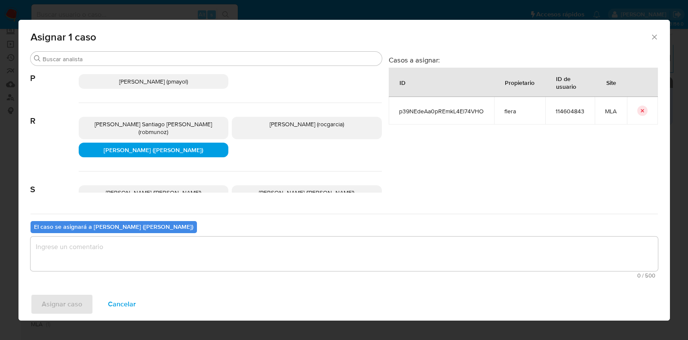
click at [166, 253] on textarea "assign-modal" at bounding box center [345, 253] width 628 height 34
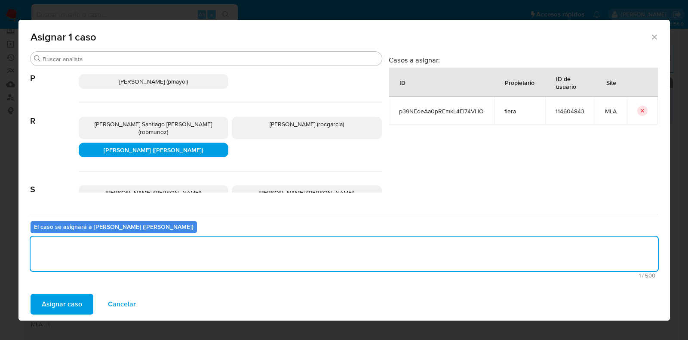
click at [76, 302] on span "Asignar caso" at bounding box center [62, 303] width 40 height 19
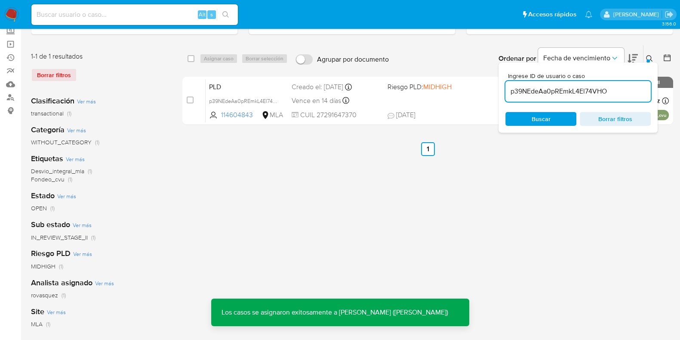
click at [240, 81] on span "PLD" at bounding box center [247, 85] width 76 height 11
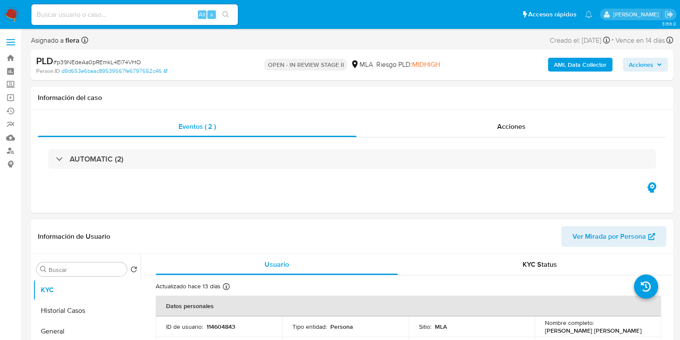
select select "10"
